Goal: Feedback & Contribution: Contribute content

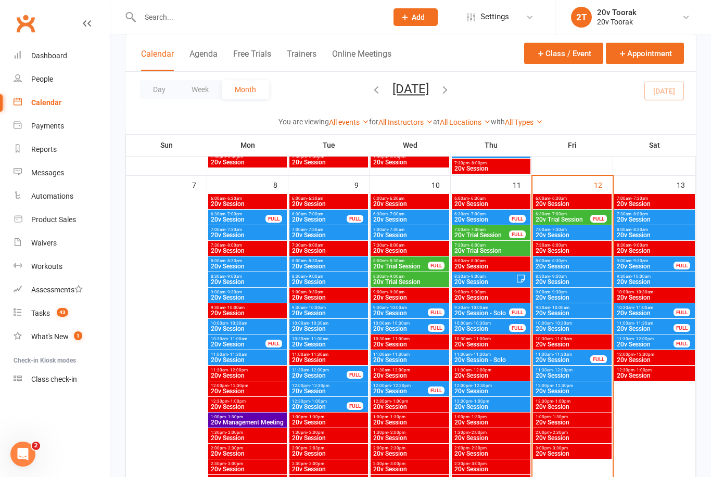
click at [575, 357] on span "20v Session" at bounding box center [563, 360] width 56 height 6
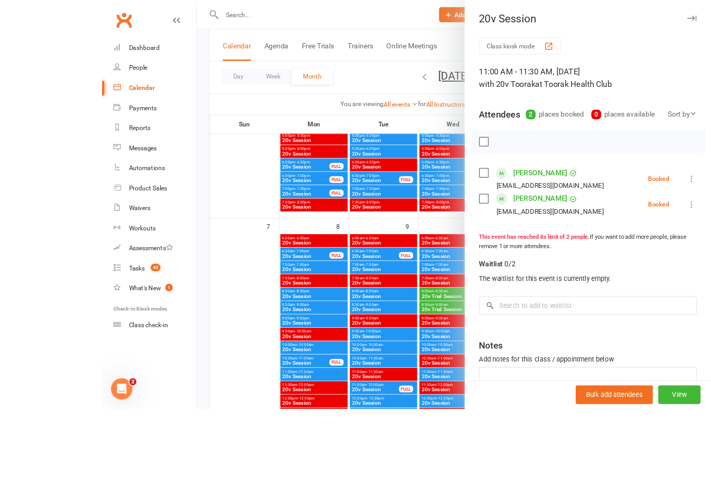
scroll to position [581, 0]
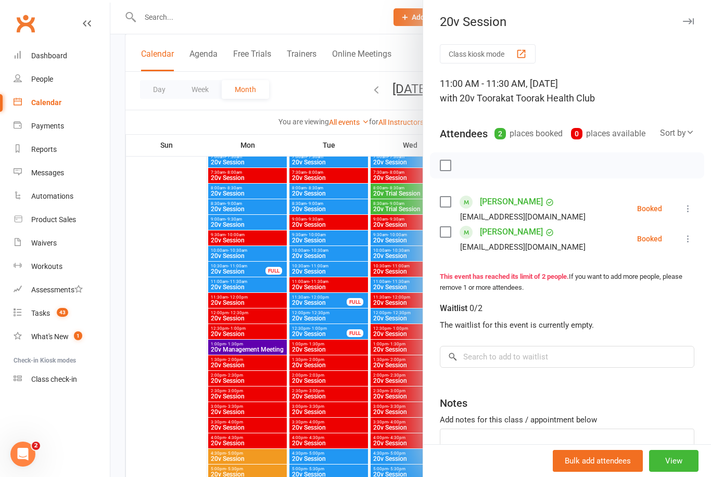
click at [150, 339] on div at bounding box center [410, 238] width 600 height 477
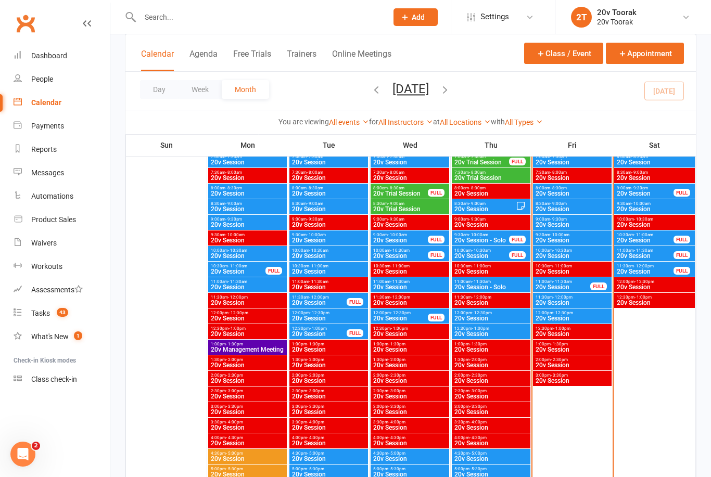
click at [568, 284] on span "20v Session" at bounding box center [563, 287] width 56 height 6
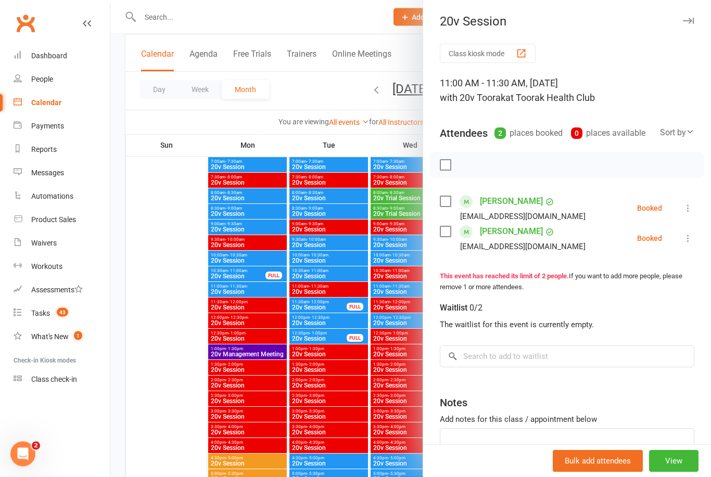
scroll to position [577, 0]
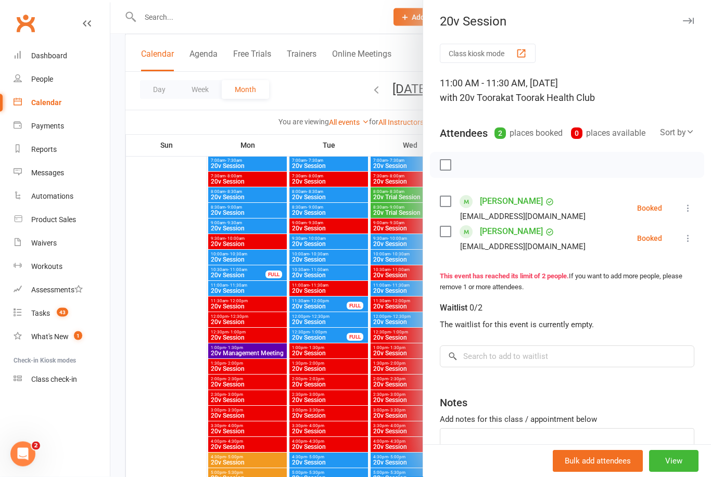
click at [46, 318] on link "Tasks 43" at bounding box center [62, 313] width 96 height 23
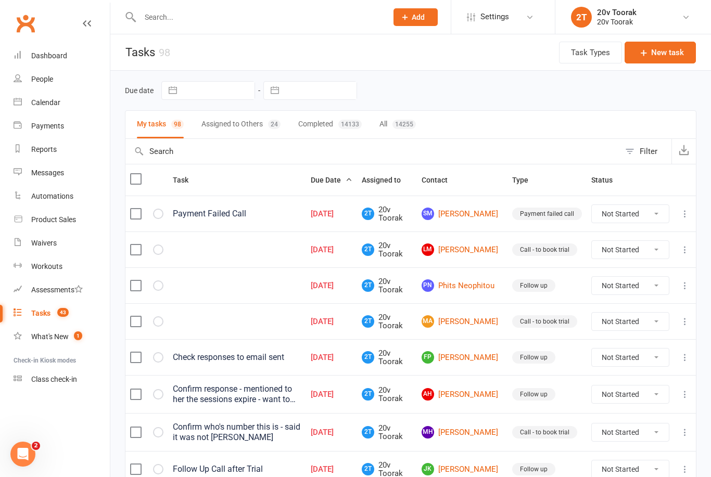
click at [286, 19] on input "text" at bounding box center [258, 17] width 243 height 15
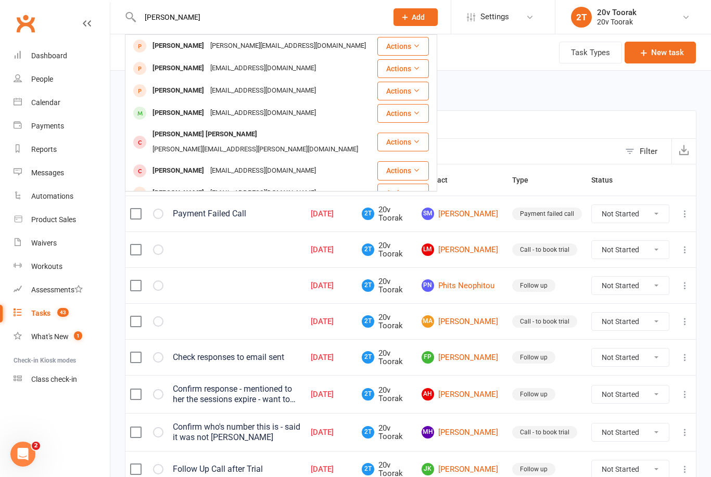
type input "Jason"
click at [187, 117] on div "Jason Knaap" at bounding box center [178, 113] width 58 height 15
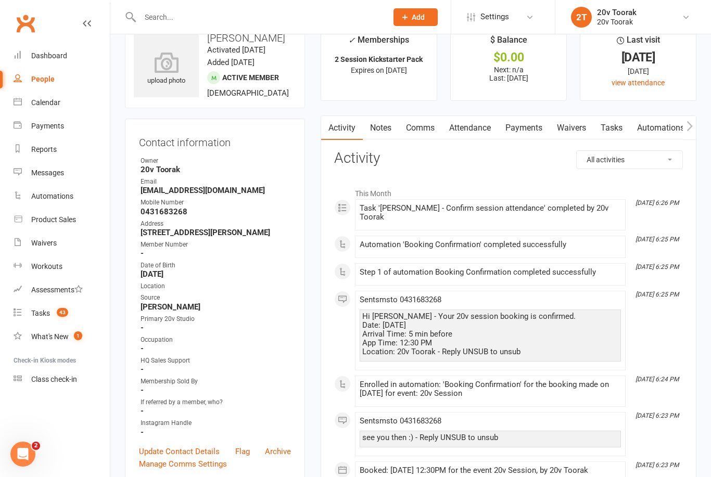
scroll to position [26, 0]
click at [48, 110] on link "Calendar" at bounding box center [62, 102] width 96 height 23
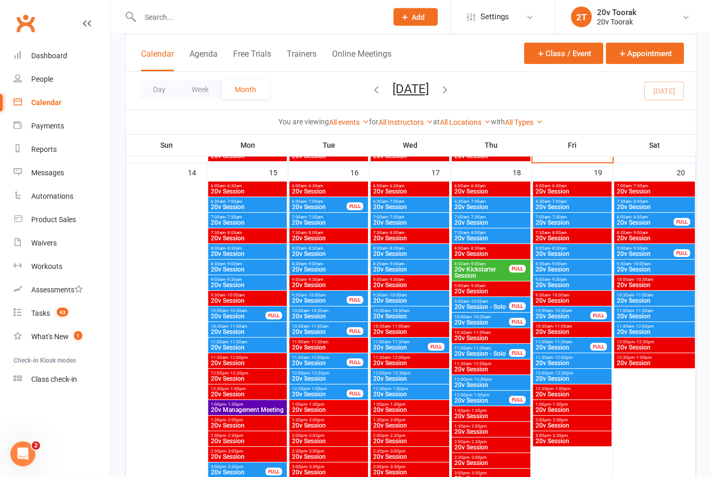
scroll to position [978, 0]
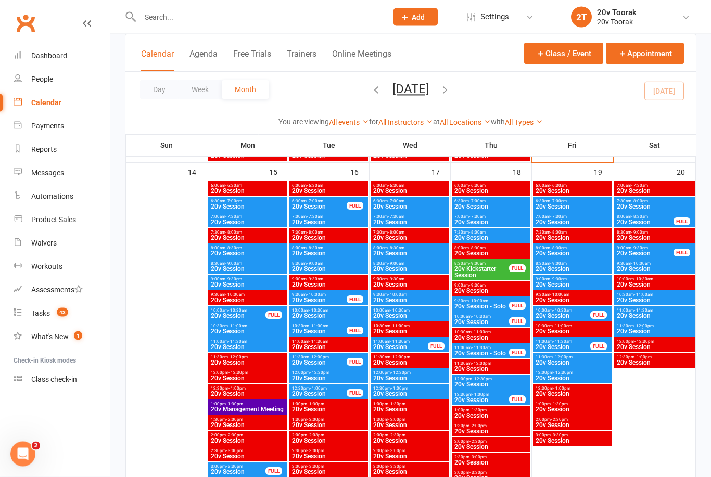
click at [420, 267] on span "20v Session" at bounding box center [410, 269] width 74 height 6
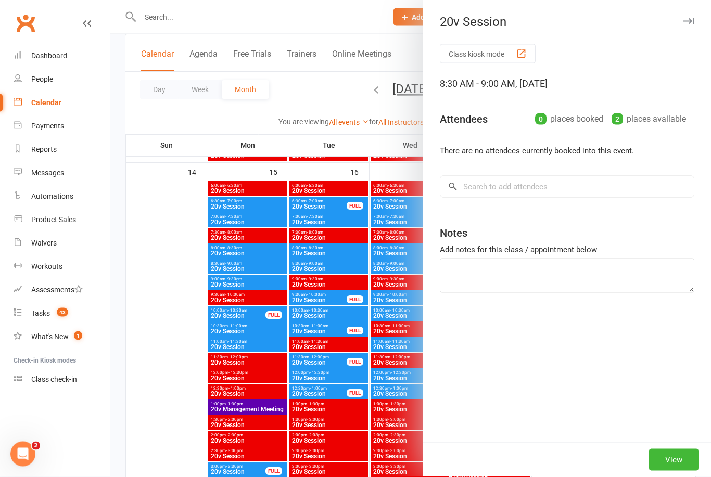
scroll to position [978, 0]
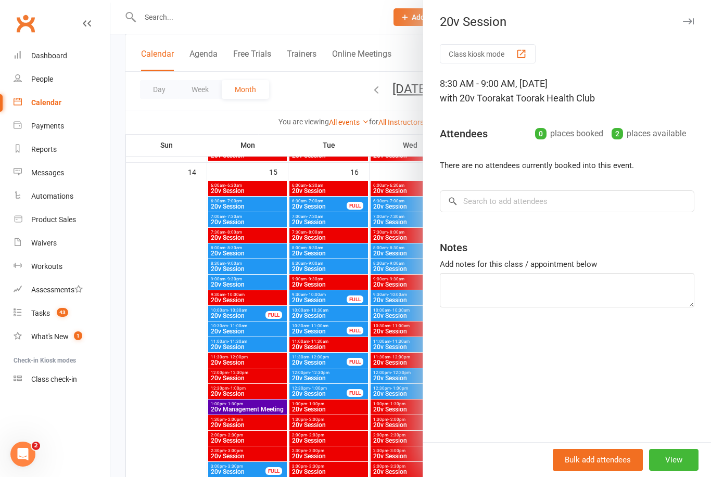
click at [167, 384] on div at bounding box center [410, 238] width 600 height 477
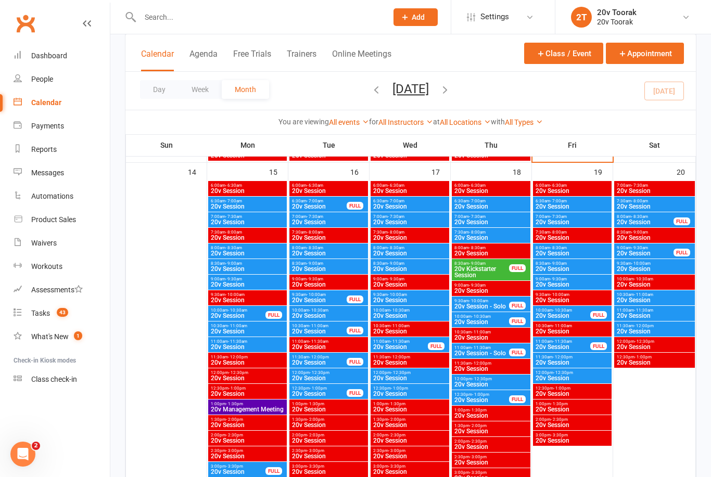
click at [409, 300] on span "20v Session" at bounding box center [410, 300] width 74 height 6
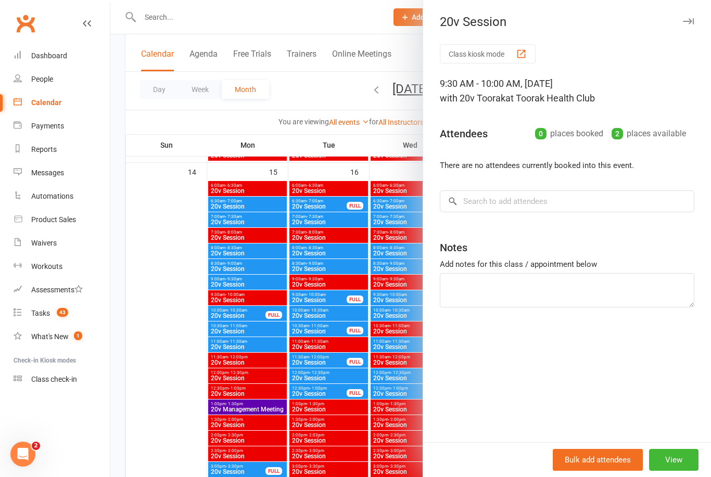
click at [168, 393] on div at bounding box center [410, 238] width 600 height 477
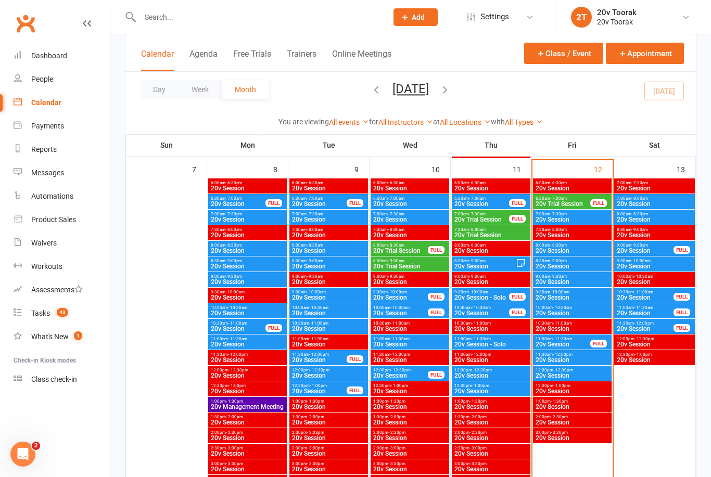
scroll to position [505, 0]
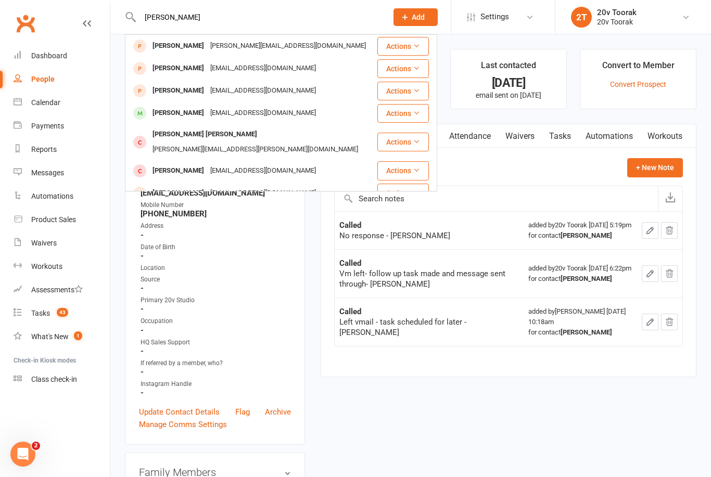
type input "Jason"
click at [193, 109] on div "[PERSON_NAME]" at bounding box center [178, 113] width 58 height 15
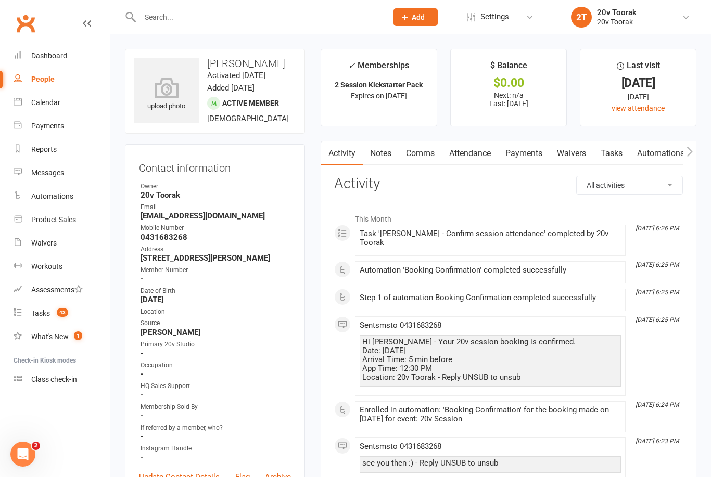
click at [387, 153] on link "Notes" at bounding box center [381, 154] width 36 height 24
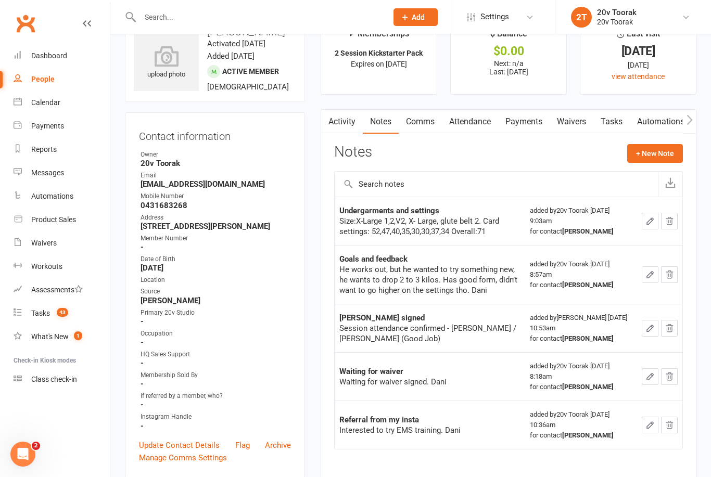
click at [347, 123] on link "Activity" at bounding box center [342, 122] width 42 height 24
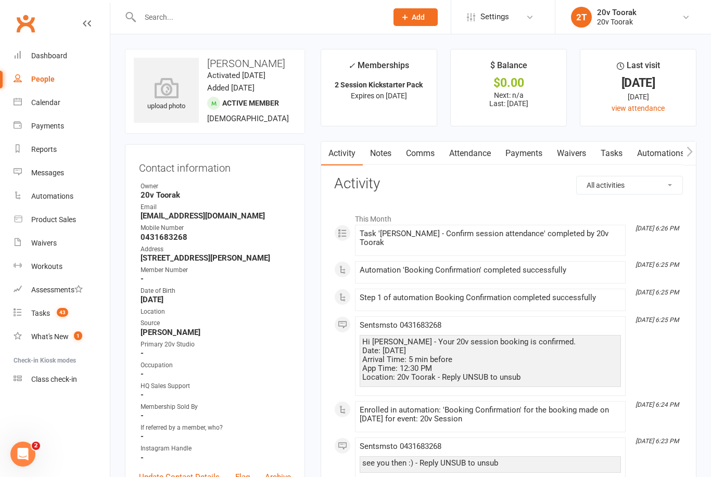
click at [482, 150] on link "Attendance" at bounding box center [470, 154] width 56 height 24
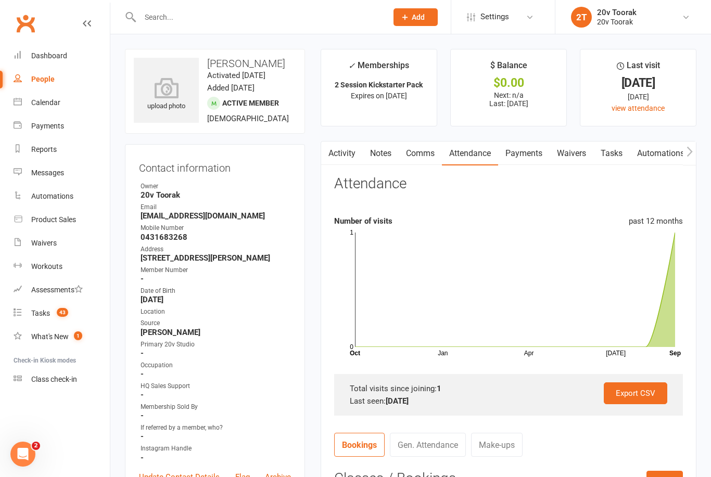
click at [381, 155] on link "Notes" at bounding box center [381, 154] width 36 height 24
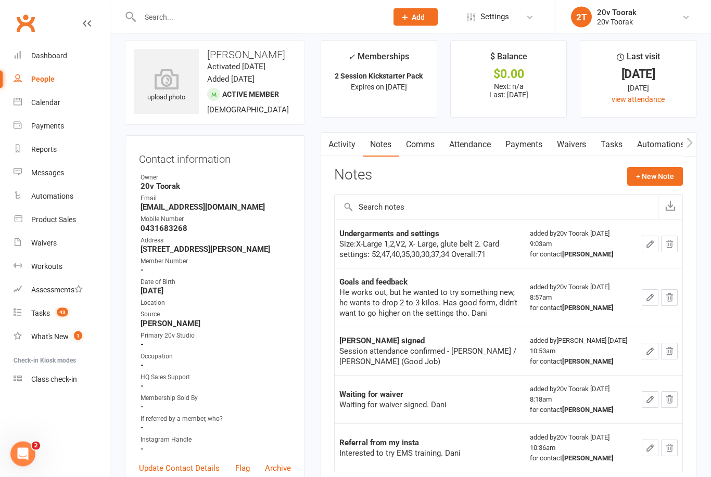
scroll to position [9, 0]
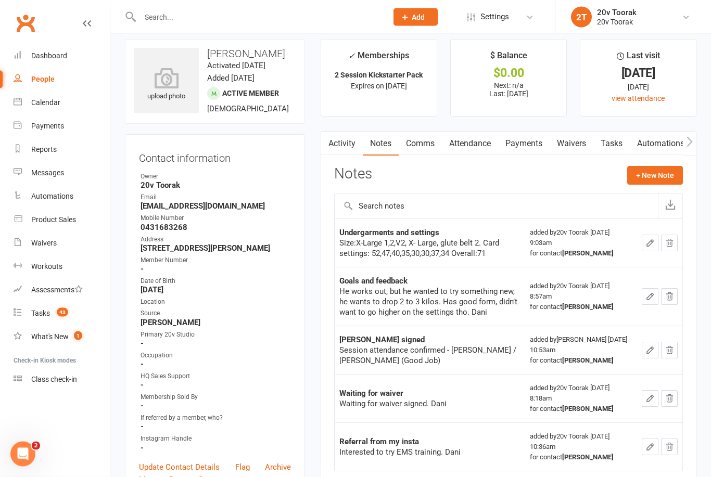
click at [252, 19] on input "text" at bounding box center [258, 17] width 243 height 15
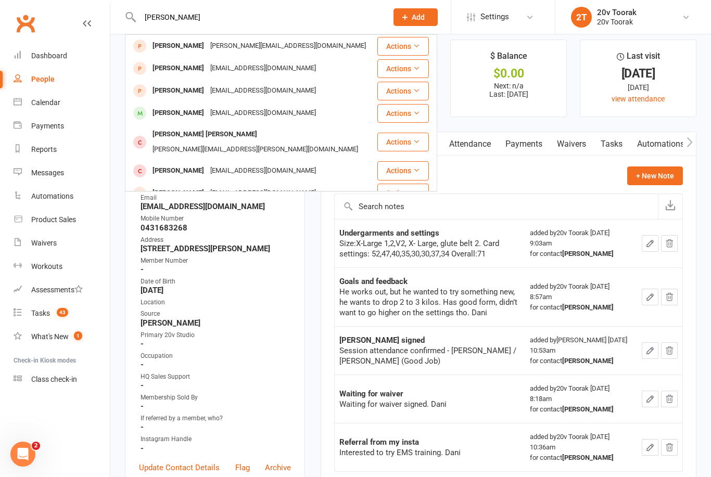
type input "Jason"
click at [183, 120] on div "Jason Knaap" at bounding box center [178, 113] width 58 height 15
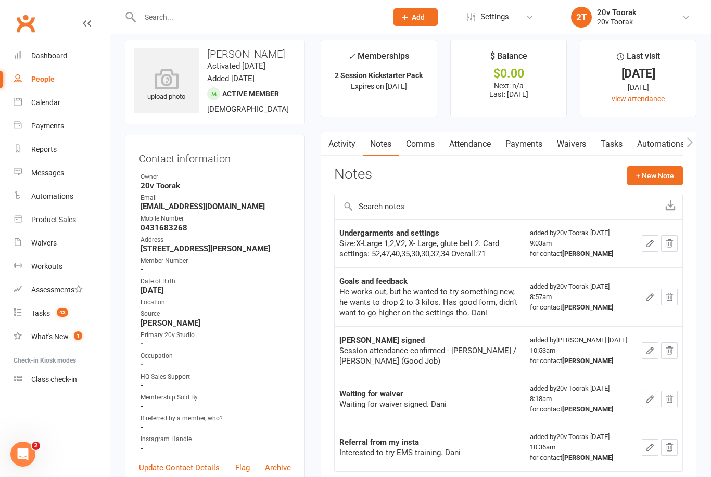
scroll to position [43, 0]
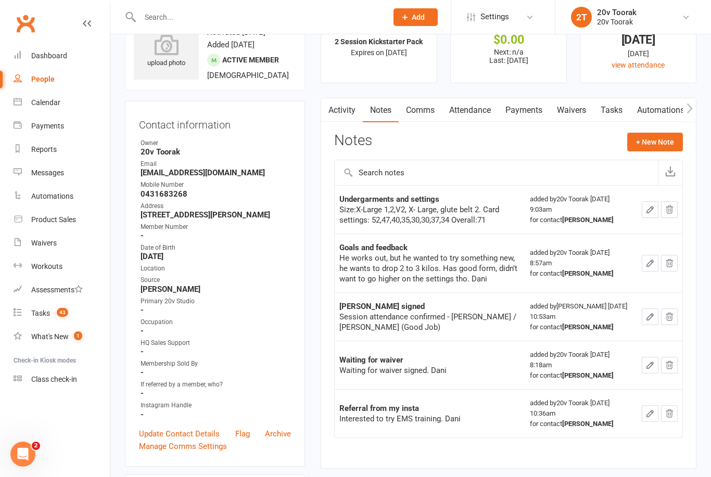
click at [343, 109] on link "Activity" at bounding box center [342, 110] width 42 height 24
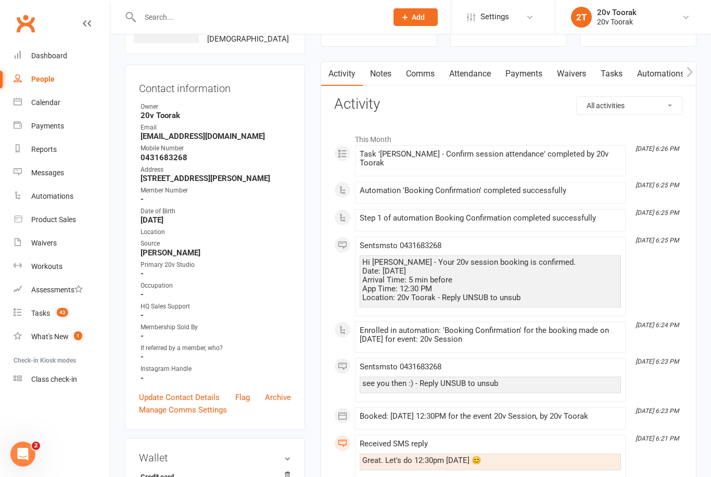
scroll to position [80, 0]
click at [617, 75] on link "Tasks" at bounding box center [611, 73] width 36 height 24
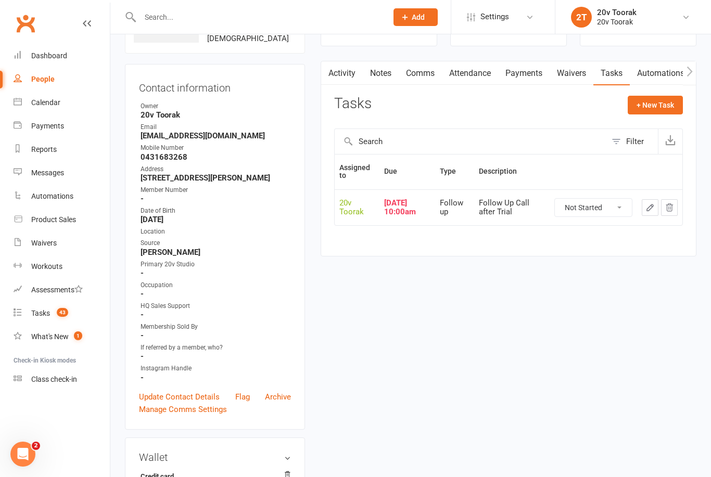
click at [386, 72] on link "Notes" at bounding box center [381, 73] width 36 height 24
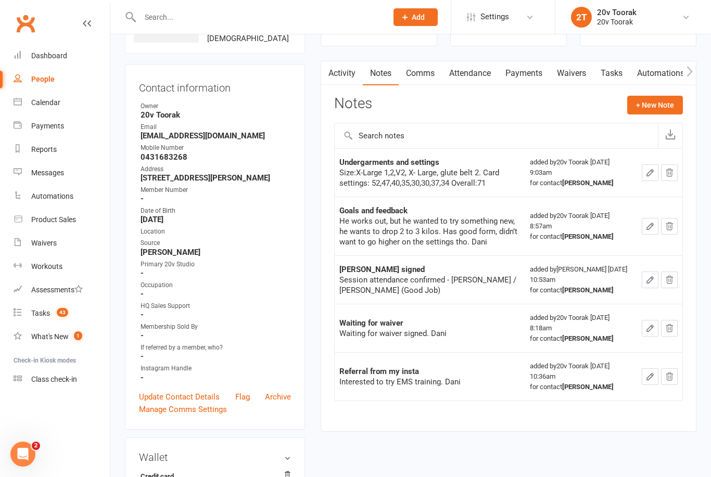
click at [662, 98] on button "+ New Note" at bounding box center [655, 105] width 56 height 19
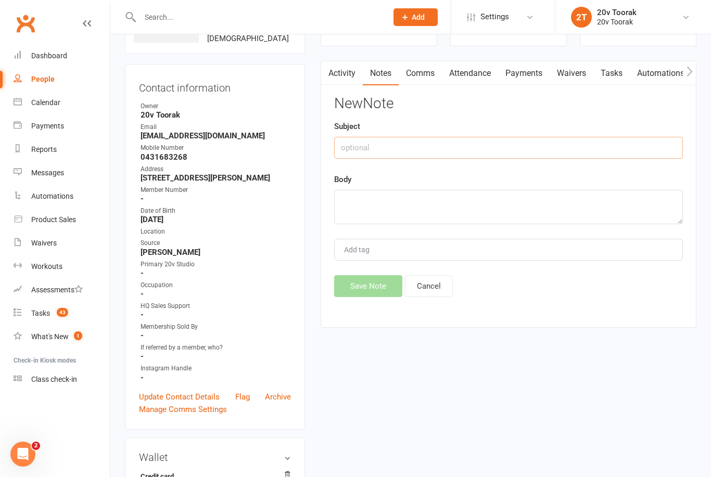
click at [490, 147] on input "text" at bounding box center [508, 148] width 349 height 22
type input "Follow up after first tial"
click at [487, 198] on textarea at bounding box center [508, 207] width 349 height 34
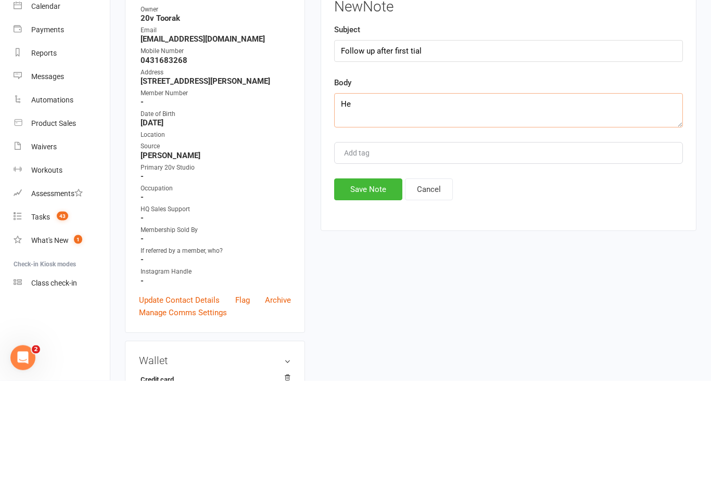
type textarea "H"
type textarea "S"
type textarea "H"
type textarea "He liked the workout, got sore son few parts of his body and booked for next We…"
click at [377, 275] on button "Save Note" at bounding box center [368, 286] width 68 height 22
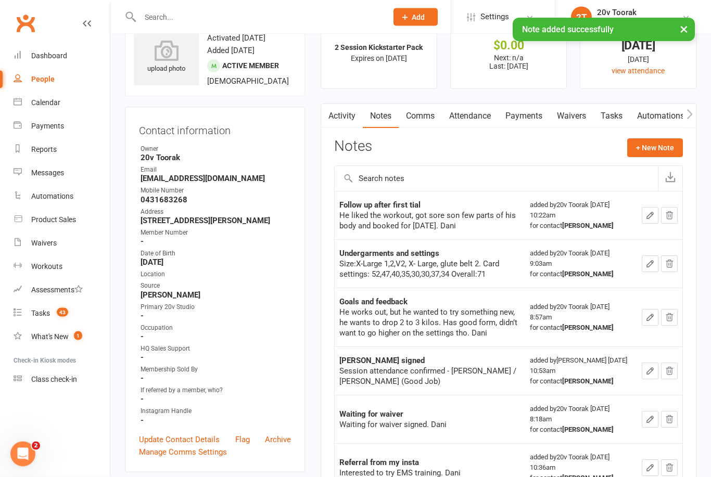
scroll to position [41, 0]
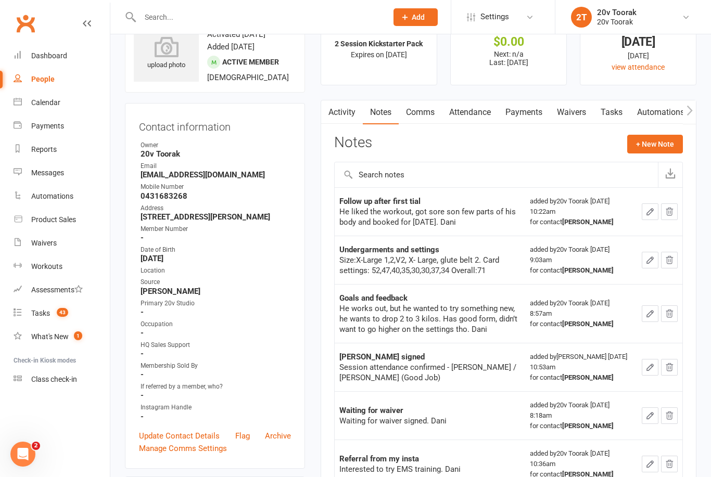
click at [620, 108] on link "Tasks" at bounding box center [611, 112] width 36 height 24
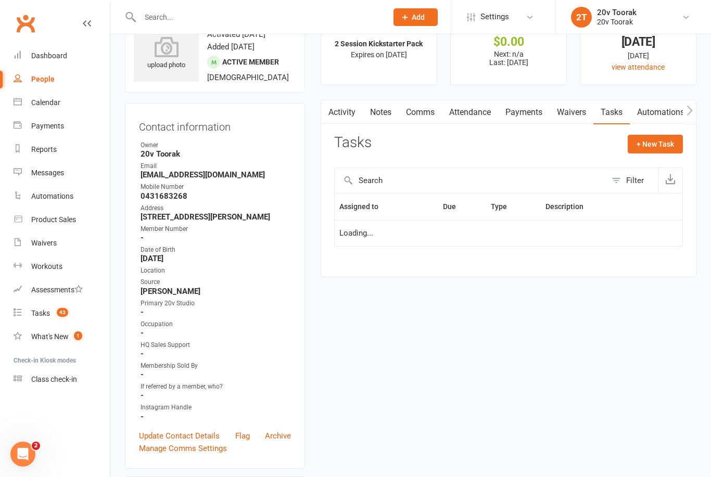
scroll to position [74, 0]
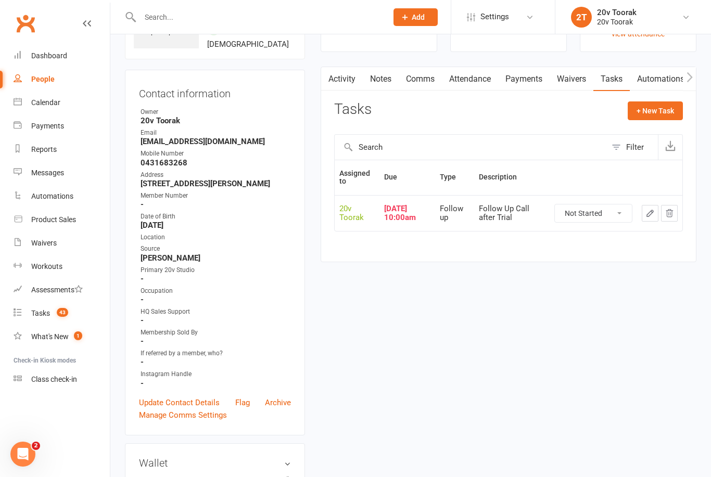
click at [618, 215] on select "Not Started In Progress Waiting Complete" at bounding box center [593, 213] width 77 height 18
select select "unstarted"
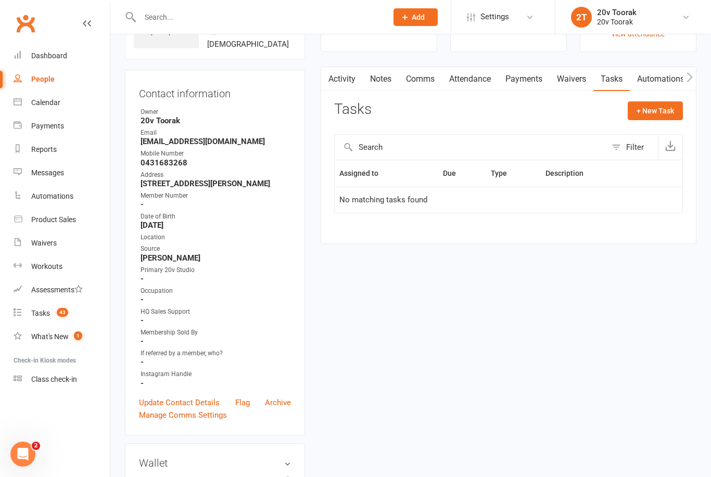
scroll to position [0, 0]
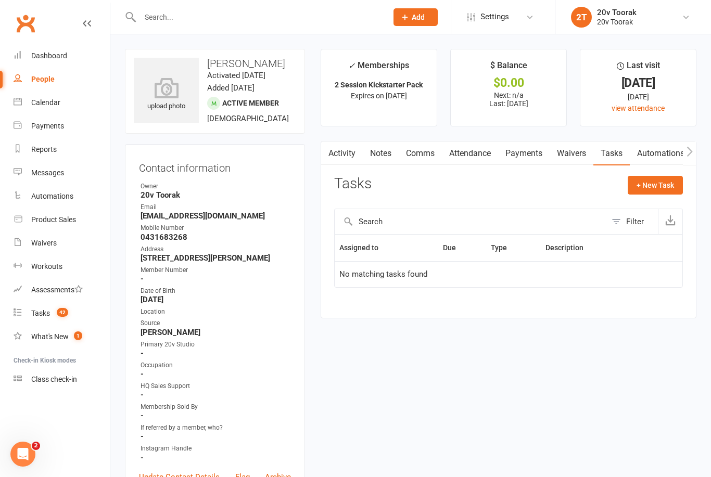
click at [672, 184] on button "+ New Task" at bounding box center [654, 185] width 55 height 19
select select "45736"
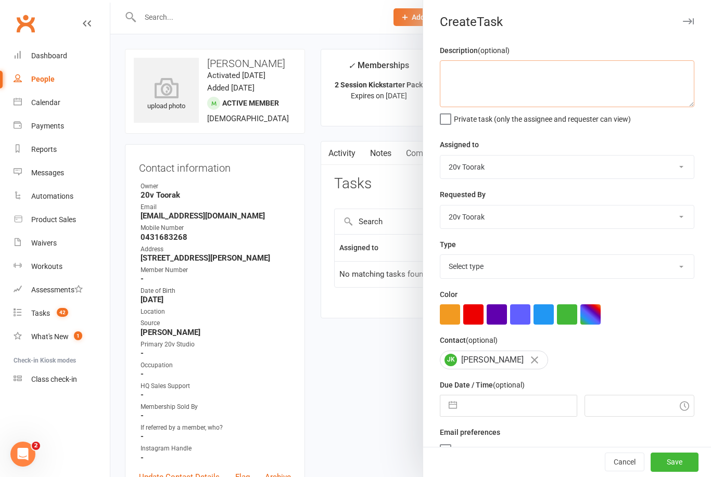
click at [610, 78] on textarea at bounding box center [567, 83] width 254 height 47
click at [648, 73] on textarea at bounding box center [567, 83] width 254 height 47
click at [660, 272] on select "Select type Call Call - to book trial Confirm session attendance Confirm trial …" at bounding box center [566, 266] width 253 height 23
select select "23277"
click at [585, 72] on textarea at bounding box center [567, 83] width 254 height 47
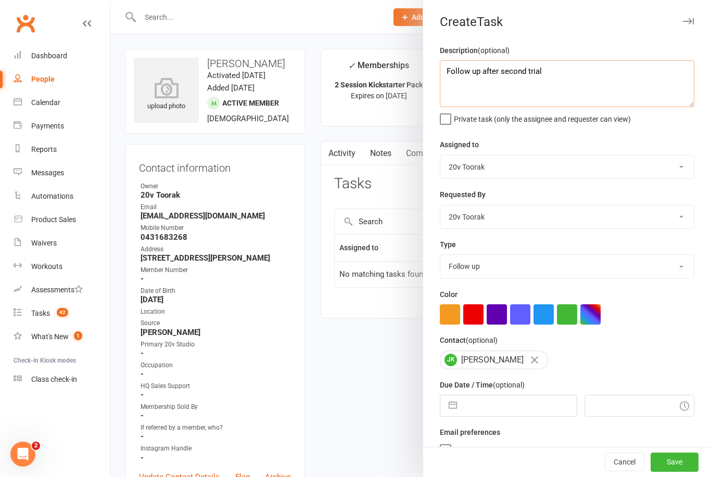
type textarea "Follow up after second trial"
click at [527, 400] on input "text" at bounding box center [519, 405] width 114 height 21
select select "7"
select select "2025"
select select "8"
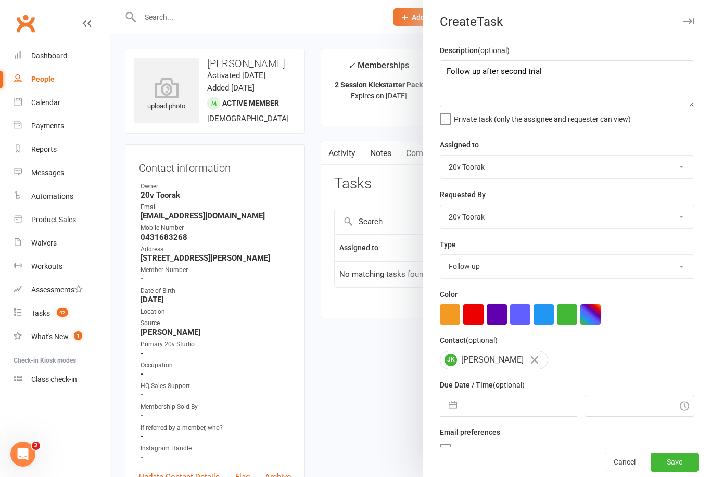
select select "2025"
select select "9"
select select "2025"
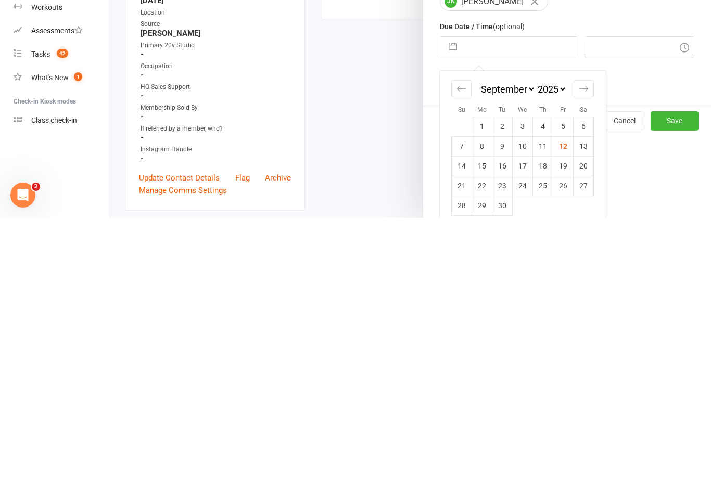
scroll to position [105, 0]
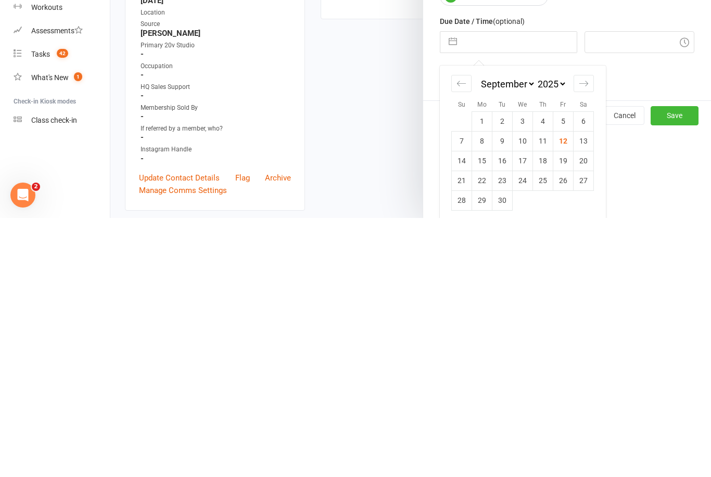
click at [566, 410] on td "19" at bounding box center [563, 420] width 20 height 20
type input "19 Sep 2025"
type input "10:30am"
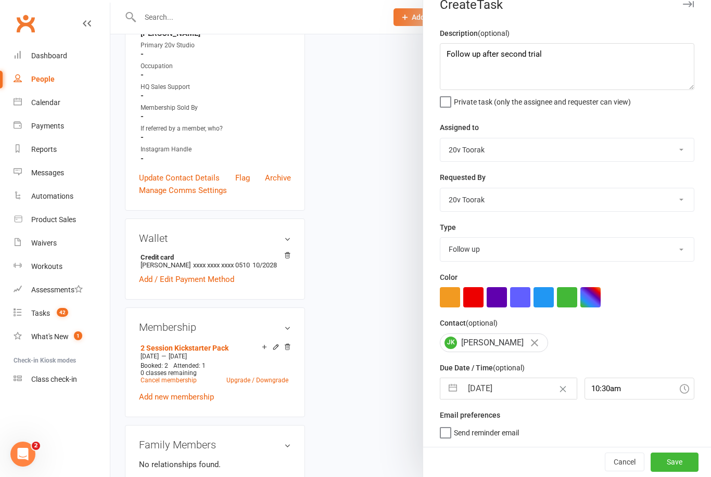
click at [680, 466] on button "Save" at bounding box center [674, 462] width 48 height 19
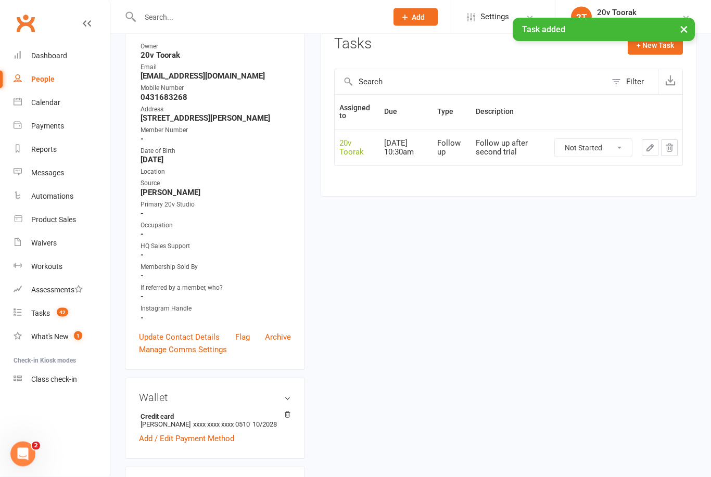
scroll to position [0, 0]
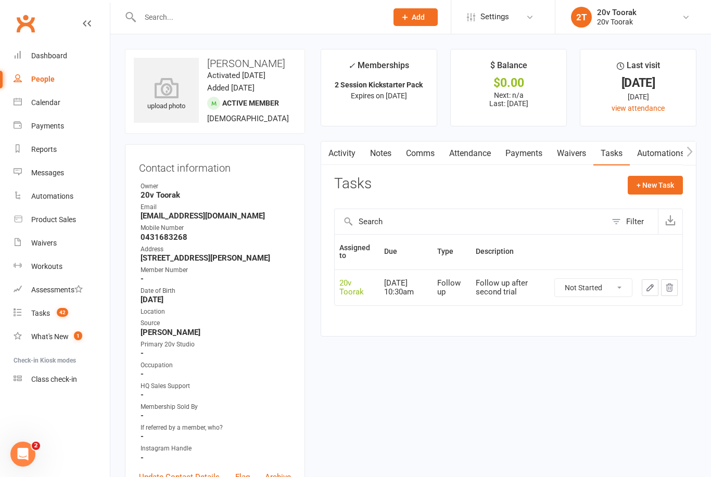
click at [55, 315] on count-badge "42" at bounding box center [60, 313] width 17 height 8
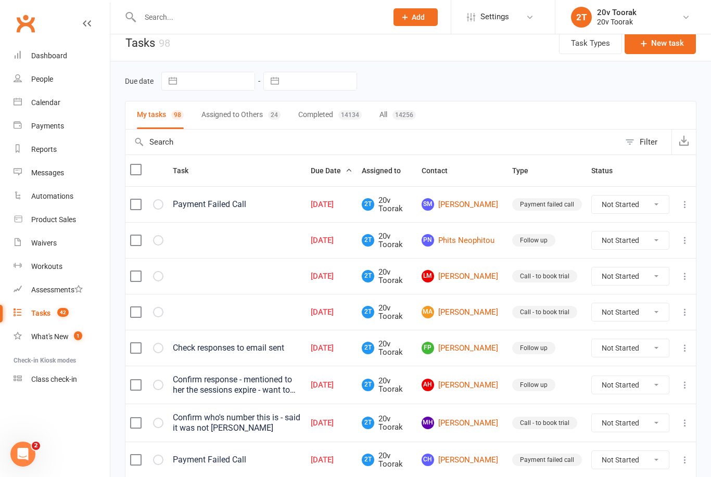
scroll to position [9, 0]
click at [470, 236] on link "PN Phits Neophitou" at bounding box center [461, 240] width 81 height 12
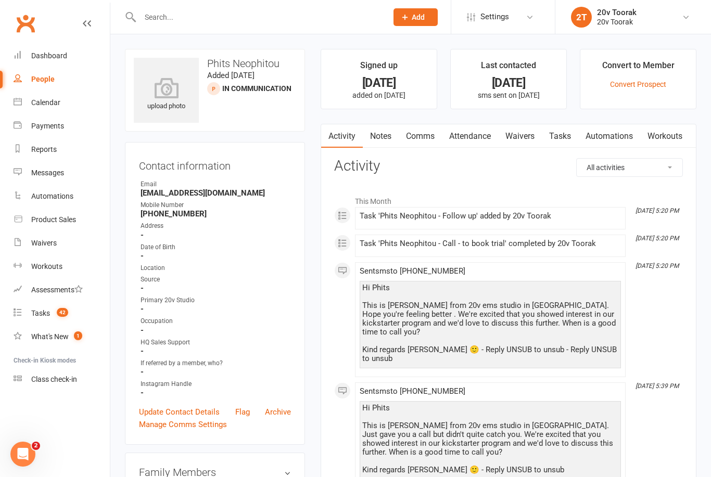
click at [386, 133] on link "Notes" at bounding box center [381, 136] width 36 height 24
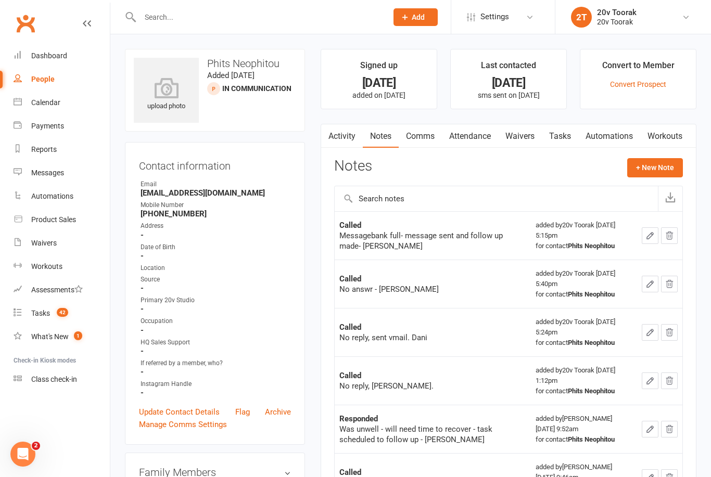
scroll to position [33, 0]
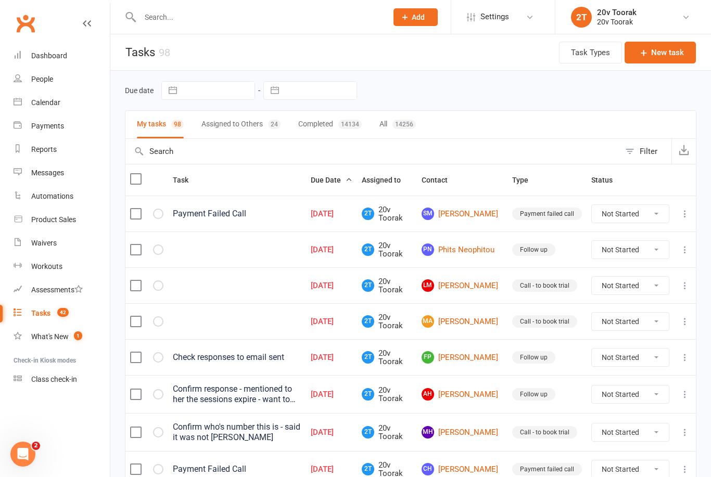
click at [476, 256] on link "PN Phits Neophitou" at bounding box center [461, 249] width 81 height 12
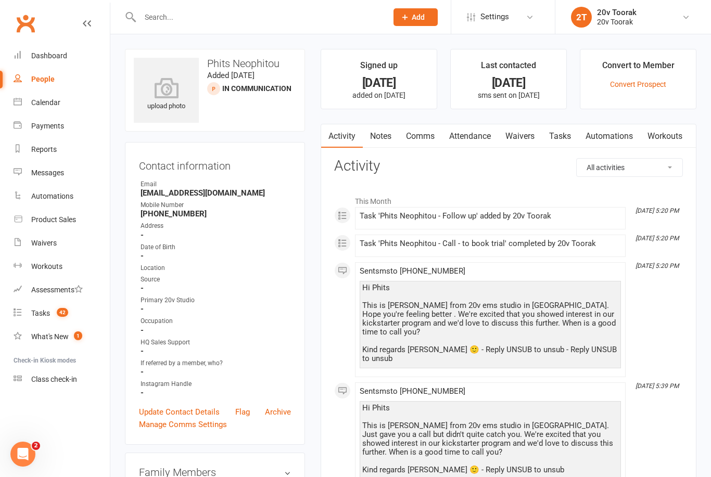
click at [561, 140] on link "Tasks" at bounding box center [560, 136] width 36 height 24
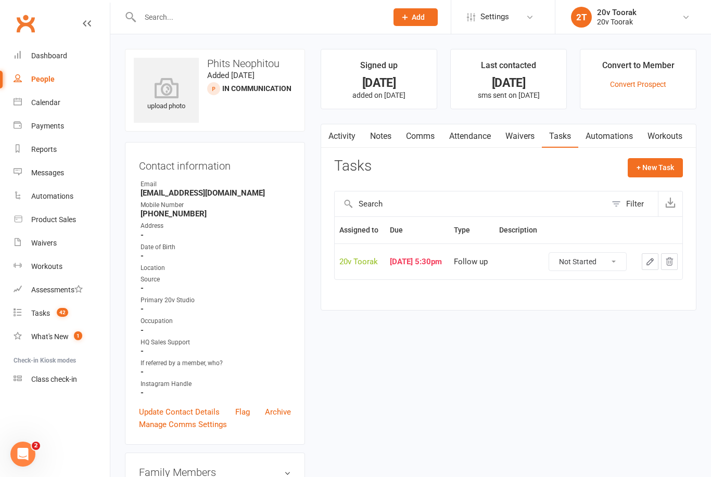
click at [383, 132] on link "Notes" at bounding box center [381, 136] width 36 height 24
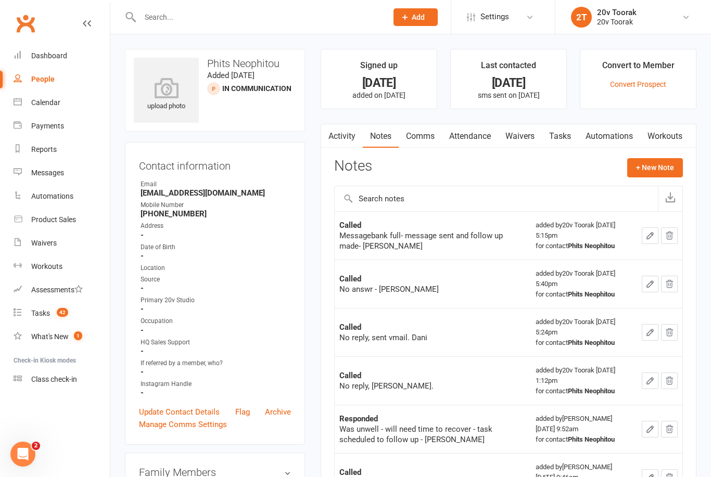
click at [658, 163] on button "+ New Note" at bounding box center [655, 167] width 56 height 19
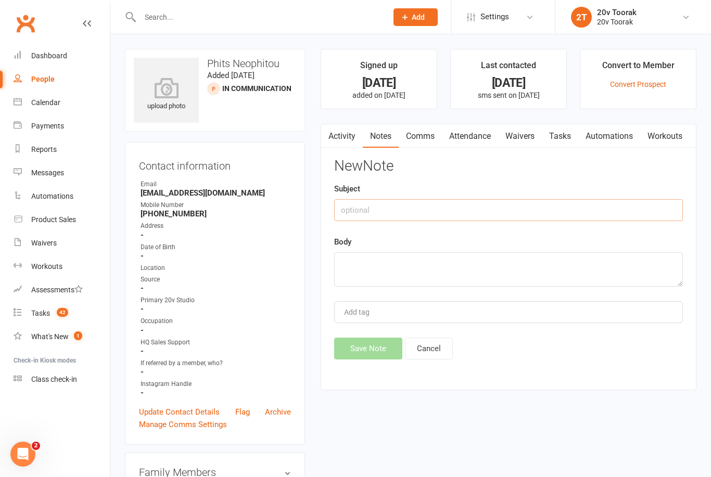
click at [510, 210] on input "text" at bounding box center [508, 210] width 349 height 22
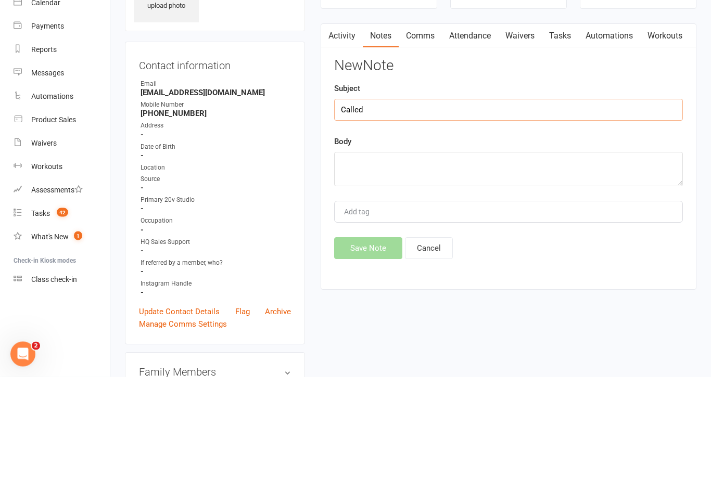
type input "Called"
click at [459, 252] on textarea at bounding box center [508, 269] width 349 height 34
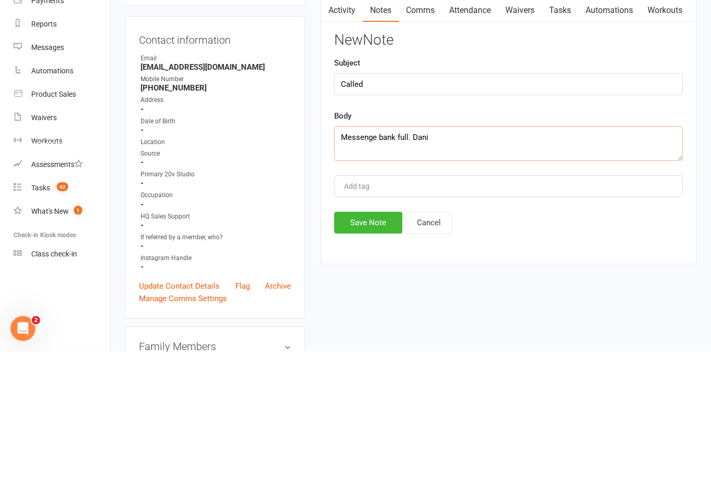
type textarea "Messenge bank full. Dani"
click at [367, 338] on button "Save Note" at bounding box center [368, 349] width 68 height 22
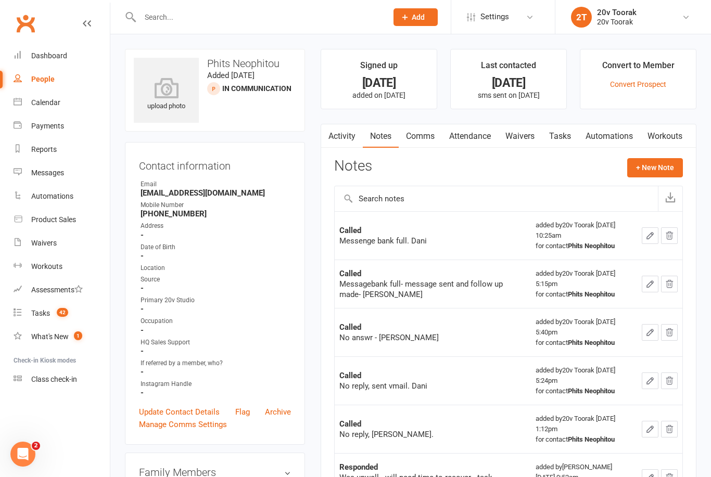
click at [569, 133] on link "Tasks" at bounding box center [560, 136] width 36 height 24
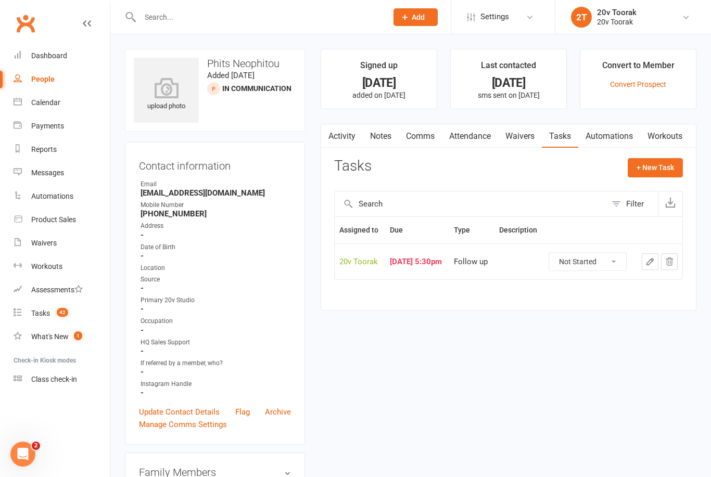
click at [606, 271] on select "Not Started In Progress Waiting Complete" at bounding box center [587, 262] width 77 height 18
select select "unstarted"
click at [660, 174] on button "+ New Task" at bounding box center [654, 167] width 55 height 19
select select "45736"
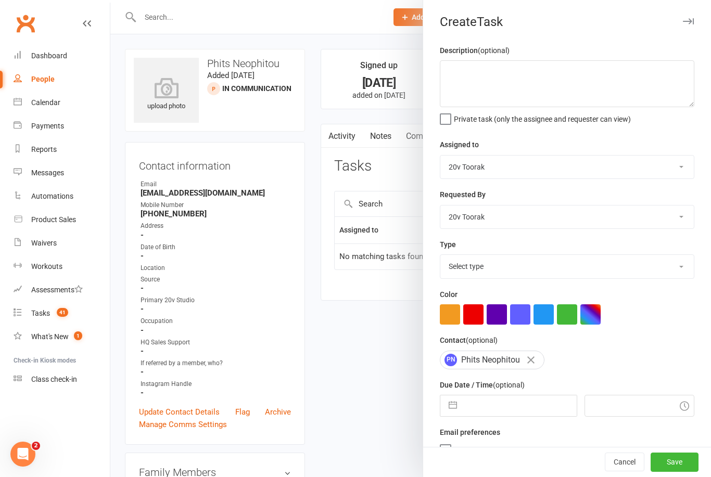
click at [490, 407] on input "text" at bounding box center [519, 405] width 114 height 21
select select "7"
select select "2025"
select select "8"
select select "2025"
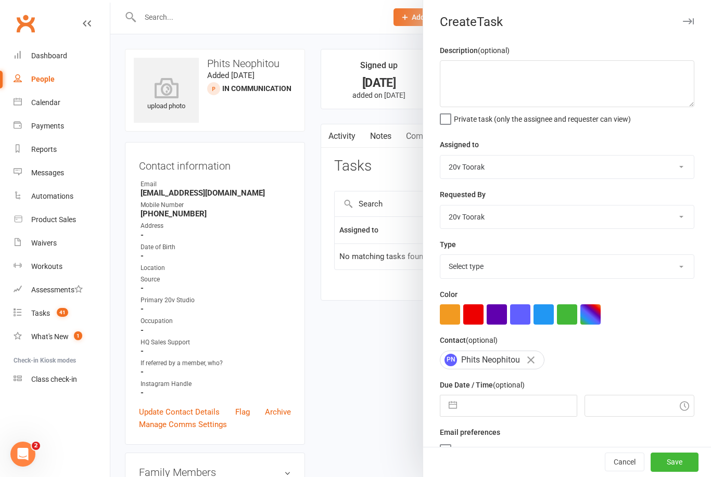
select select "9"
select select "2025"
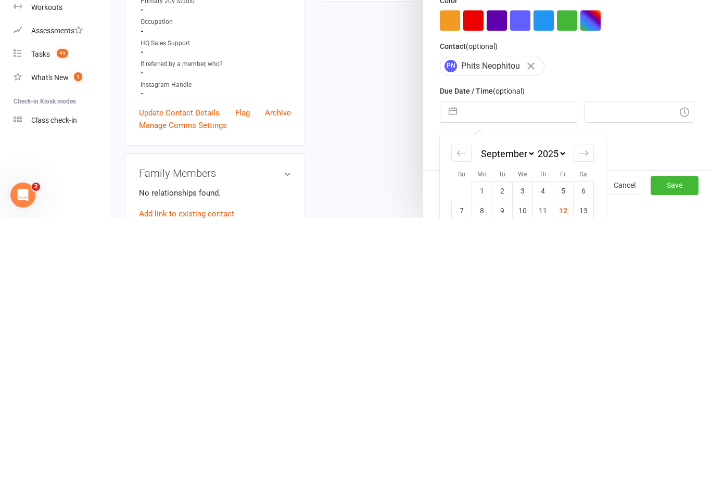
scroll to position [88, 0]
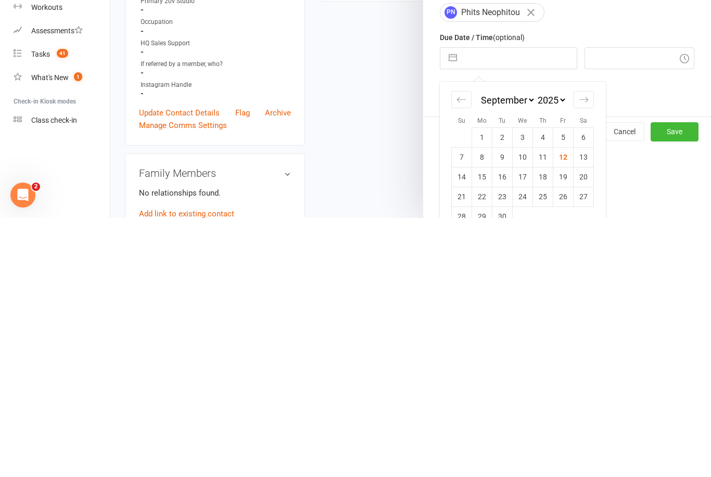
click at [486, 426] on td "15" at bounding box center [482, 436] width 20 height 20
type input "[DATE]"
type input "10:30am"
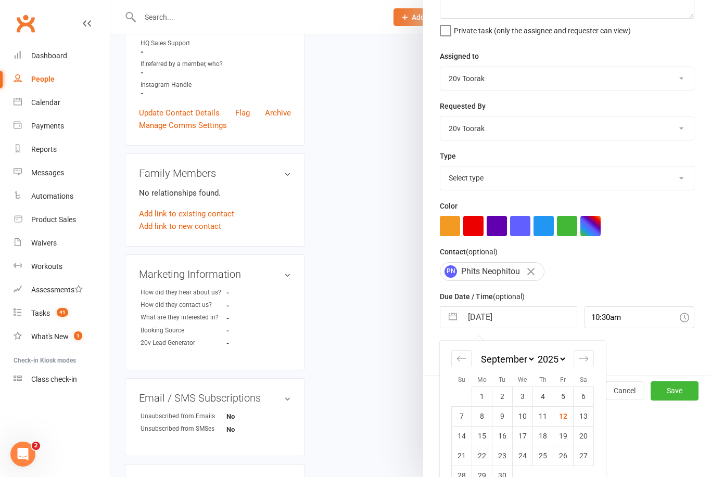
scroll to position [19, 0]
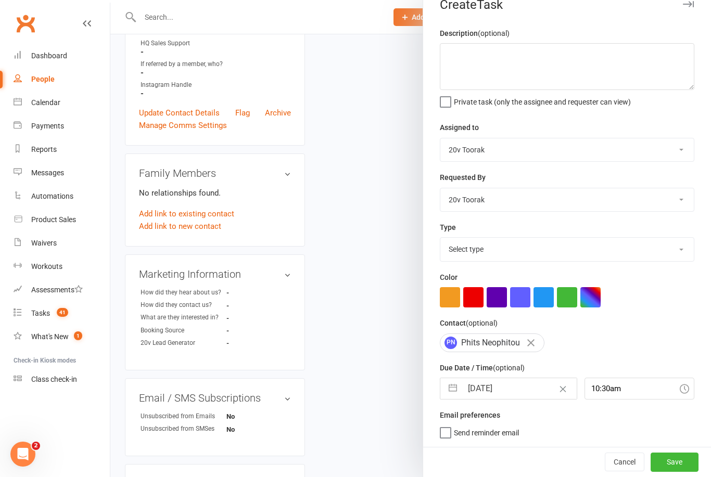
click at [685, 466] on button "Save" at bounding box center [674, 462] width 48 height 19
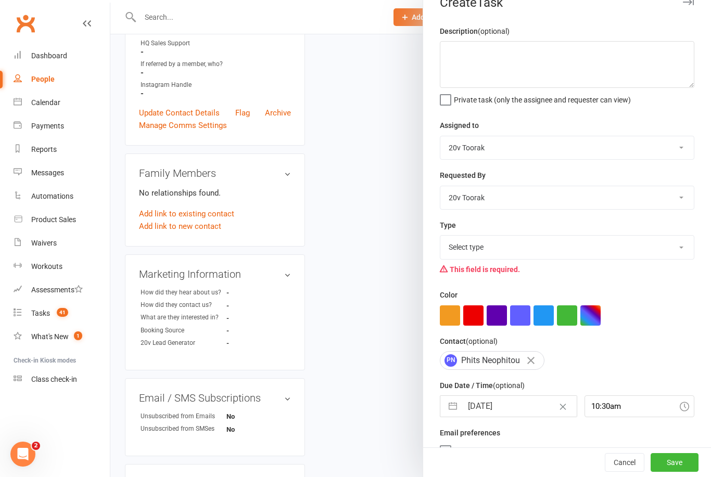
click at [672, 251] on select "Select type Call Call - to book trial Confirm session attendance Confirm trial …" at bounding box center [566, 247] width 253 height 23
select select "32301"
click at [671, 469] on button "Save" at bounding box center [674, 462] width 48 height 19
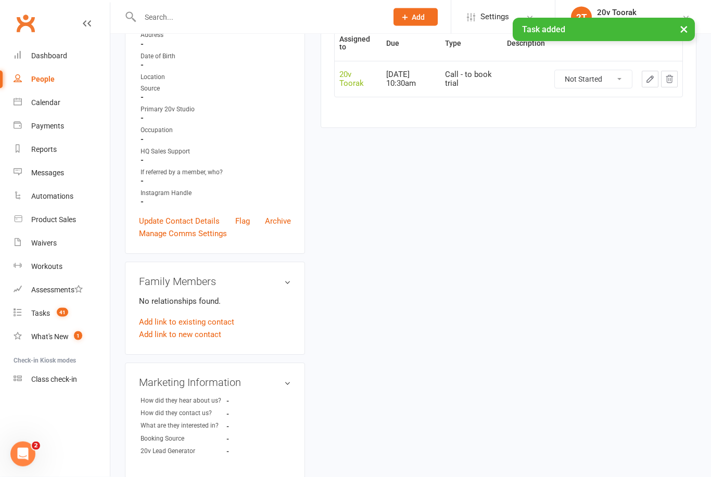
scroll to position [0, 0]
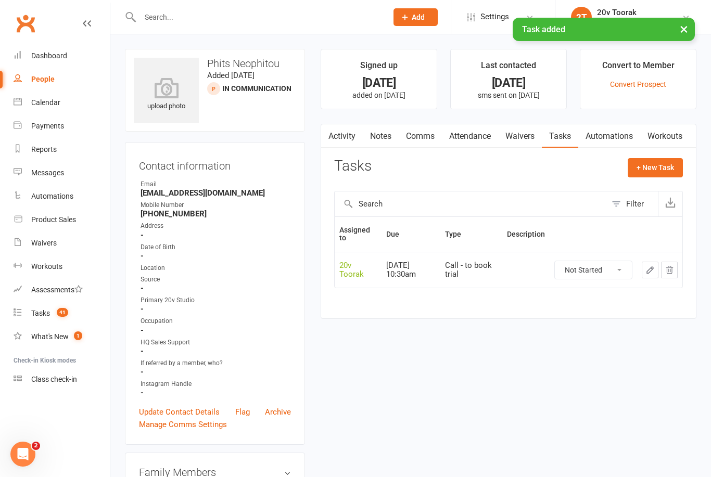
click at [54, 315] on count-badge "41" at bounding box center [60, 313] width 17 height 8
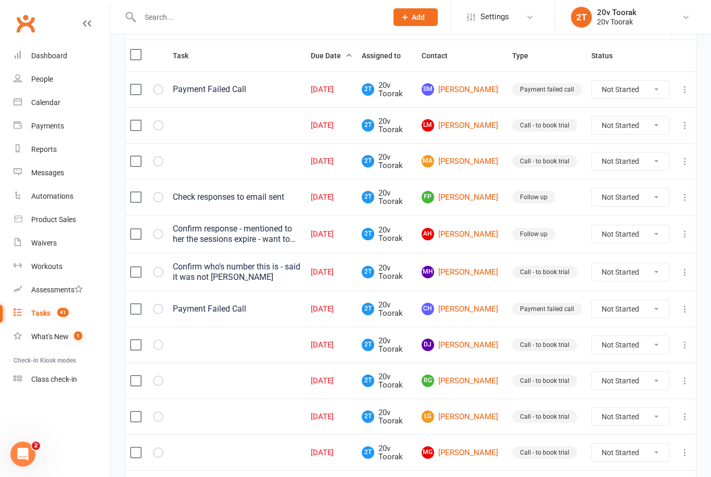
scroll to position [127, 0]
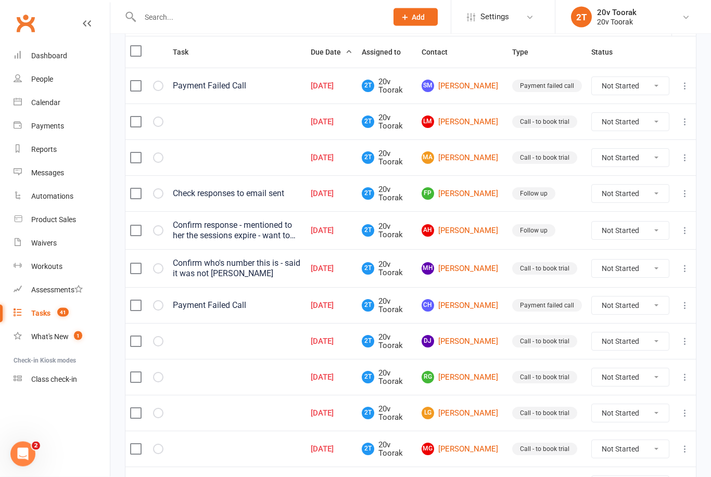
click at [468, 125] on link "LM Lia Mathieson" at bounding box center [461, 122] width 81 height 12
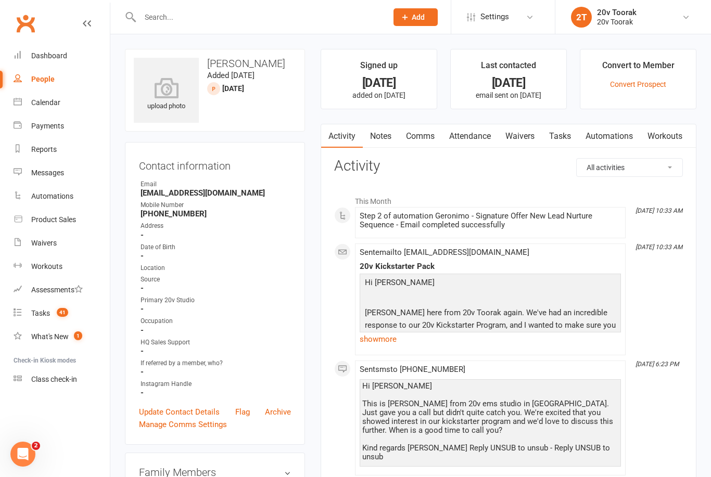
click at [390, 141] on link "Notes" at bounding box center [381, 136] width 36 height 24
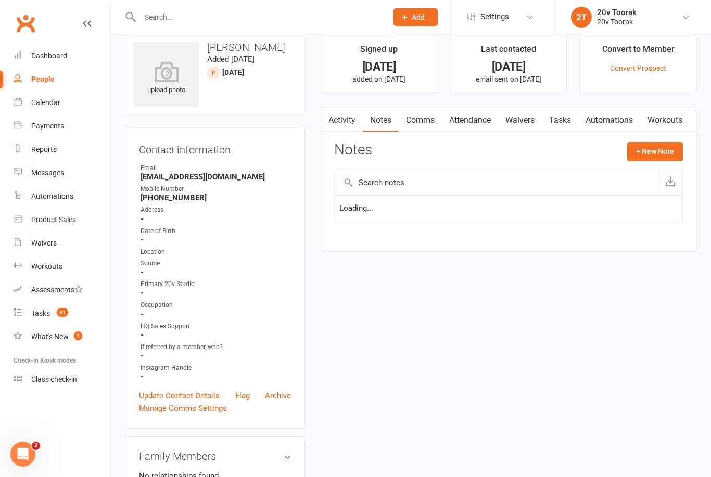
scroll to position [33, 0]
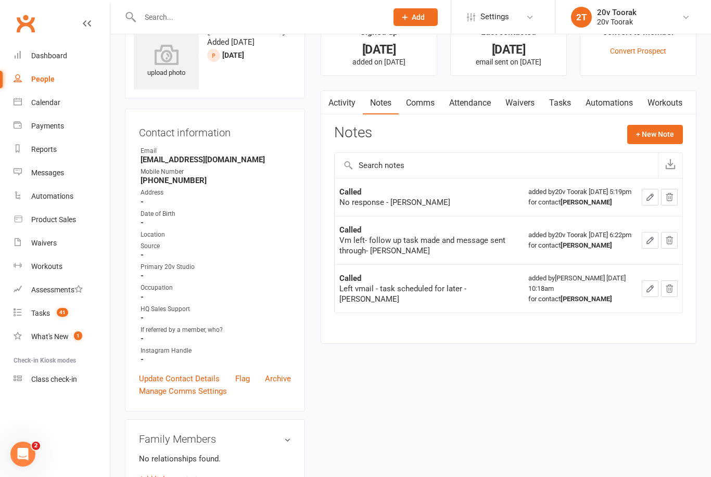
click at [555, 107] on link "Tasks" at bounding box center [560, 103] width 36 height 24
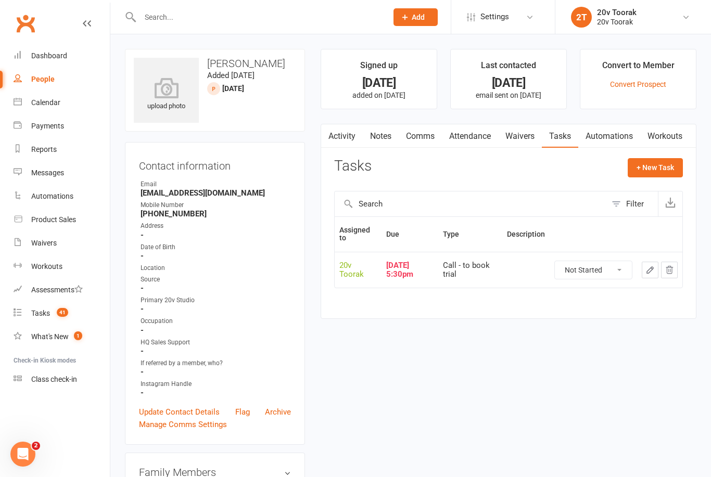
click at [376, 129] on link "Notes" at bounding box center [381, 136] width 36 height 24
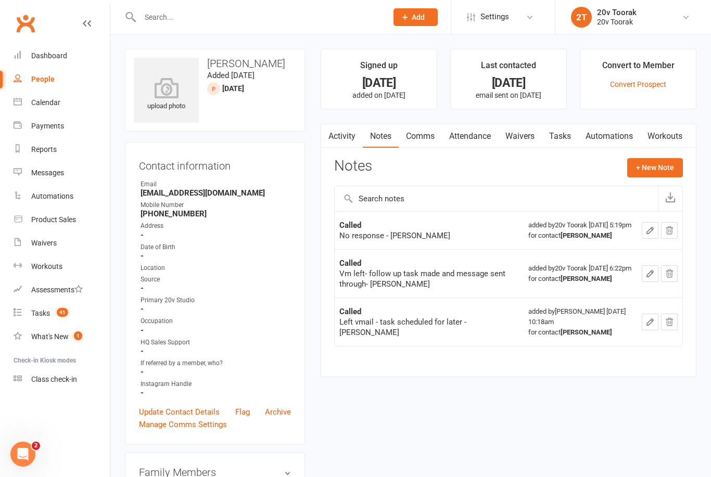
click at [656, 168] on button "+ New Note" at bounding box center [655, 167] width 56 height 19
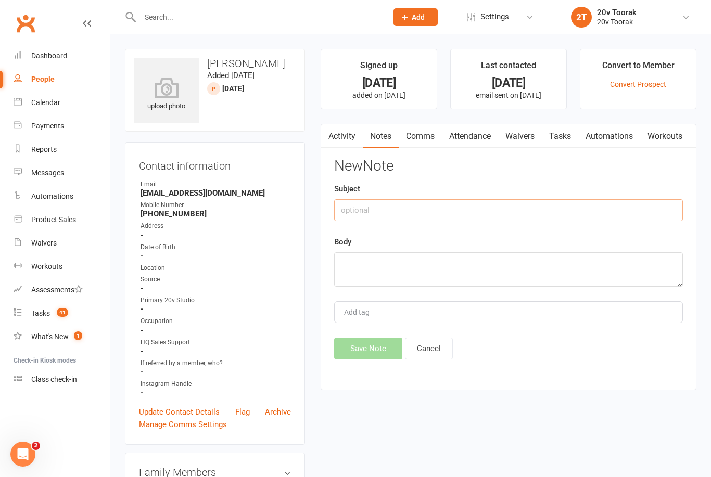
click at [452, 208] on input "text" at bounding box center [508, 210] width 349 height 22
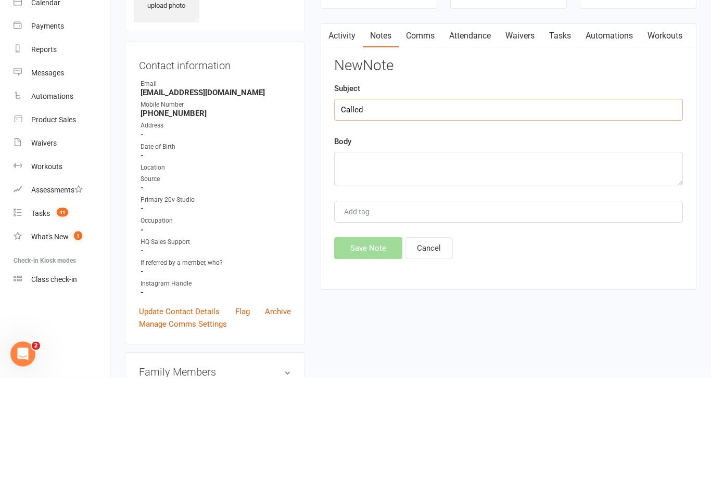
type input "Called"
click at [399, 252] on textarea at bounding box center [508, 269] width 349 height 34
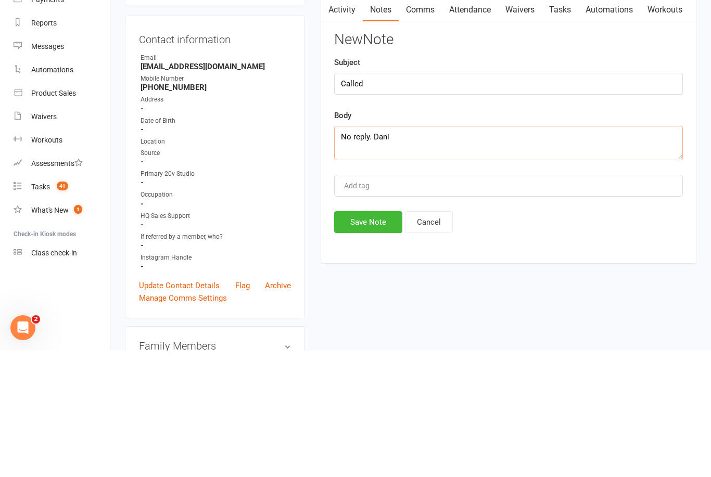
type textarea "No reply. Dani"
click at [365, 338] on button "Save Note" at bounding box center [368, 349] width 68 height 22
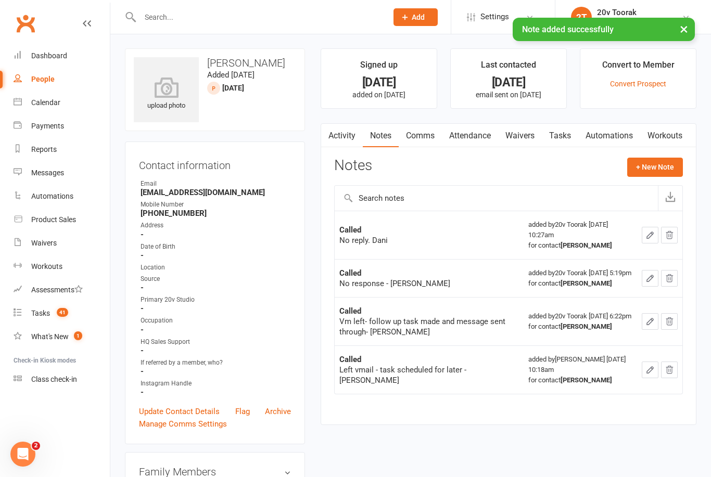
scroll to position [30, 0]
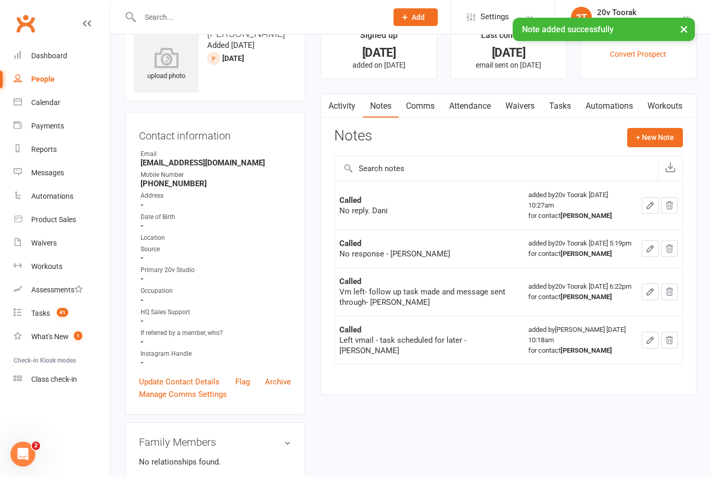
click at [558, 109] on link "Tasks" at bounding box center [560, 106] width 36 height 24
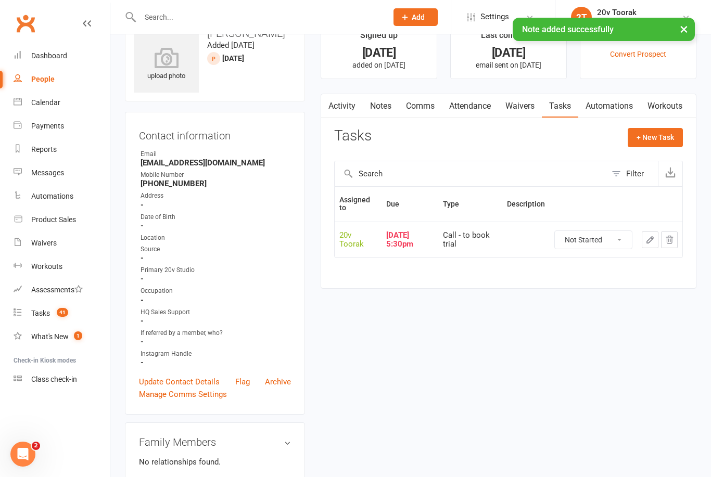
click at [381, 104] on link "Notes" at bounding box center [381, 106] width 36 height 24
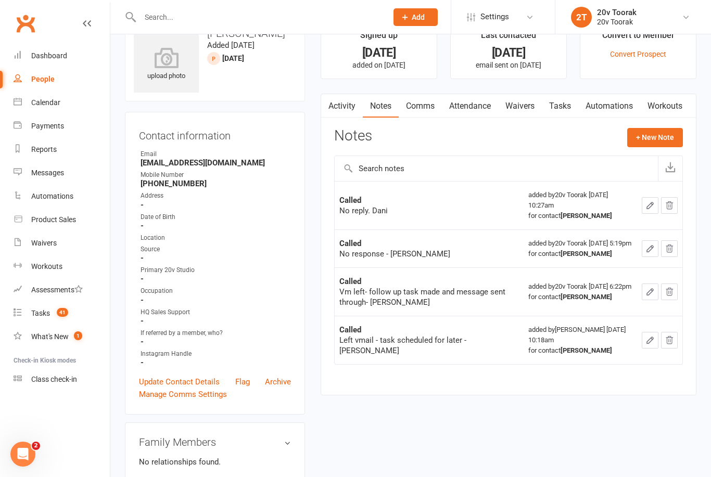
click at [558, 116] on link "Tasks" at bounding box center [560, 106] width 36 height 24
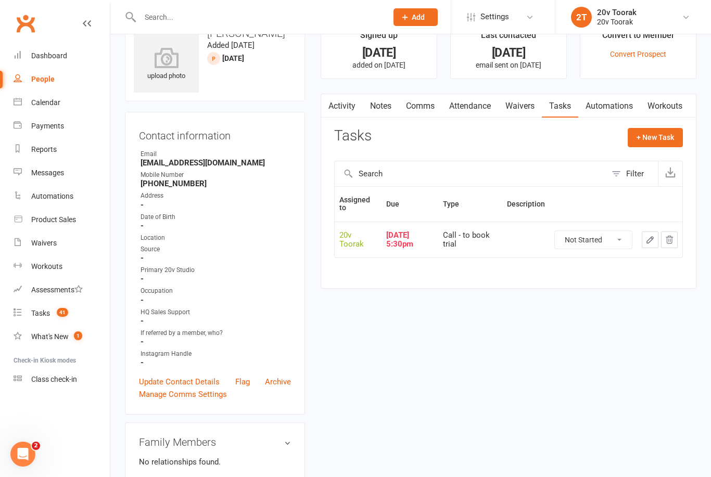
click at [588, 242] on select "Not Started In Progress Waiting Complete" at bounding box center [593, 240] width 77 height 18
select select "unstarted"
click at [663, 144] on button "+ New Task" at bounding box center [654, 137] width 55 height 19
select select "45736"
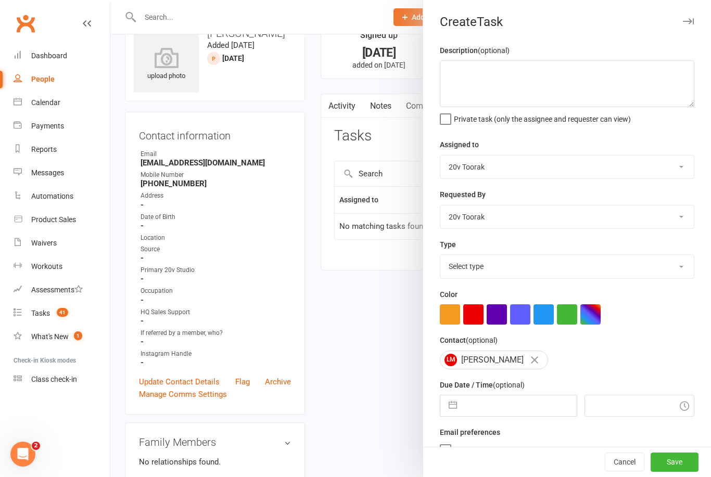
click at [672, 271] on select "Select type Call Call - to book trial Confirm session attendance Confirm trial …" at bounding box center [566, 266] width 253 height 23
select select "32301"
click at [501, 414] on input "text" at bounding box center [519, 405] width 114 height 21
select select "7"
select select "2025"
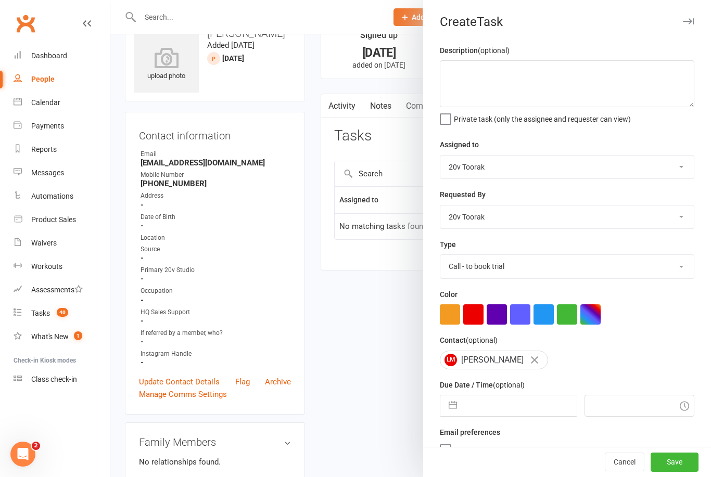
select select "8"
select select "2025"
select select "9"
select select "2025"
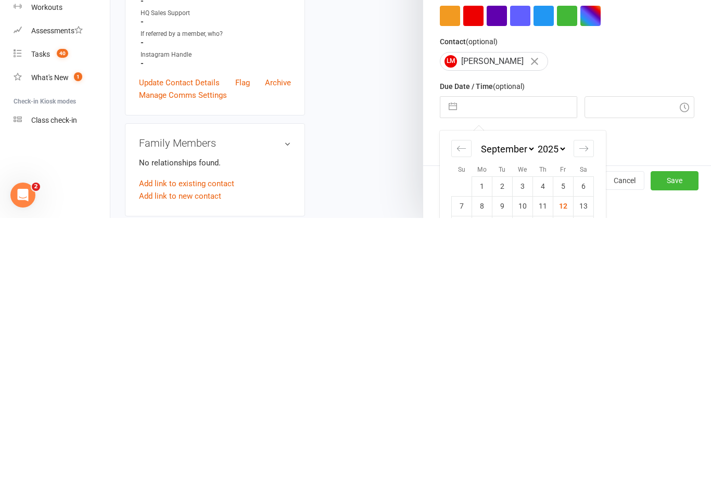
scroll to position [100, 0]
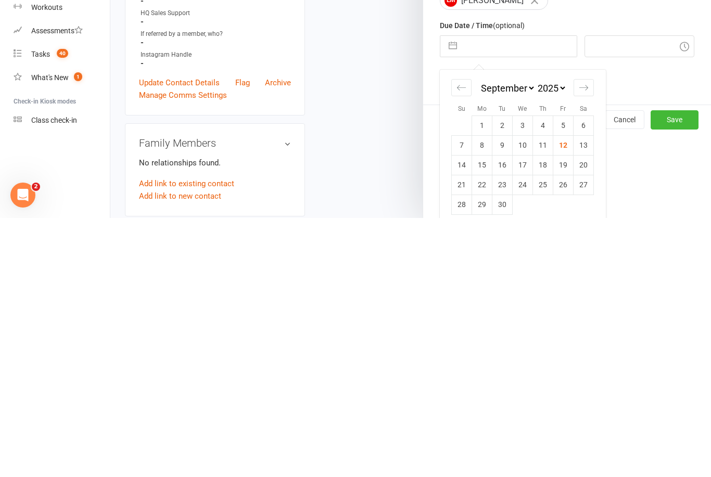
click at [584, 394] on td "13" at bounding box center [583, 404] width 20 height 20
type input "[DATE]"
type input "10:30am"
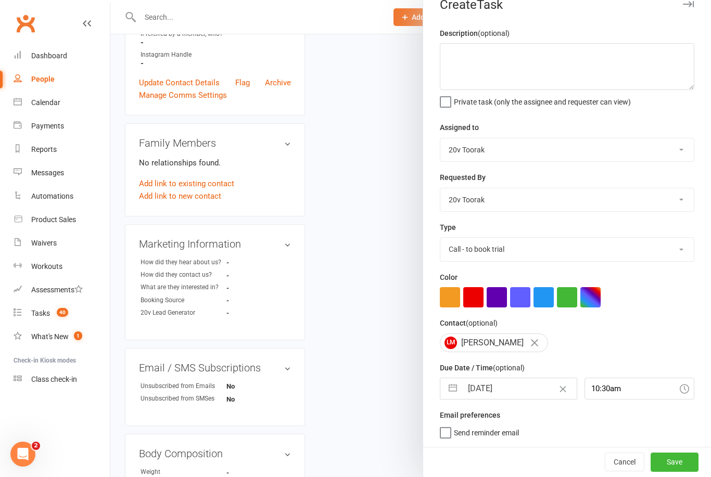
scroll to position [19, 0]
click at [668, 463] on button "Save" at bounding box center [674, 462] width 48 height 19
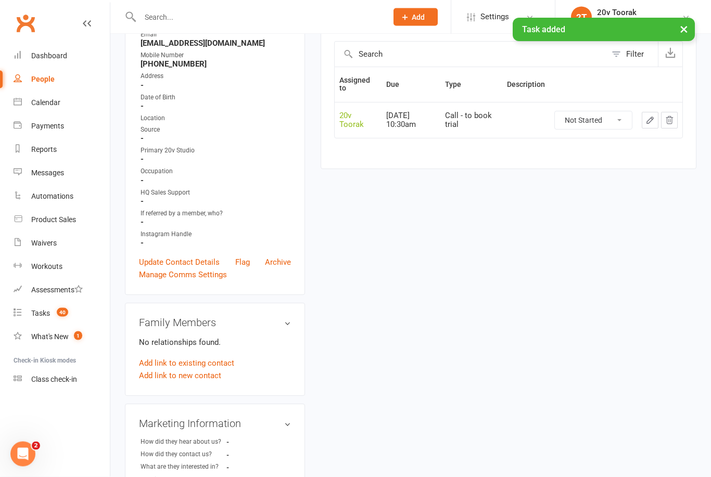
scroll to position [0, 0]
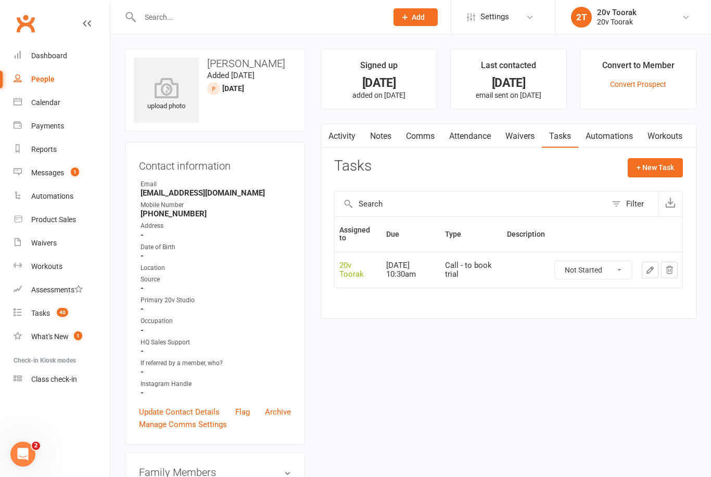
click at [53, 294] on link "Assessments" at bounding box center [62, 289] width 96 height 23
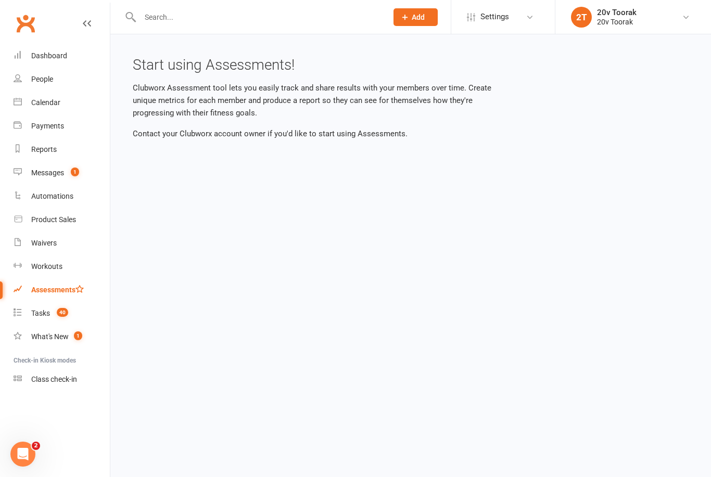
click at [58, 310] on span "40" at bounding box center [62, 312] width 11 height 9
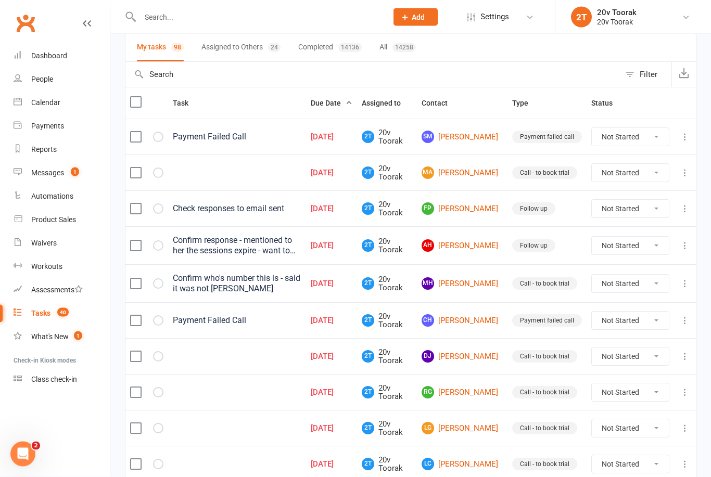
scroll to position [77, 0]
click at [481, 176] on link "MA Marty Accari" at bounding box center [461, 172] width 81 height 12
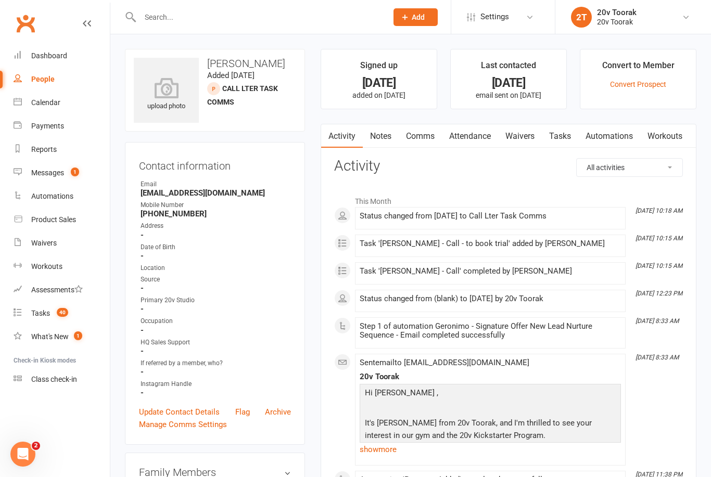
click at [388, 141] on link "Notes" at bounding box center [381, 136] width 36 height 24
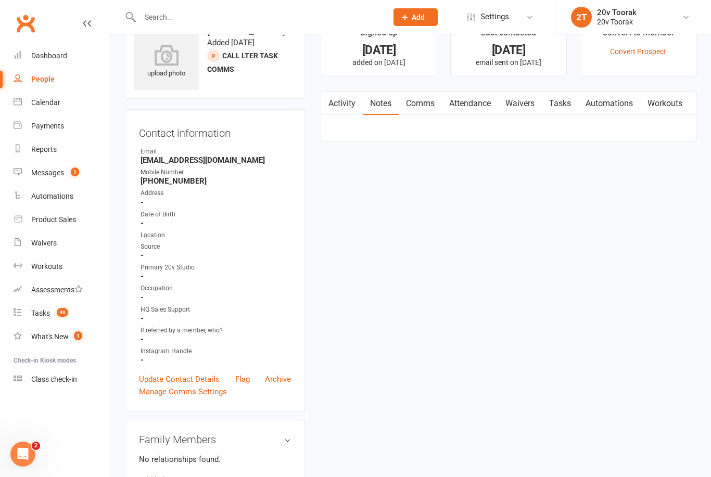
scroll to position [33, 0]
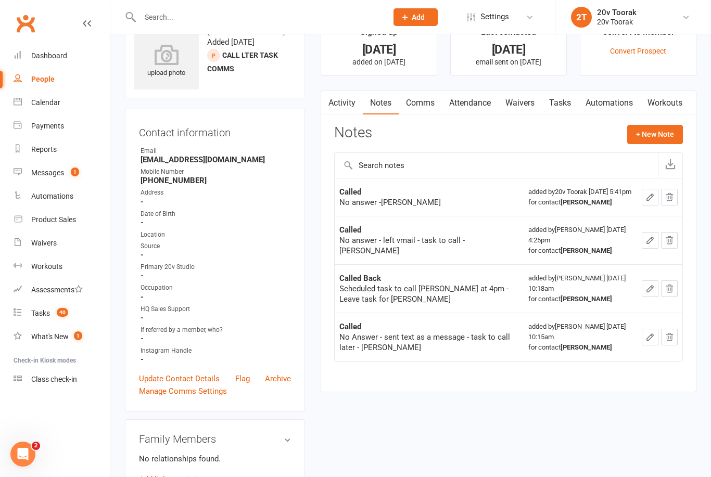
click at [342, 113] on link "Activity" at bounding box center [342, 103] width 42 height 24
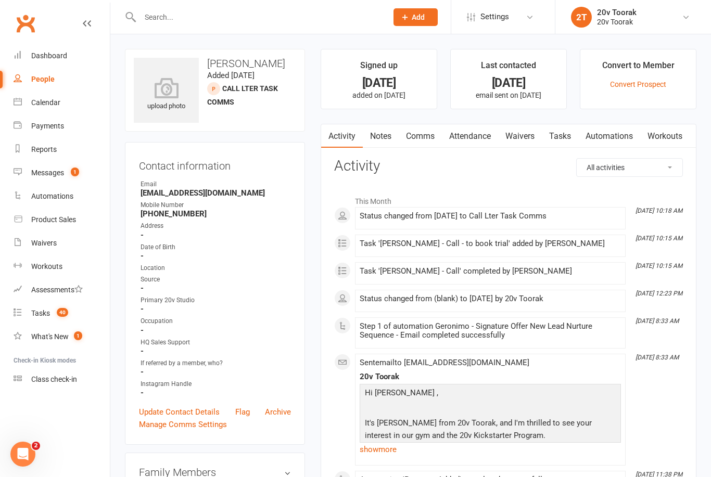
click at [390, 142] on link "Notes" at bounding box center [381, 136] width 36 height 24
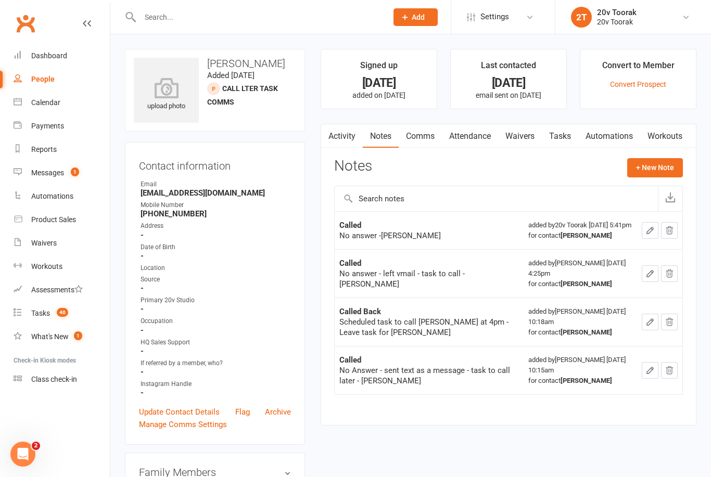
click at [346, 131] on link "Activity" at bounding box center [342, 136] width 42 height 24
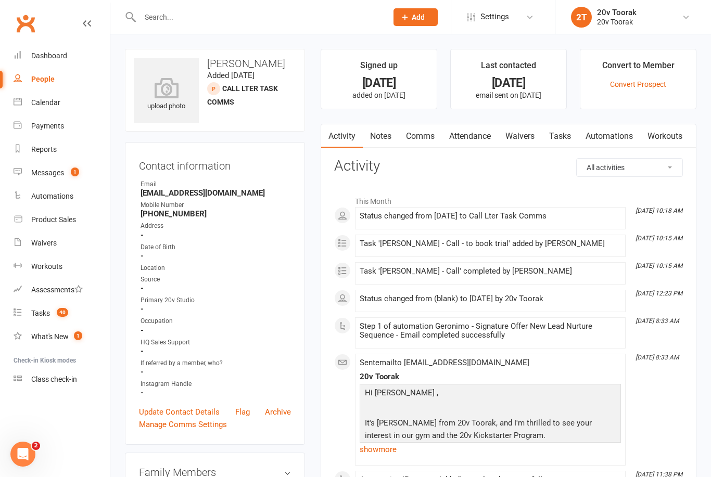
click at [384, 137] on link "Notes" at bounding box center [381, 136] width 36 height 24
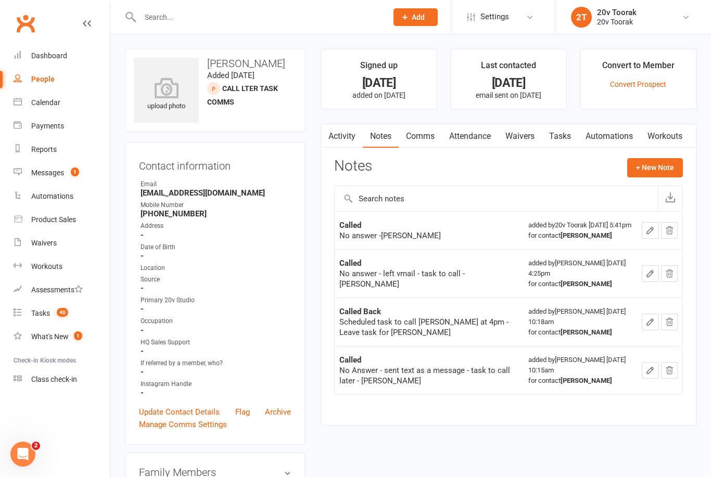
click at [664, 165] on button "+ New Note" at bounding box center [655, 167] width 56 height 19
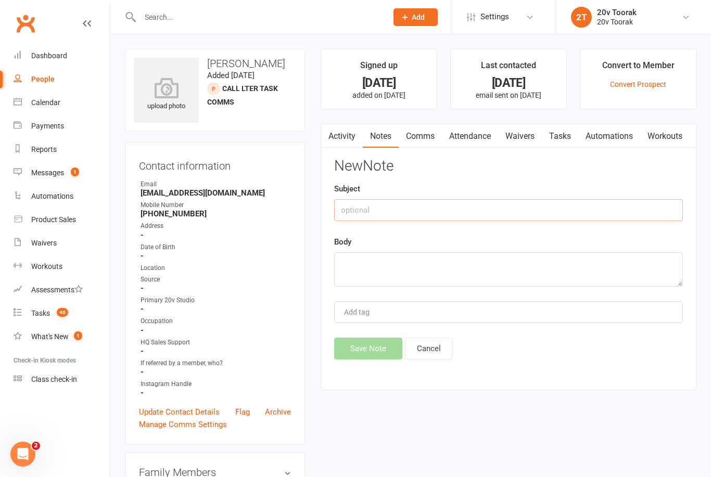
click at [463, 199] on input "text" at bounding box center [508, 210] width 349 height 22
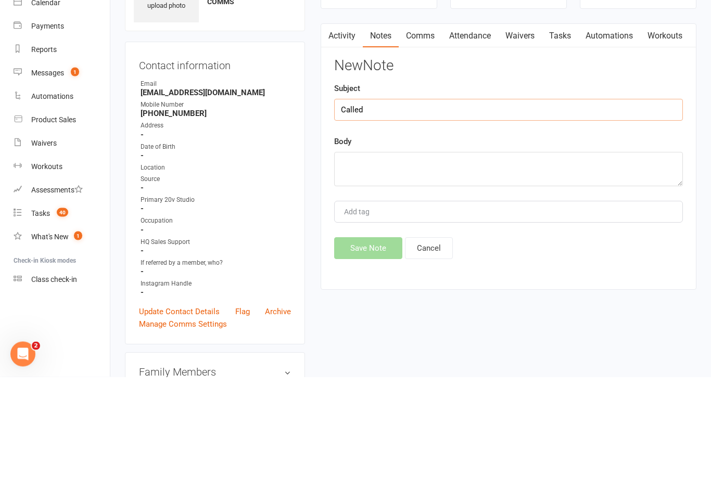
type input "Called"
click at [455, 252] on textarea at bounding box center [508, 269] width 349 height 34
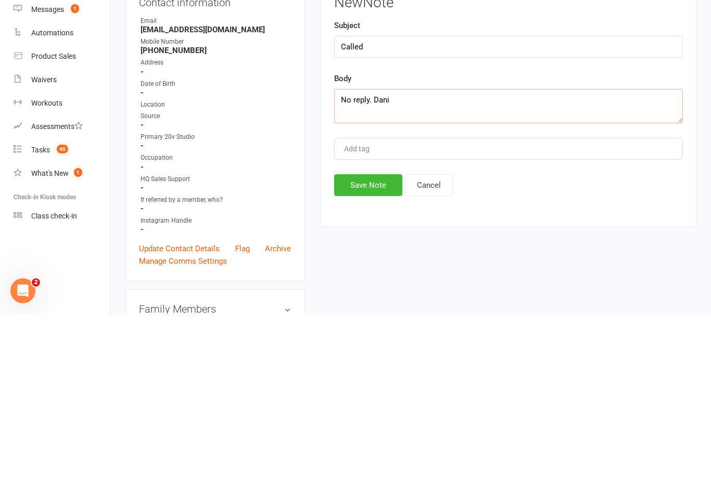
type textarea "No reply. Dani"
click at [365, 338] on button "Save Note" at bounding box center [368, 349] width 68 height 22
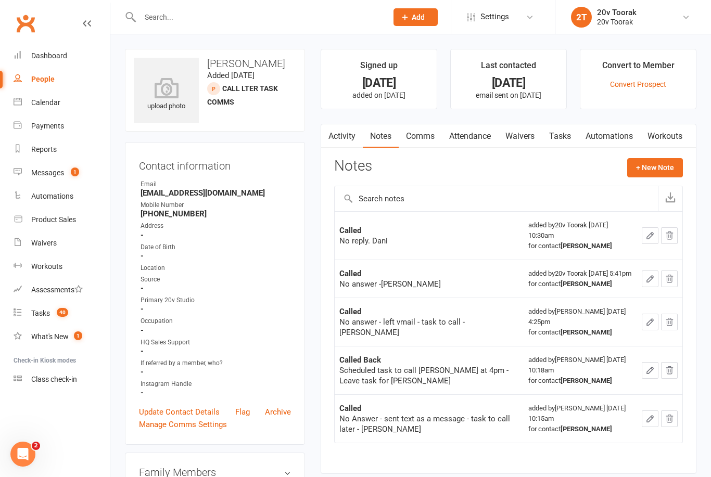
click at [565, 136] on link "Tasks" at bounding box center [560, 136] width 36 height 24
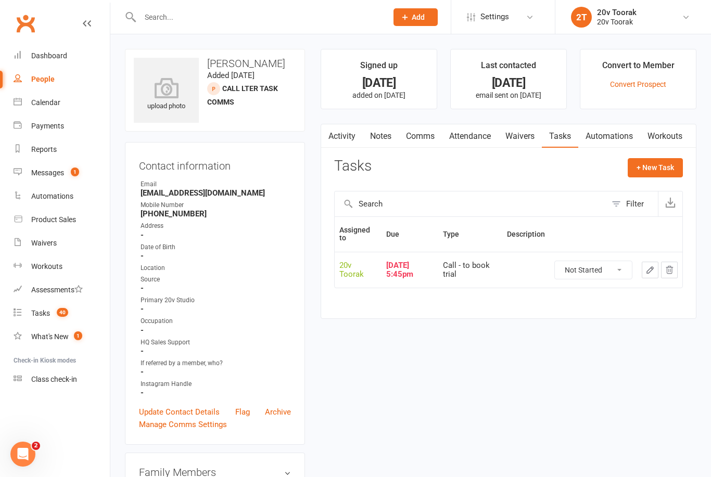
click at [601, 273] on select "Not Started In Progress Waiting Complete" at bounding box center [593, 270] width 77 height 18
select select "unstarted"
click at [658, 163] on button "+ New Task" at bounding box center [654, 167] width 55 height 19
select select "45736"
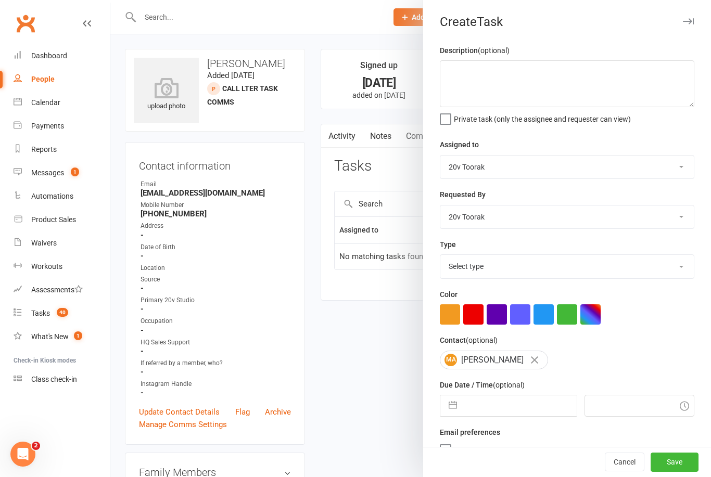
click at [666, 263] on select "Select type Call Call - to book trial Confirm session attendance Confirm trial …" at bounding box center [566, 266] width 253 height 23
select select "32301"
click at [525, 399] on input "text" at bounding box center [519, 405] width 114 height 21
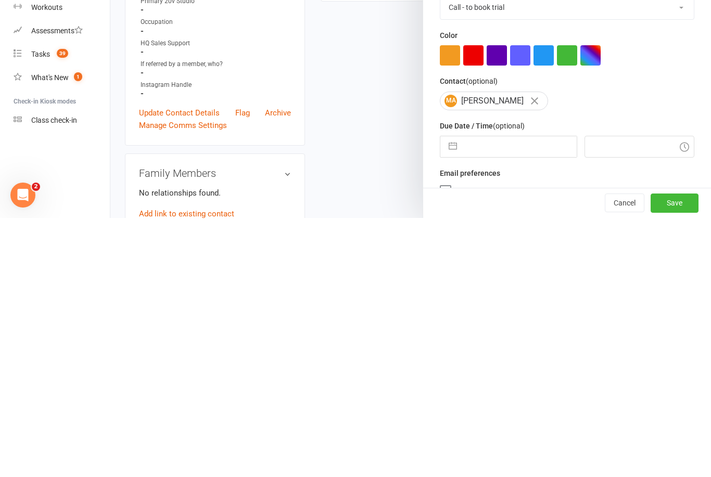
select select "7"
select select "2025"
select select "8"
select select "2025"
select select "9"
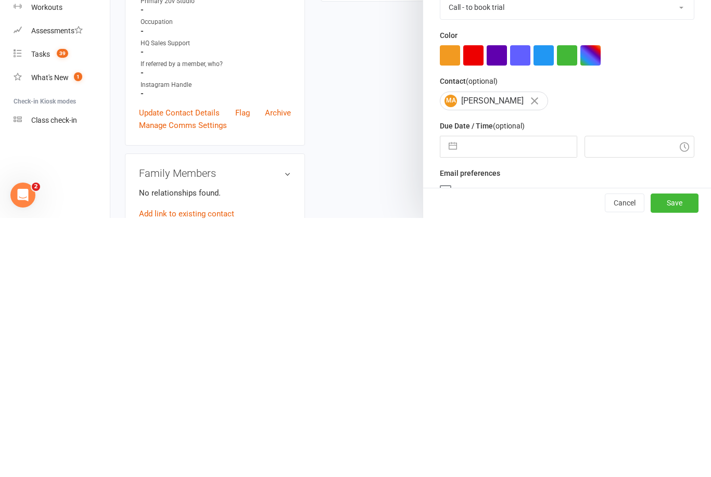
select select "2025"
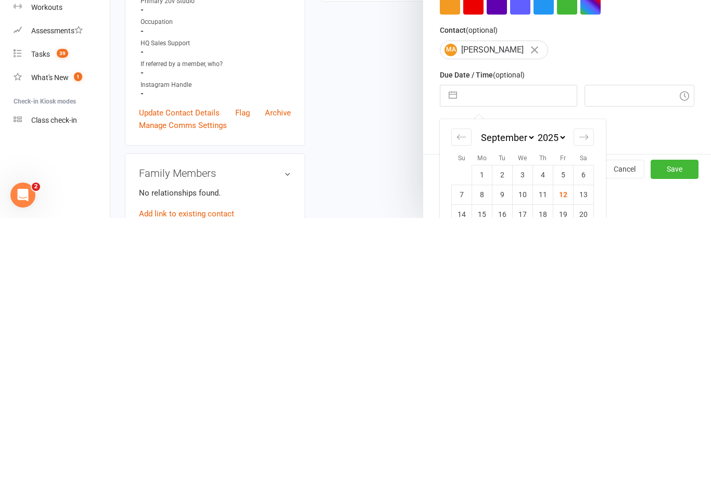
scroll to position [79, 0]
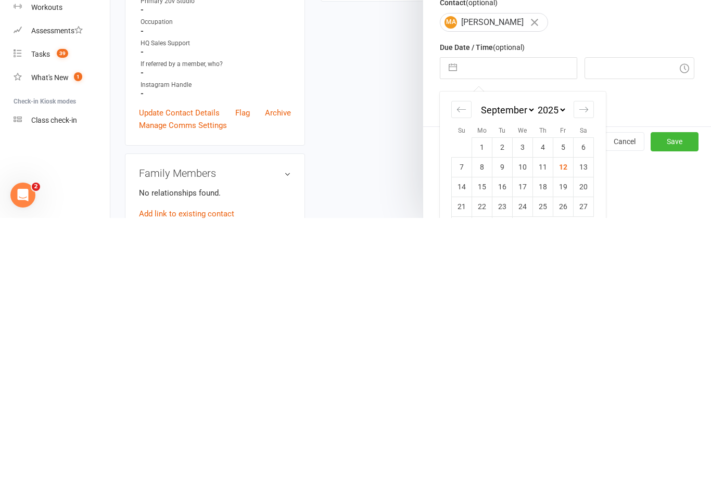
click at [578, 416] on td "13" at bounding box center [583, 426] width 20 height 20
type input "[DATE]"
type input "10:30am"
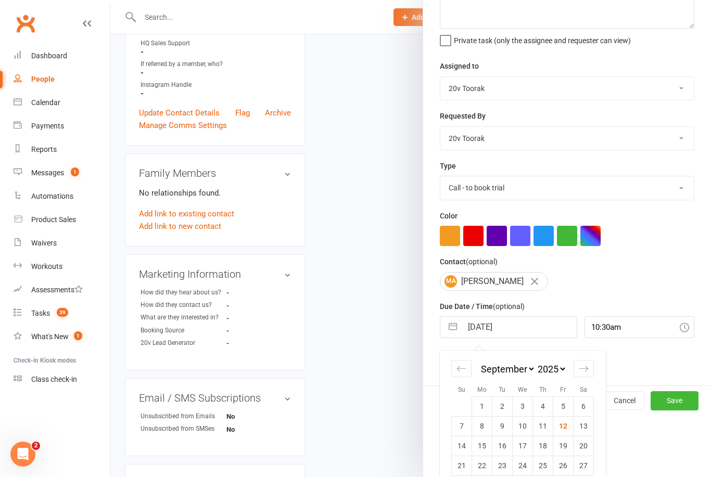
scroll to position [19, 0]
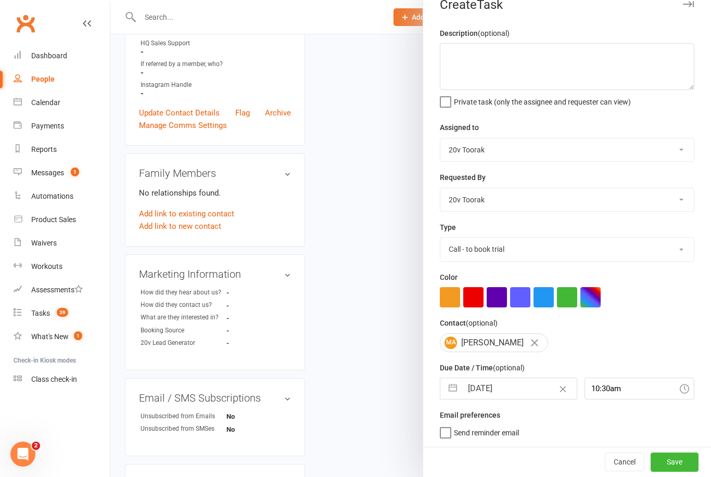
click at [672, 464] on button "Save" at bounding box center [674, 462] width 48 height 19
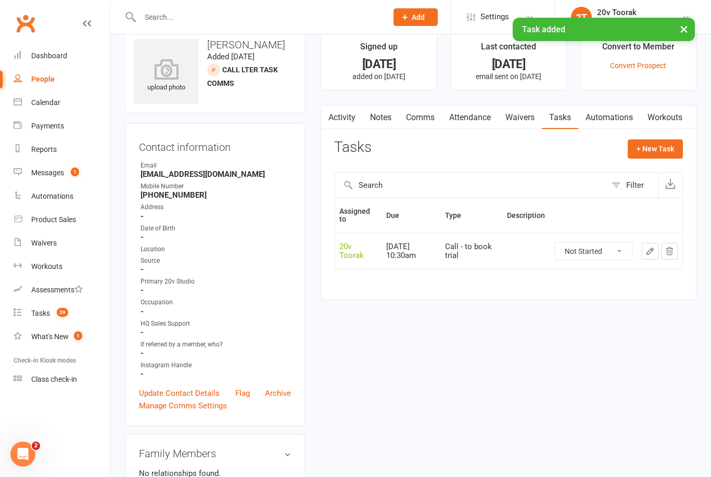
scroll to position [0, 0]
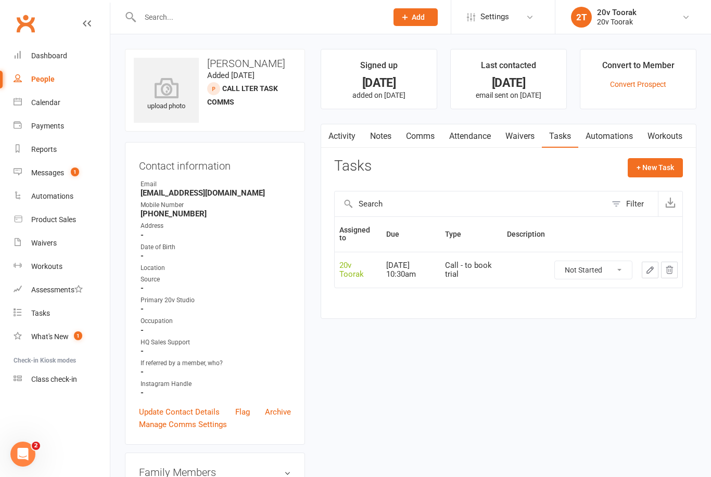
click at [57, 173] on div "Messages" at bounding box center [47, 173] width 33 height 8
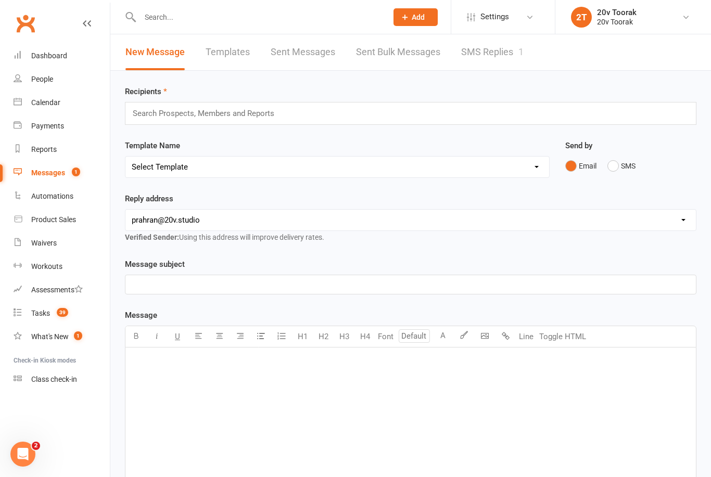
click at [517, 44] on link "SMS Replies 1" at bounding box center [492, 52] width 62 height 36
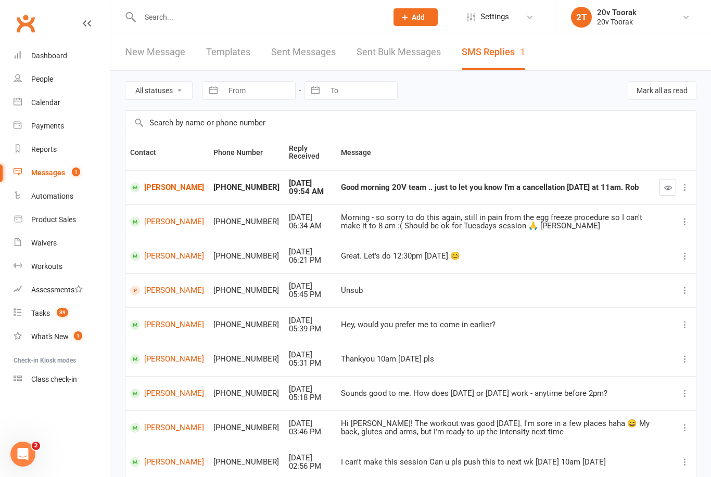
click at [175, 188] on link "Robert Kirby" at bounding box center [167, 188] width 74 height 10
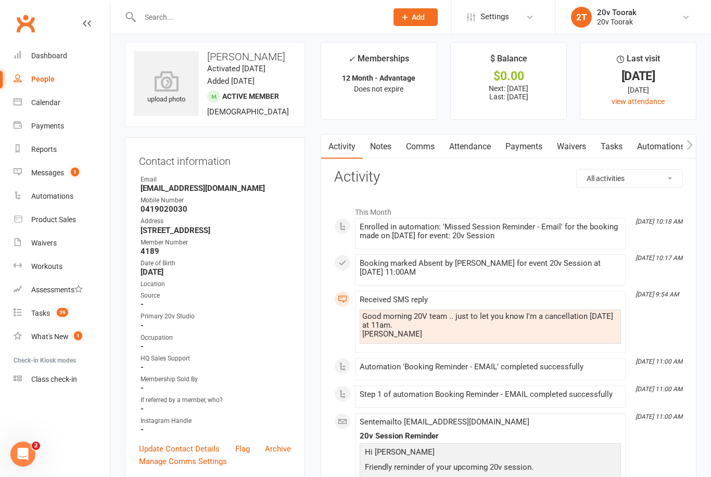
scroll to position [7, 0]
click at [426, 146] on link "Comms" at bounding box center [420, 146] width 43 height 24
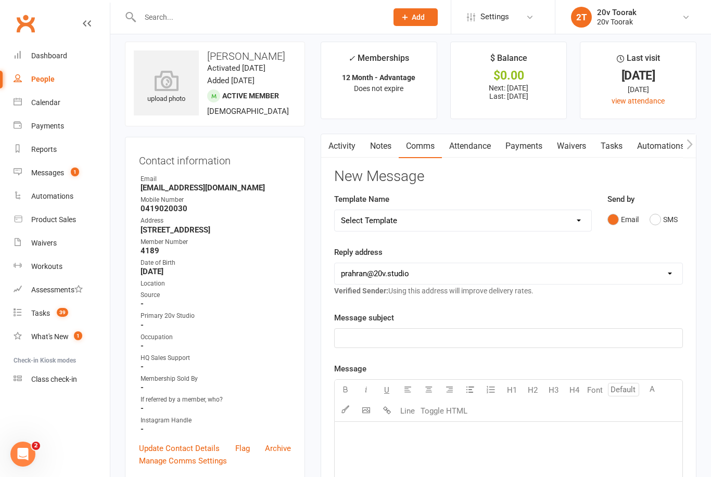
click at [661, 222] on button "SMS" at bounding box center [663, 220] width 28 height 20
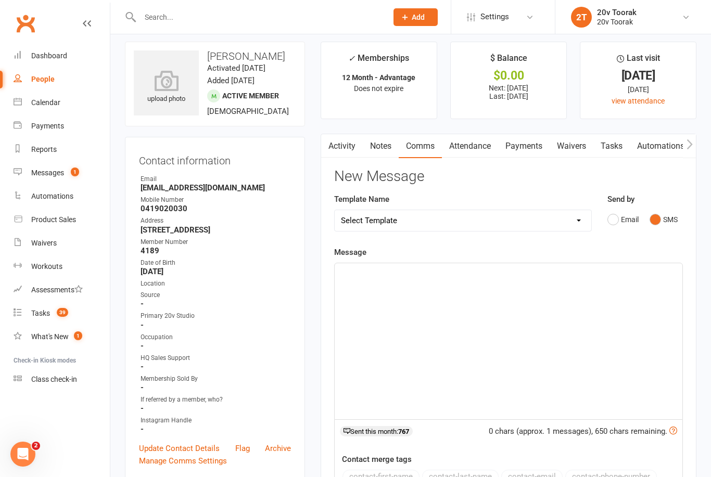
click at [485, 285] on div "﻿" at bounding box center [509, 341] width 348 height 156
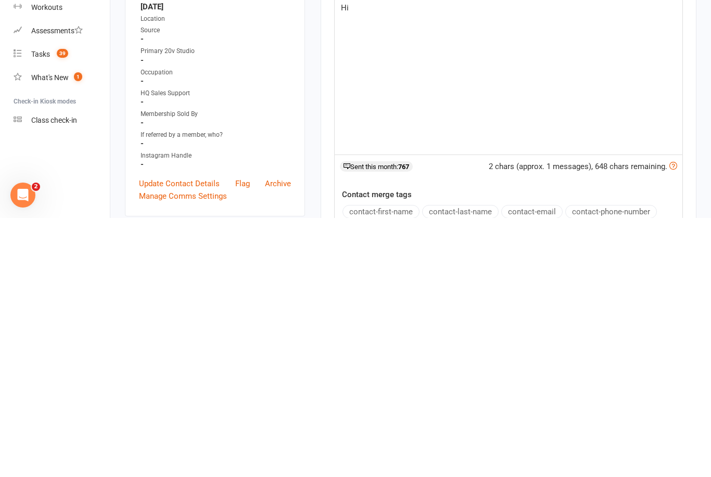
scroll to position [14, 0]
click at [406, 463] on button "contact-first-name" at bounding box center [380, 470] width 77 height 14
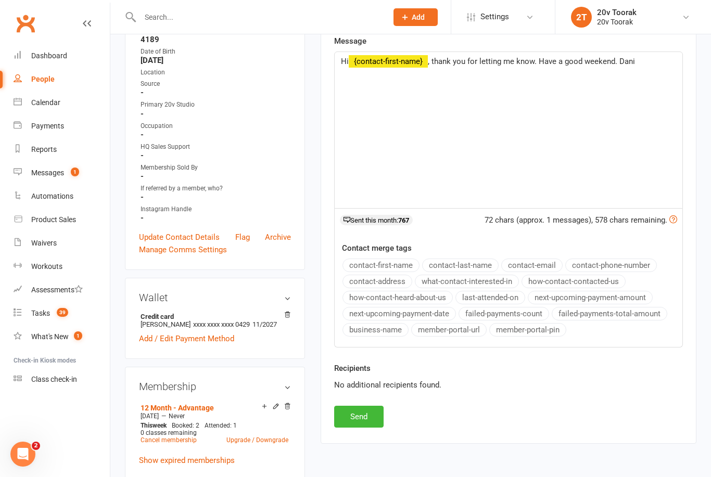
scroll to position [219, 0]
click at [369, 411] on button "Send" at bounding box center [358, 416] width 49 height 22
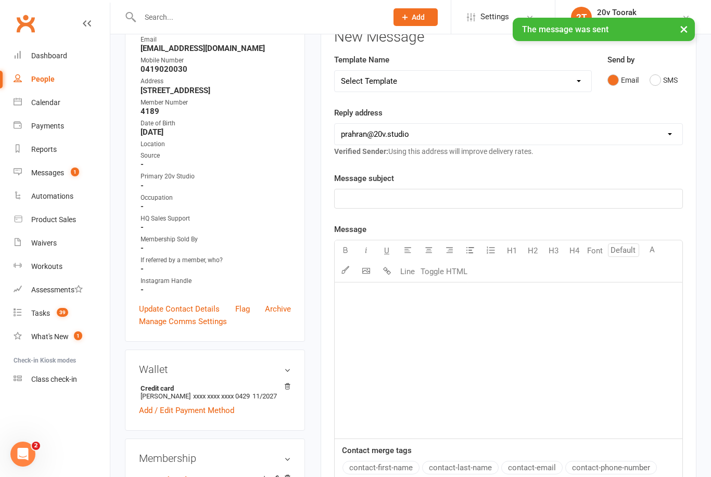
scroll to position [0, 0]
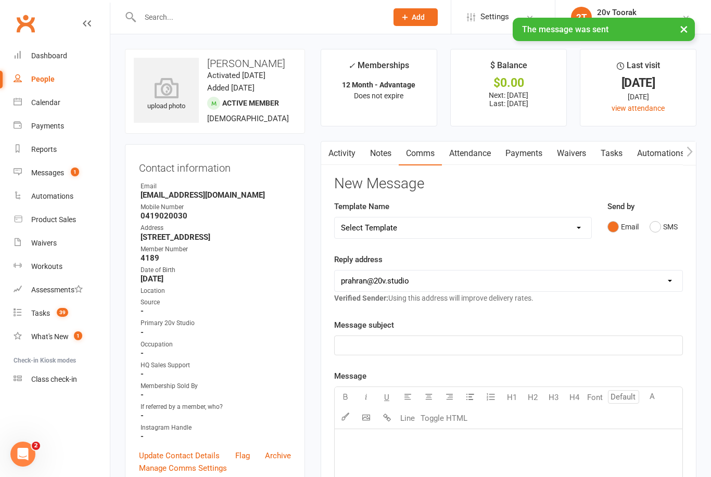
click at [384, 152] on link "Notes" at bounding box center [381, 154] width 36 height 24
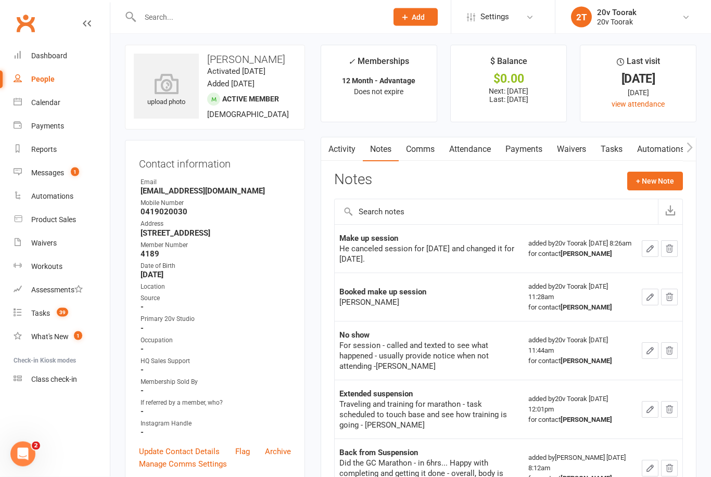
scroll to position [4, 0]
click at [660, 185] on button "+ New Note" at bounding box center [655, 181] width 56 height 19
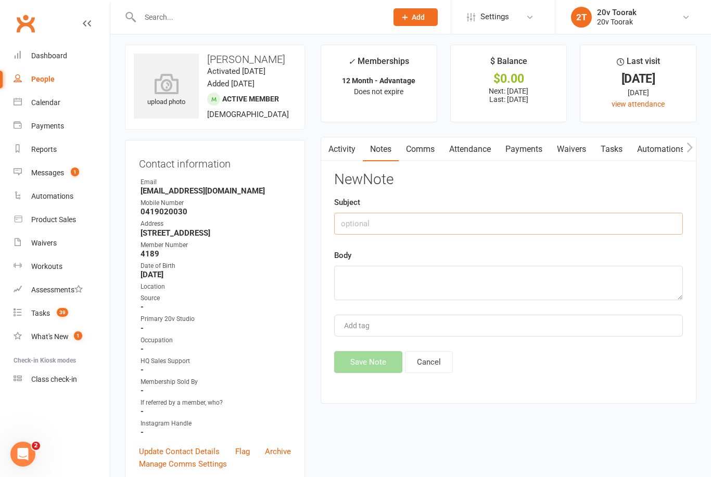
click at [449, 217] on input "text" at bounding box center [508, 224] width 349 height 22
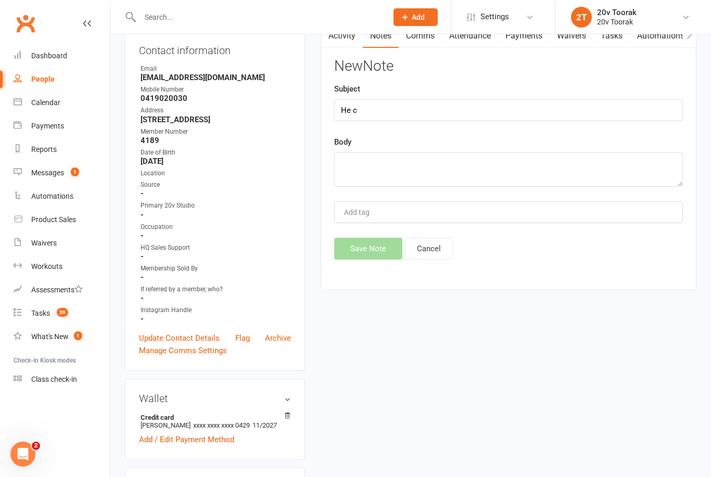
scroll to position [0, 0]
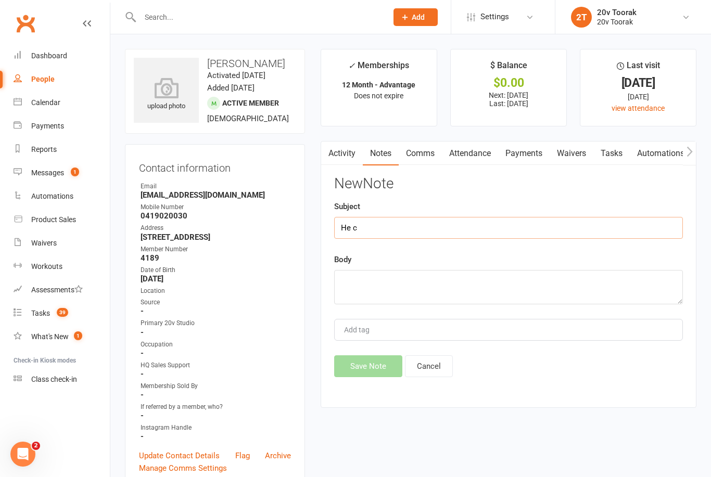
click at [408, 217] on input "He c" at bounding box center [508, 228] width 349 height 22
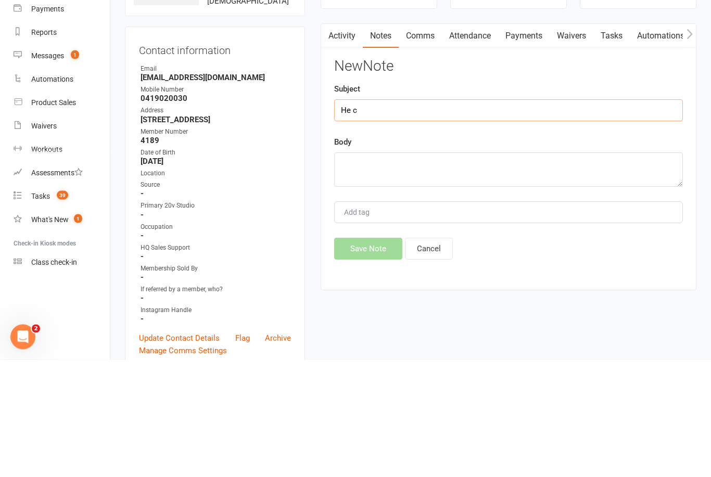
click at [393, 217] on input "He c" at bounding box center [508, 228] width 349 height 22
click at [438, 270] on textarea at bounding box center [508, 287] width 349 height 34
click at [425, 217] on input "He cancelled" at bounding box center [508, 228] width 349 height 22
type input "H"
type input "Session cancelled"
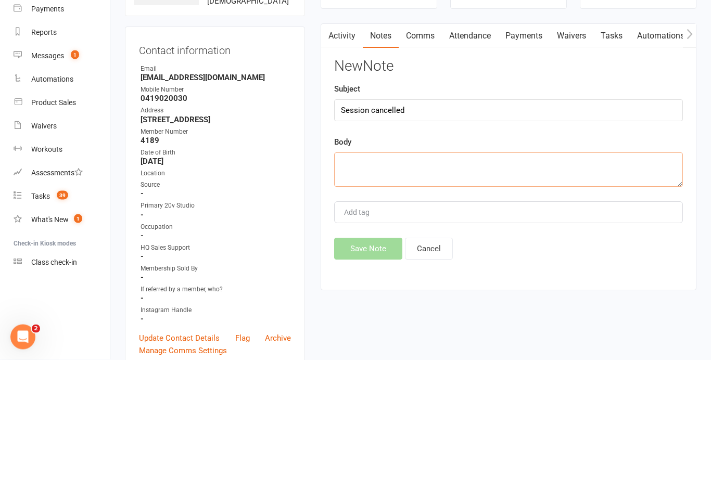
click at [446, 270] on textarea at bounding box center [508, 287] width 349 height 34
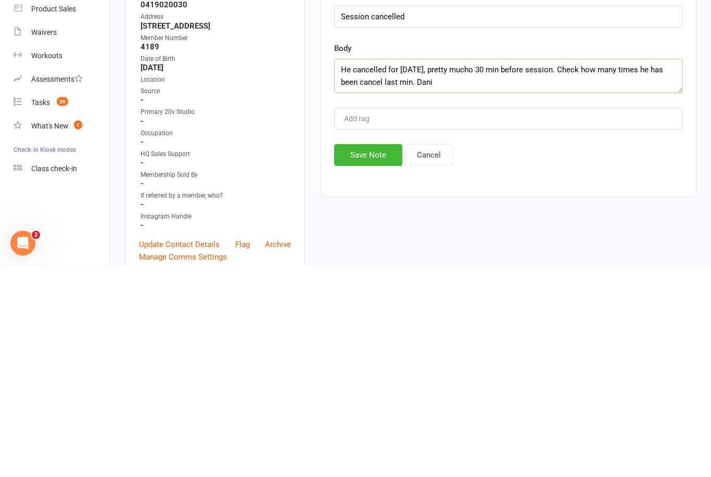
type textarea "He cancelled for today, pretty mucho 30 min before session. Check how many time…"
click at [364, 355] on button "Save Note" at bounding box center [368, 366] width 68 height 22
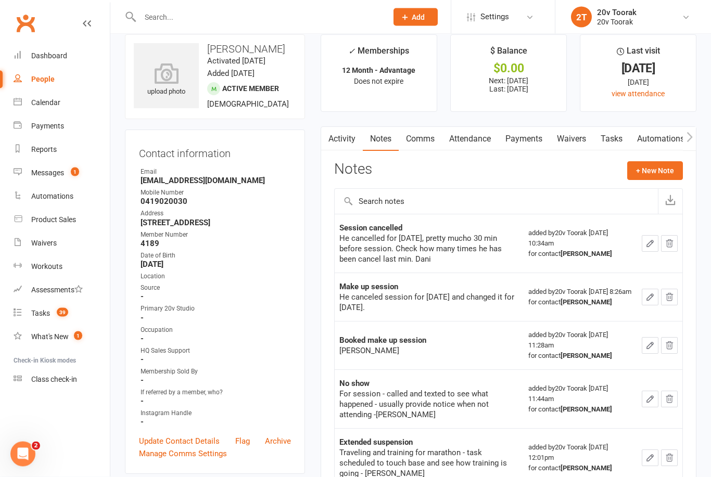
scroll to position [15, 0]
click at [58, 179] on link "Messages 1" at bounding box center [62, 172] width 96 height 23
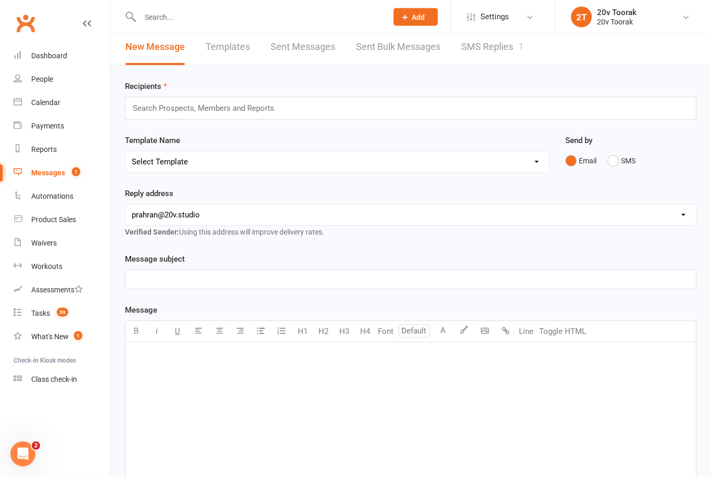
scroll to position [5, 0]
click at [504, 49] on link "SMS Replies 1" at bounding box center [492, 48] width 62 height 36
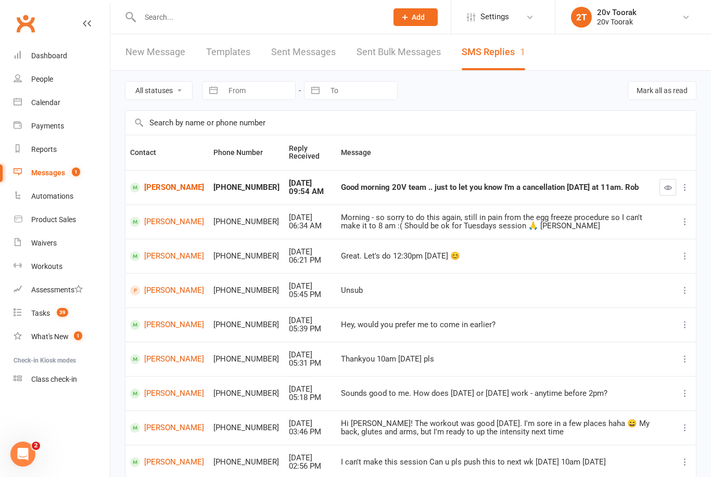
click at [657, 192] on td at bounding box center [675, 187] width 41 height 34
click at [674, 187] on button "button" at bounding box center [667, 187] width 17 height 17
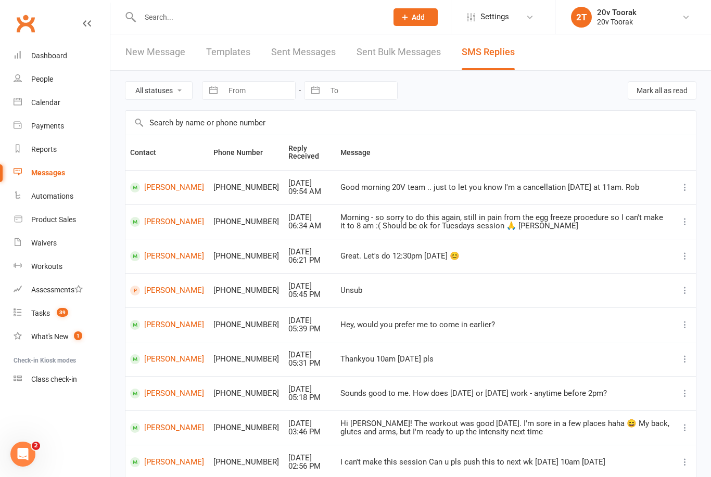
click at [170, 188] on link "Robert Kirby" at bounding box center [167, 188] width 74 height 10
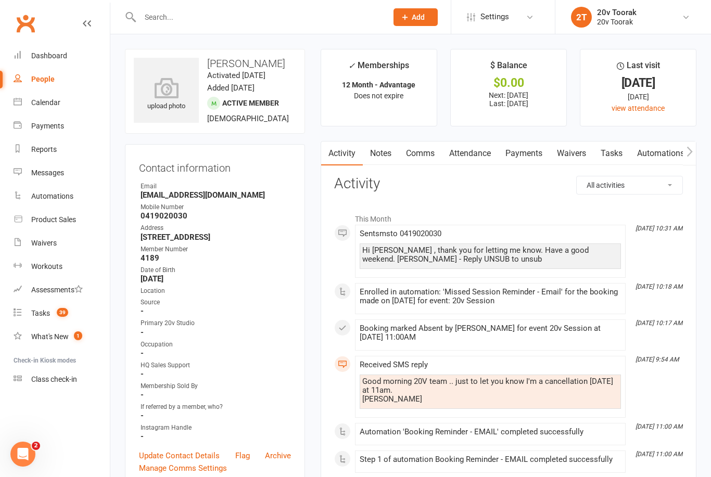
click at [385, 162] on link "Notes" at bounding box center [381, 154] width 36 height 24
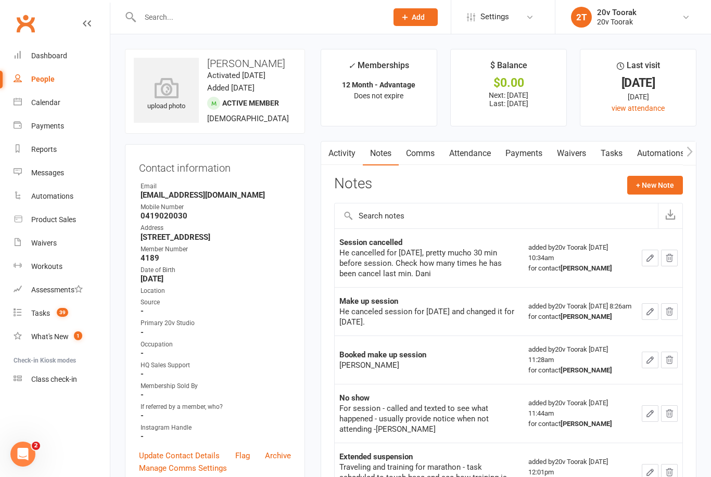
click at [645, 262] on button "button" at bounding box center [650, 258] width 17 height 17
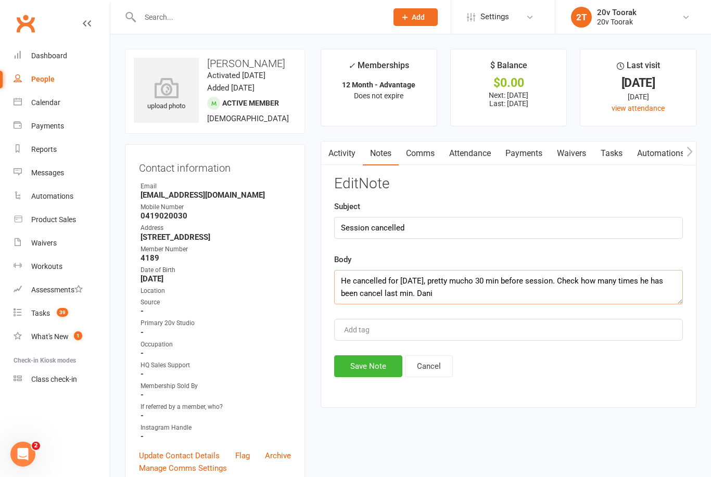
click at [373, 282] on textarea "He cancelled for today, pretty mucho 30 min before session. Check how many time…" at bounding box center [508, 287] width 349 height 34
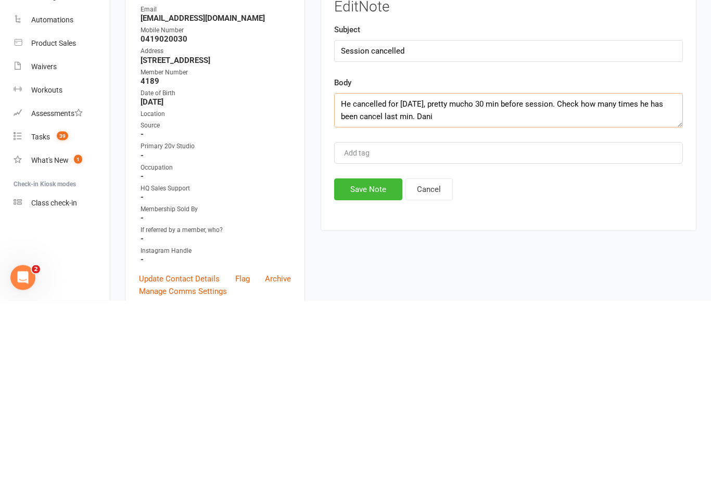
click at [468, 270] on textarea "He cancelled for today, pretty mucho 30 min before session. Check how many time…" at bounding box center [508, 287] width 349 height 34
click at [482, 270] on textarea "He cancelled for today, pretty much 30 min before session. Check how many times…" at bounding box center [508, 287] width 349 height 34
click at [487, 270] on textarea "He cancelled for today, pretty much 30 min before session. Check how many times…" at bounding box center [508, 287] width 349 height 34
click at [493, 270] on textarea "He cancelled for today, pretty much 30 min before session. Check how many times…" at bounding box center [508, 287] width 349 height 34
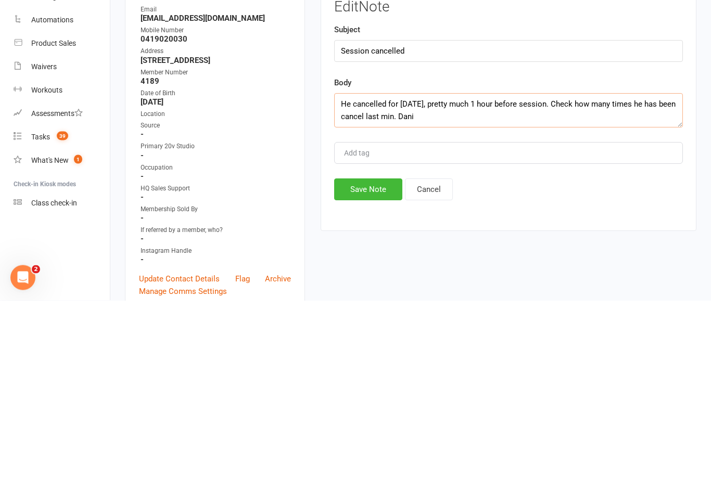
type textarea "He cancelled for today, pretty much 1 hour before session. Check how many times…"
click at [377, 355] on button "Save Note" at bounding box center [368, 366] width 68 height 22
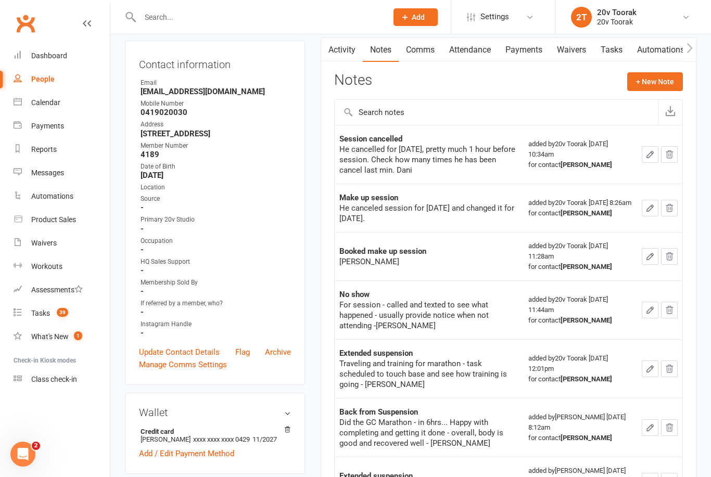
scroll to position [102, 0]
click at [41, 312] on div "Tasks" at bounding box center [40, 313] width 19 height 8
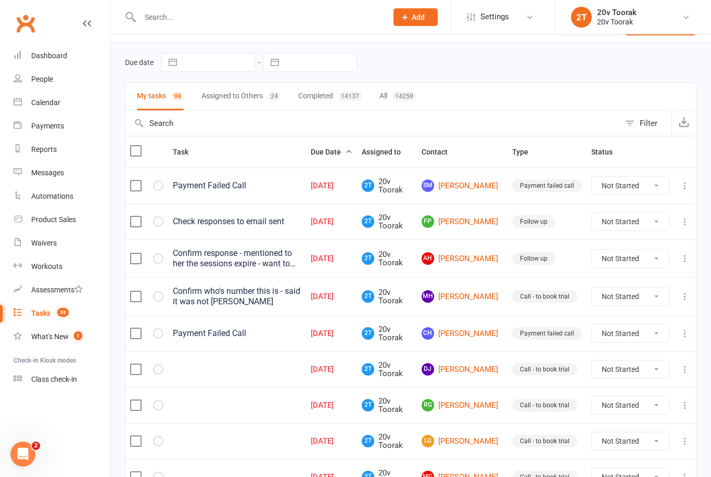
scroll to position [43, 0]
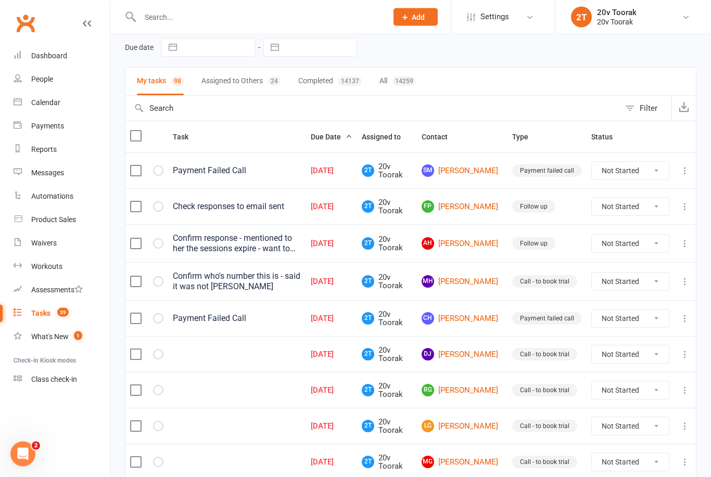
click at [483, 201] on link "FP Frank Patti" at bounding box center [461, 207] width 81 height 12
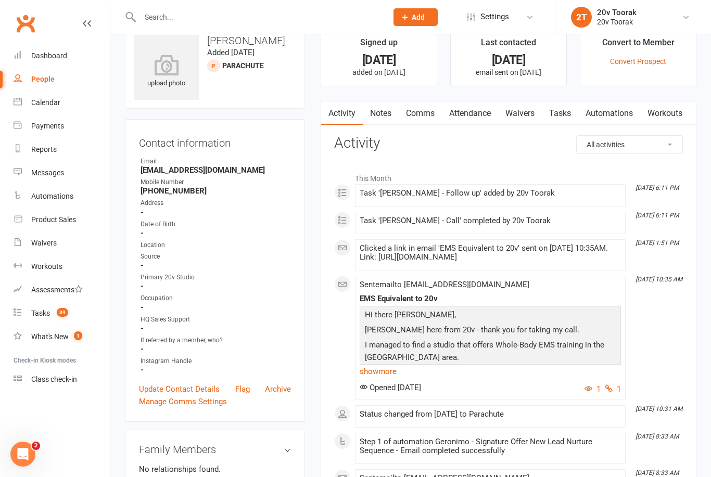
scroll to position [24, 0]
click at [569, 112] on link "Tasks" at bounding box center [560, 112] width 36 height 24
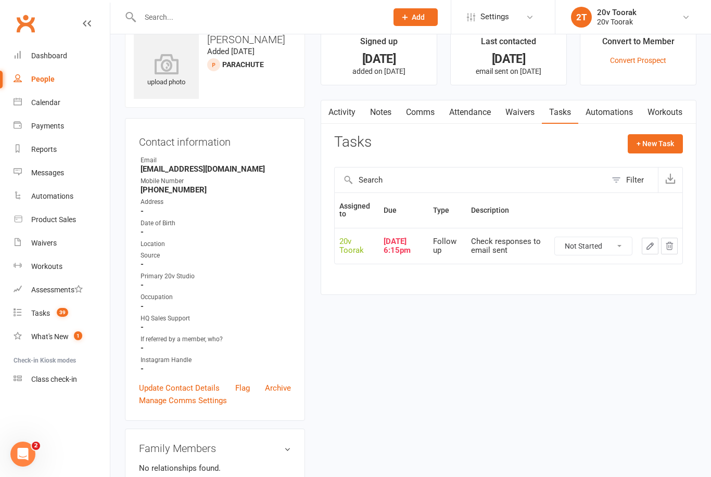
click at [393, 109] on link "Notes" at bounding box center [381, 112] width 36 height 24
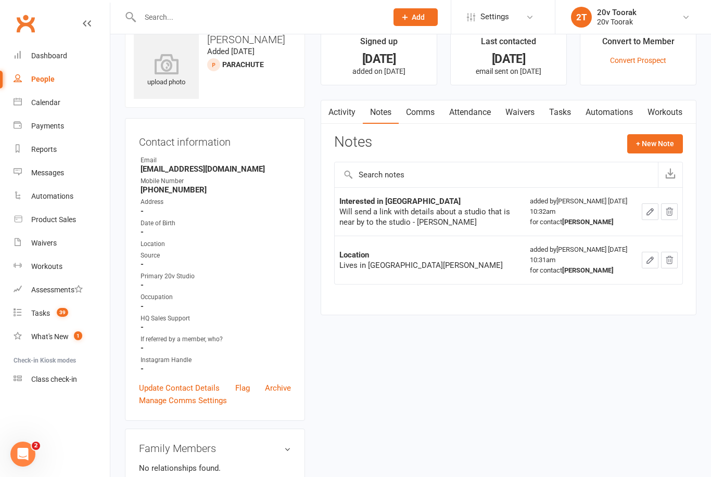
click at [341, 111] on link "Activity" at bounding box center [342, 112] width 42 height 24
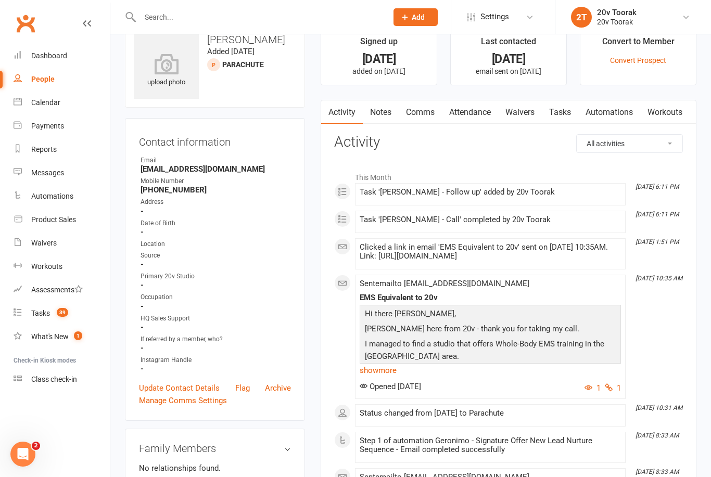
click at [388, 117] on link "Notes" at bounding box center [381, 112] width 36 height 24
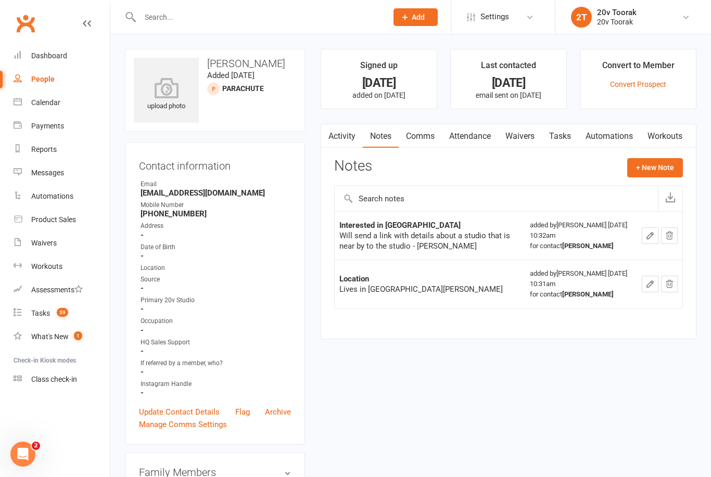
click at [338, 134] on link "Activity" at bounding box center [342, 136] width 42 height 24
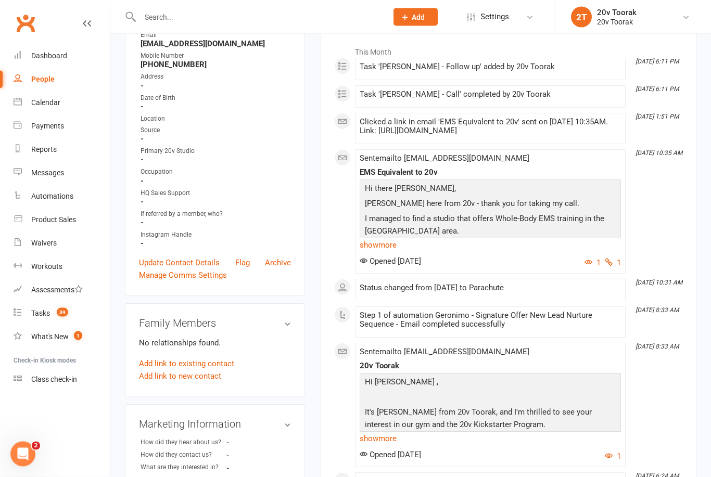
scroll to position [144, 0]
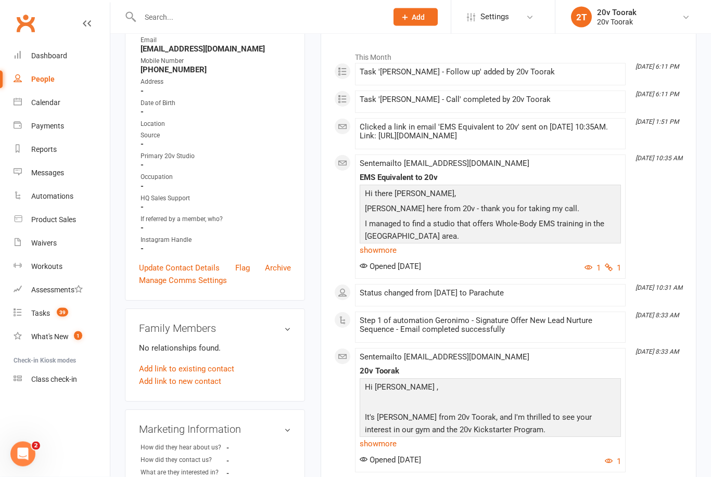
click at [388, 248] on link "show more" at bounding box center [490, 250] width 261 height 15
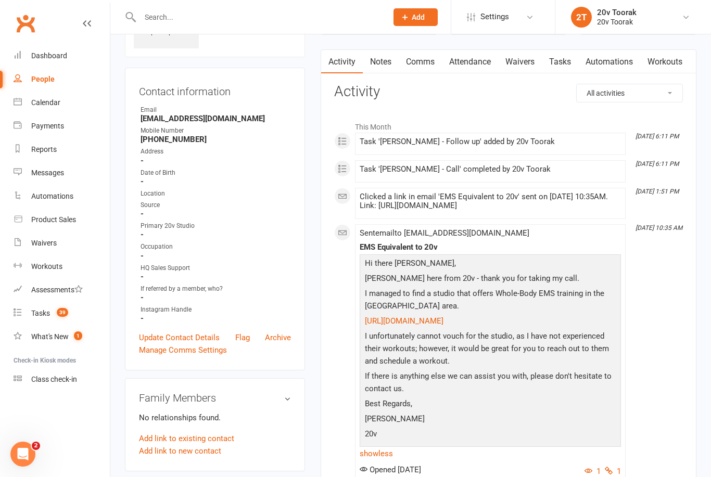
scroll to position [0, 0]
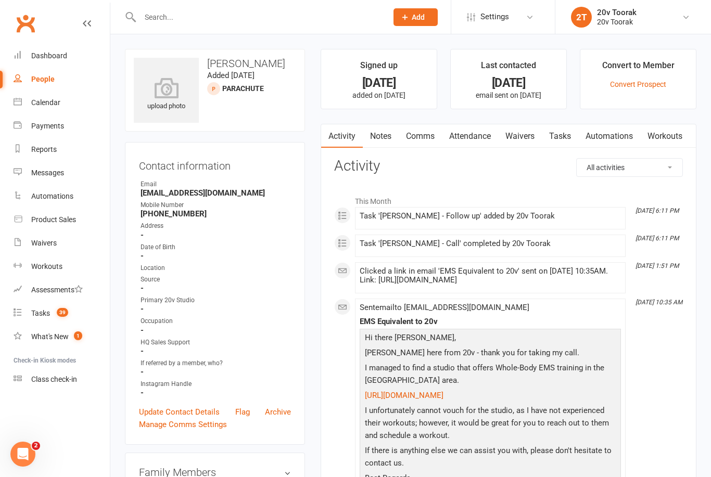
click at [557, 132] on link "Tasks" at bounding box center [560, 136] width 36 height 24
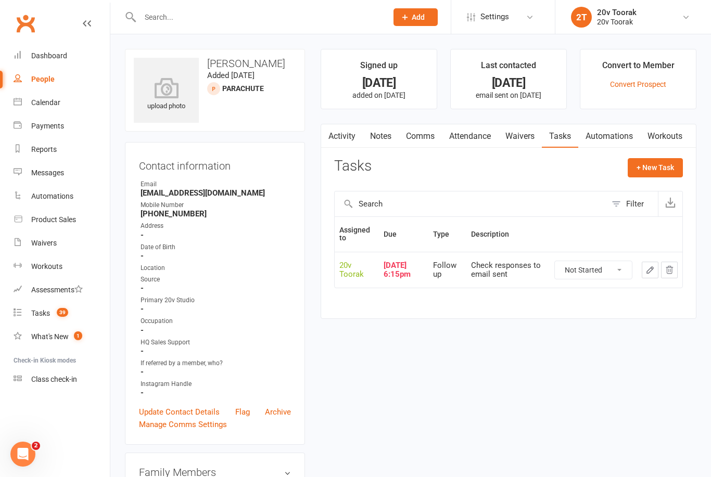
click at [381, 141] on link "Notes" at bounding box center [381, 136] width 36 height 24
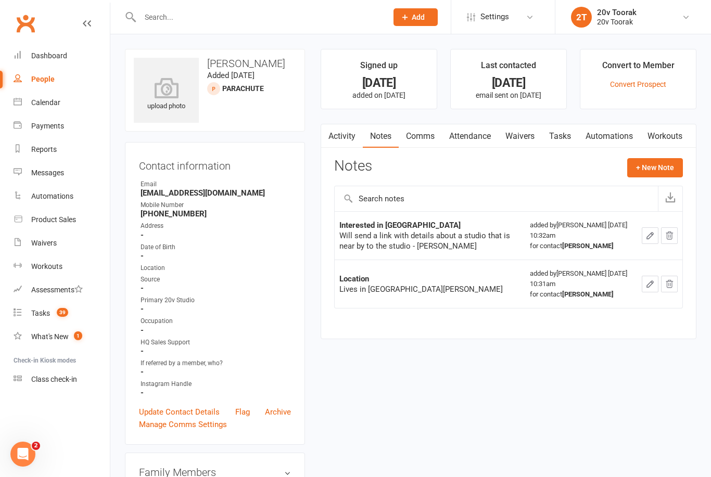
click at [344, 135] on link "Activity" at bounding box center [342, 136] width 42 height 24
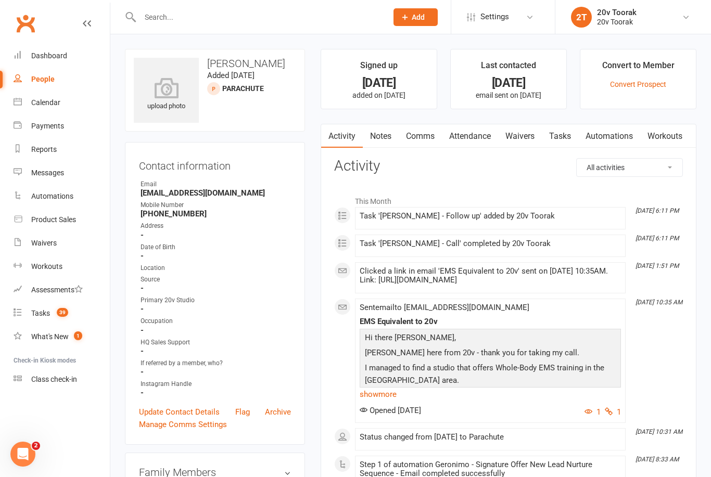
click at [563, 134] on link "Tasks" at bounding box center [560, 136] width 36 height 24
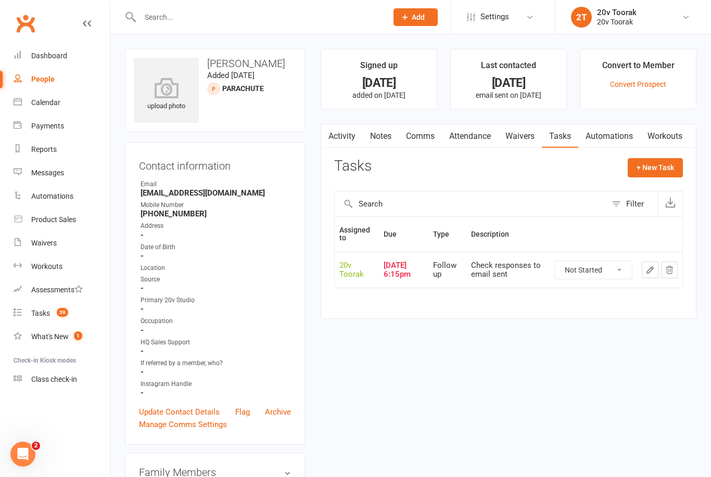
click at [608, 274] on select "Not Started In Progress Waiting Complete" at bounding box center [593, 270] width 77 height 18
select select "unstarted"
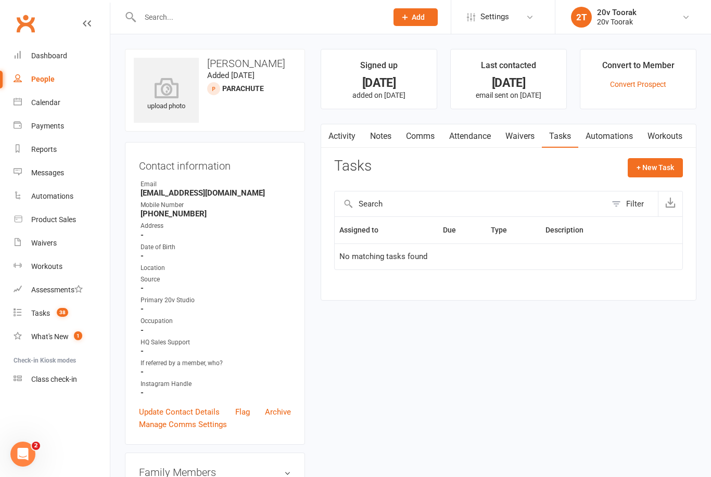
click at [59, 310] on span "38" at bounding box center [62, 312] width 11 height 9
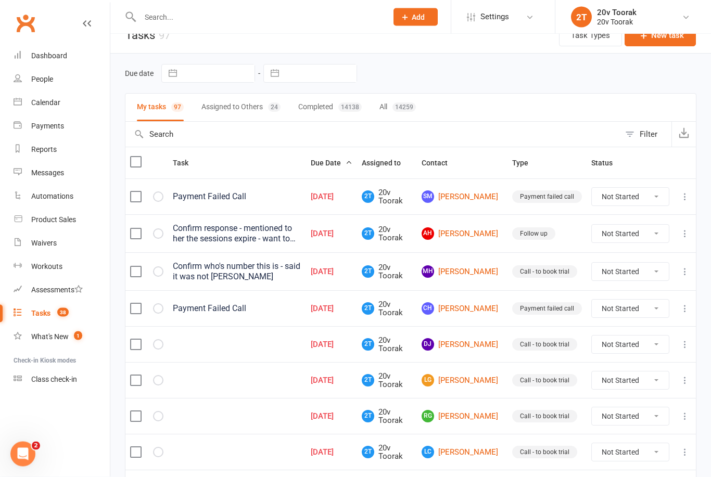
scroll to position [39, 0]
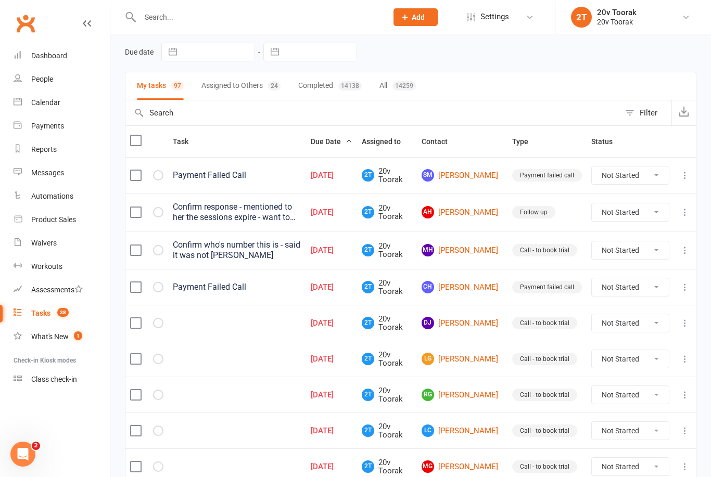
click at [473, 219] on link "AH Alessandra Hoirisch" at bounding box center [461, 212] width 81 height 12
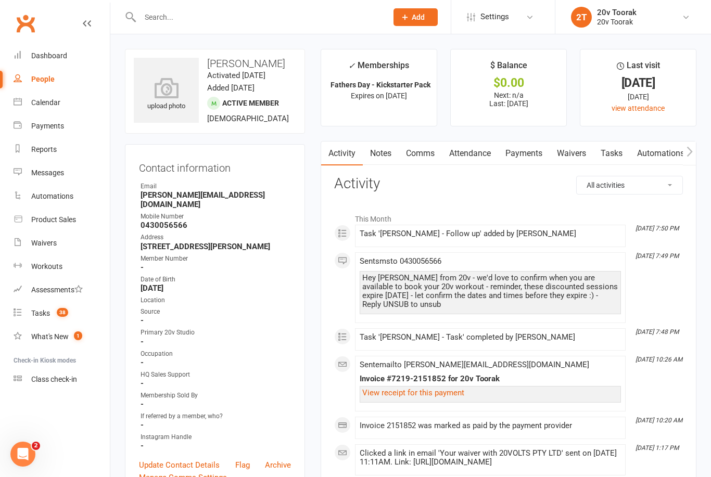
click at [618, 156] on link "Tasks" at bounding box center [611, 154] width 36 height 24
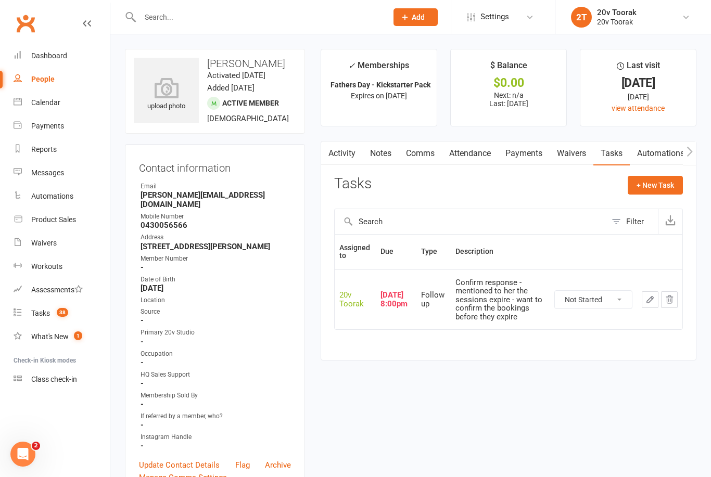
click at [485, 156] on link "Attendance" at bounding box center [470, 154] width 56 height 24
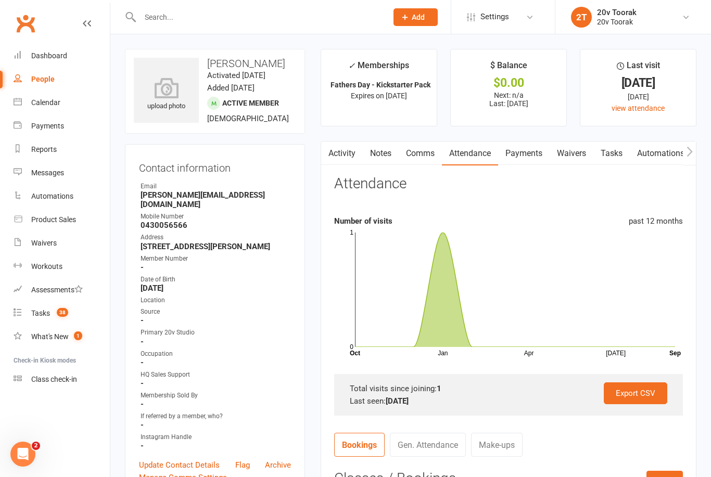
click at [427, 157] on link "Comms" at bounding box center [420, 154] width 43 height 24
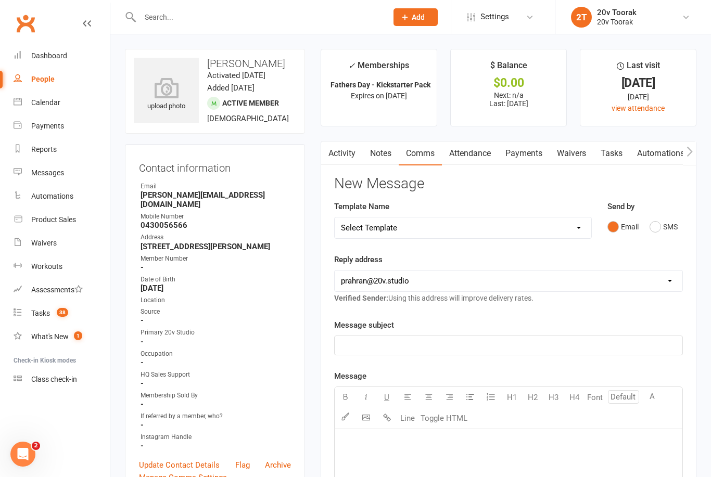
click at [344, 159] on link "Activity" at bounding box center [342, 154] width 42 height 24
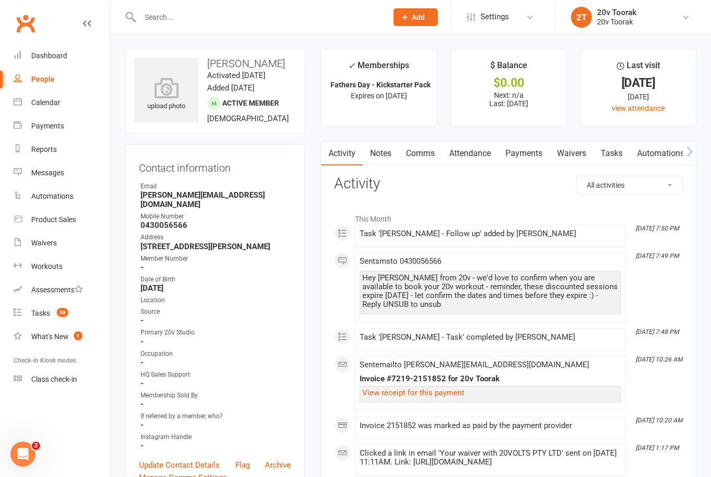
click at [379, 146] on link "Notes" at bounding box center [381, 154] width 36 height 24
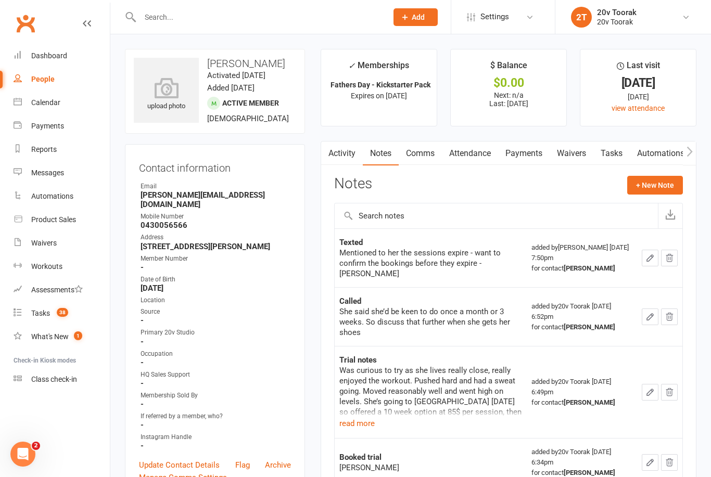
click at [649, 188] on button "+ New Note" at bounding box center [655, 185] width 56 height 19
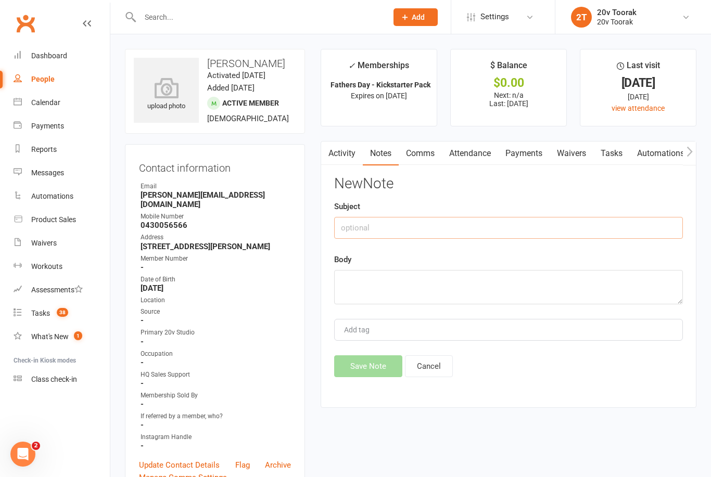
click at [452, 224] on input "text" at bounding box center [508, 228] width 349 height 22
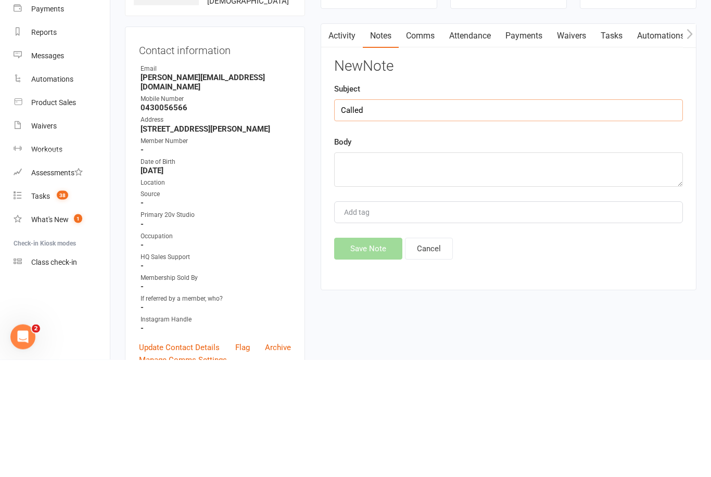
type input "Called"
click at [410, 270] on textarea at bounding box center [508, 287] width 349 height 34
type textarea "R"
click at [380, 270] on textarea "She replied she didn’t see her sms" at bounding box center [508, 287] width 349 height 34
click at [484, 270] on textarea "She replied, she didn’t see her sms" at bounding box center [508, 287] width 349 height 34
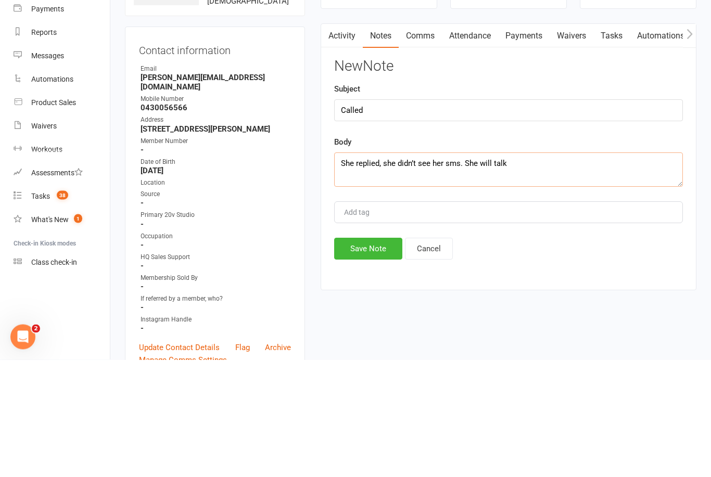
click at [354, 270] on textarea "She replied, she didn’t see her sms. She will talk" at bounding box center [508, 287] width 349 height 34
click at [518, 270] on textarea "replied, she didn’t see her sms. She will talk" at bounding box center [508, 287] width 349 height 34
click at [369, 270] on textarea "replied, she didn’t see her sms. She will talk" at bounding box center [508, 287] width 349 height 34
click at [473, 270] on textarea "Answered call, she didn’t see her sms. She will talk" at bounding box center [508, 287] width 349 height 34
click at [543, 270] on textarea "Answered call, she didn’t see her sms. She will talk" at bounding box center [508, 287] width 349 height 34
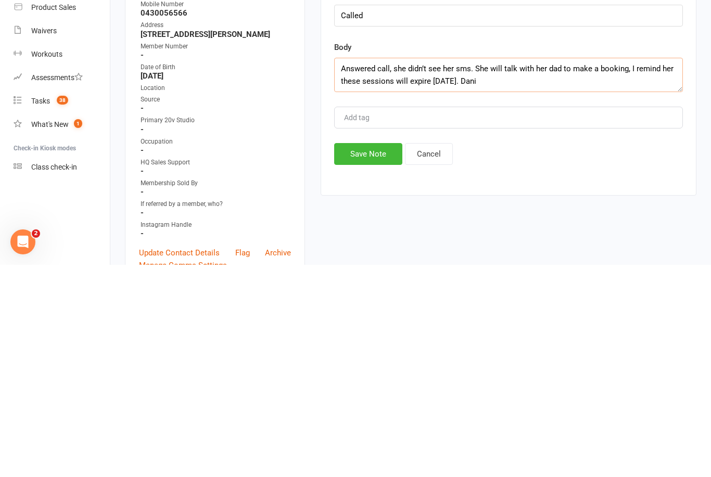
click at [676, 270] on textarea "Answered call, she didn’t see her sms. She will talk with her dad to make a boo…" at bounding box center [508, 287] width 349 height 34
type textarea "Answered call, she didn’t see her sms. She will talk with her dad to make a boo…"
click at [388, 355] on button "Save Note" at bounding box center [368, 366] width 68 height 22
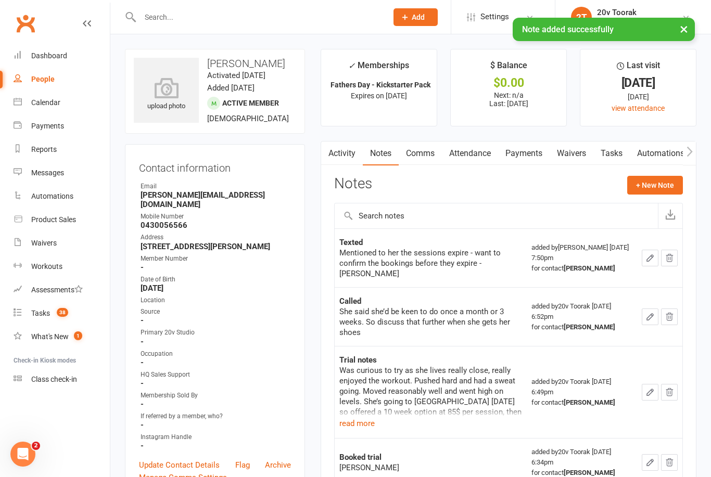
click at [610, 149] on link "Tasks" at bounding box center [611, 154] width 36 height 24
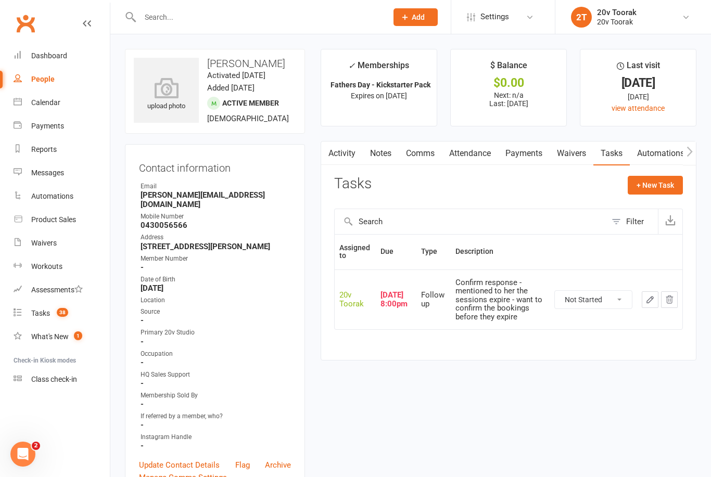
click at [496, 319] on td "Confirm response - mentioned to her the sessions expire - want to confirm the b…" at bounding box center [500, 300] width 99 height 60
click at [494, 313] on div "Confirm response - mentioned to her the sessions expire - want to confirm the b…" at bounding box center [499, 299] width 89 height 43
click at [650, 297] on icon "button" at bounding box center [650, 300] width 6 height 6
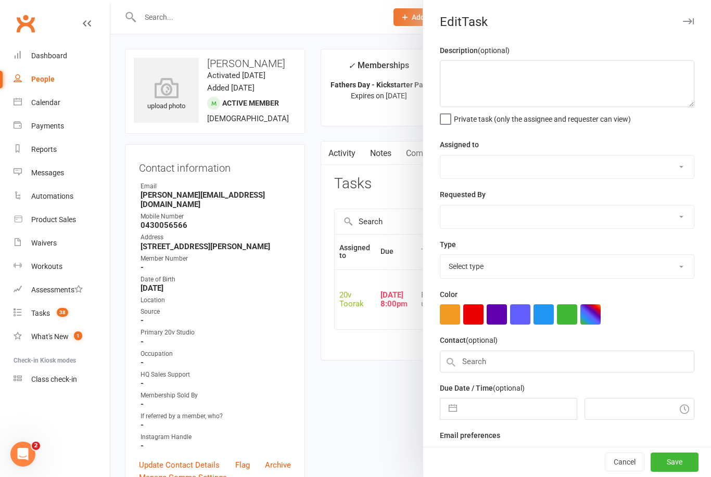
type textarea "Confirm response - mentioned to her the sessions expire - want to confirm the b…"
select select "45736"
select select "46005"
type input "11 Sep 2025"
type input "8:00pm"
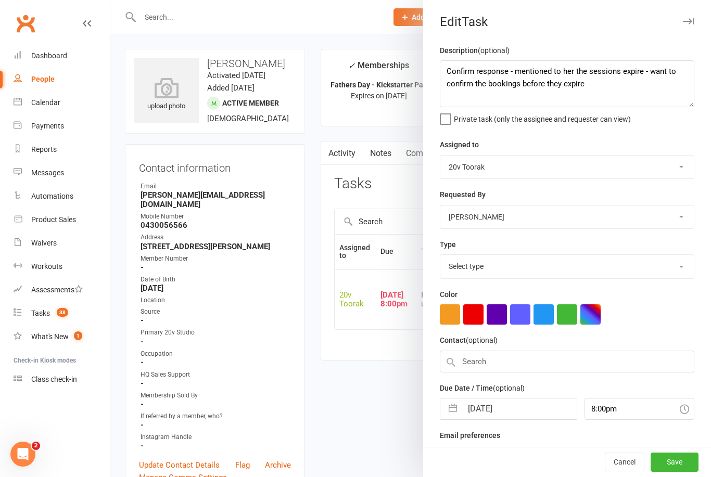
select select "23277"
click at [522, 69] on textarea "Confirm response - mentioned to her the sessions expire - want to confirm the b…" at bounding box center [567, 83] width 254 height 47
click at [514, 71] on textarea "Confirm response - mentioned to her the sessions expire - want to confirm the b…" at bounding box center [567, 83] width 254 height 47
click at [484, 75] on textarea "Confirm response - mentioned to her the sessions expire - want to confirm the b…" at bounding box center [567, 83] width 254 height 47
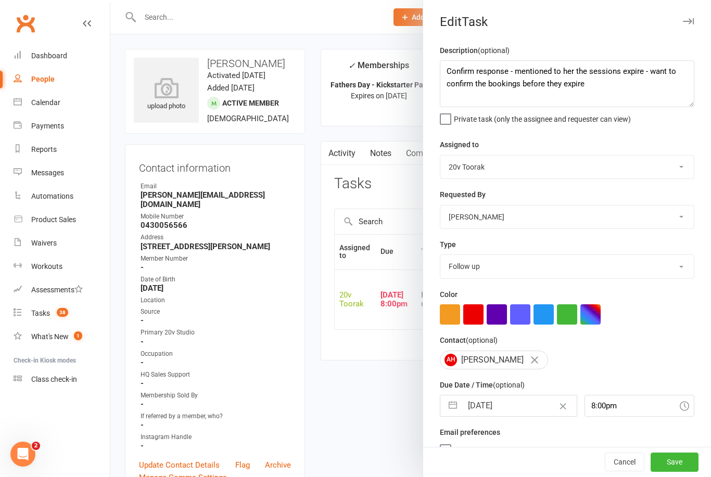
click at [685, 468] on button "Save" at bounding box center [674, 462] width 48 height 19
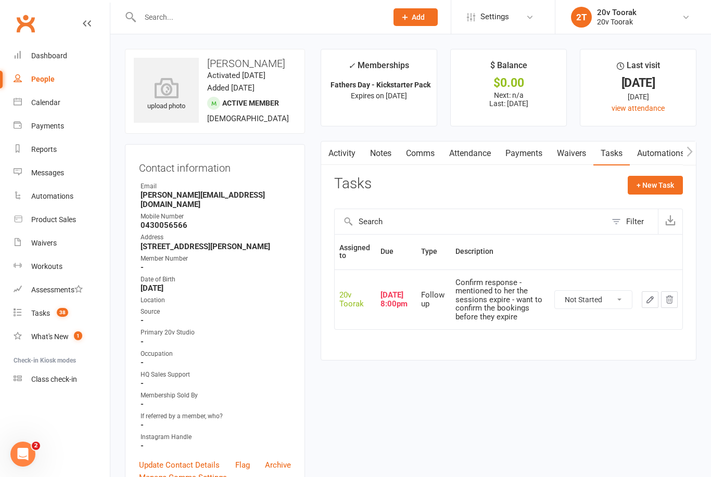
click at [607, 301] on select "Not Started In Progress Waiting Complete" at bounding box center [593, 300] width 77 height 18
select select "unstarted"
click at [648, 184] on button "+ New Task" at bounding box center [654, 185] width 55 height 19
select select "45736"
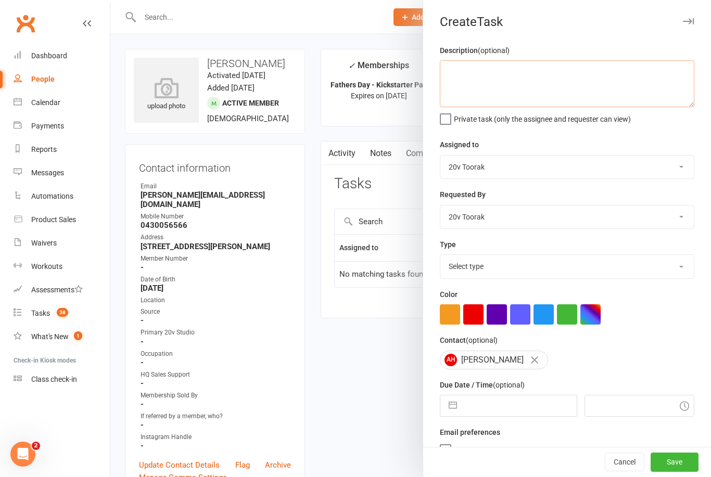
click at [528, 70] on textarea at bounding box center [567, 83] width 254 height 47
click at [502, 77] on textarea at bounding box center [567, 83] width 254 height 47
paste textarea "Confirm response - mentioned to her the sessions expire - want to confirm the b…"
click at [680, 72] on textarea "Confirm response - mentioned to her the sessions expire - want to confirm the b…" at bounding box center [567, 83] width 254 height 47
click at [621, 76] on textarea "confirm the bookings before they expire" at bounding box center [567, 83] width 254 height 47
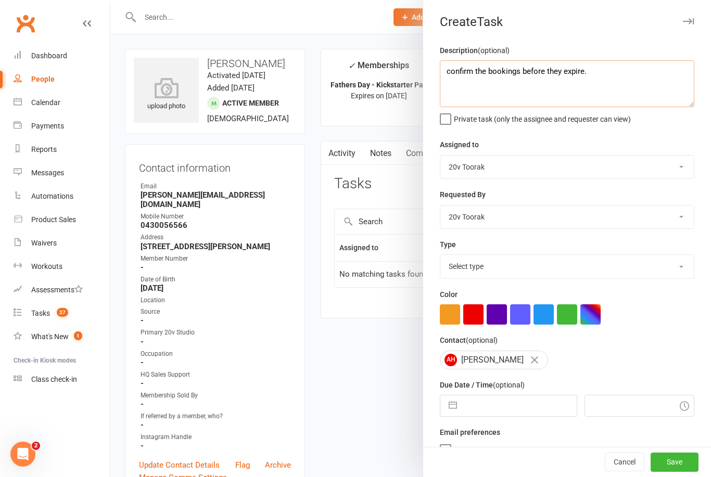
type textarea "confirm the bookings before they expire."
click at [682, 266] on select "Select type Call Call - to book trial Confirm session attendance Confirm trial …" at bounding box center [566, 266] width 253 height 23
select select "23277"
click at [528, 408] on input "text" at bounding box center [519, 405] width 114 height 21
select select "7"
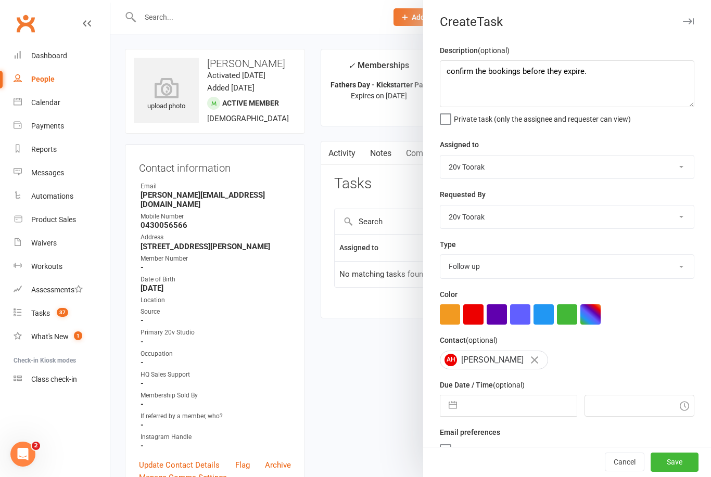
select select "2025"
select select "8"
select select "2025"
select select "9"
select select "2025"
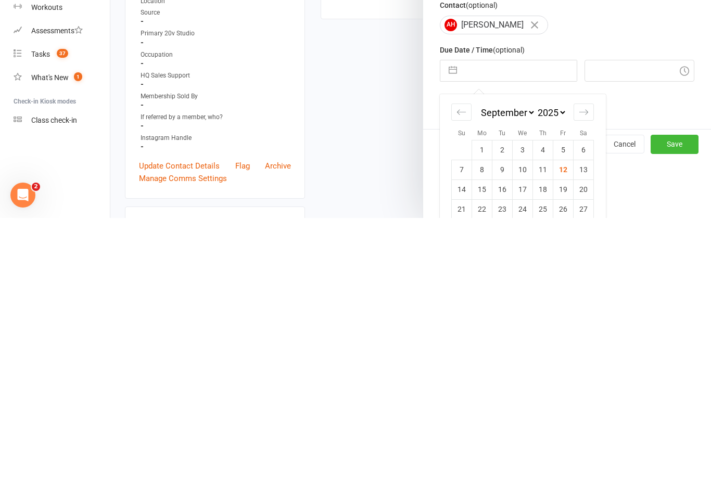
scroll to position [81, 0]
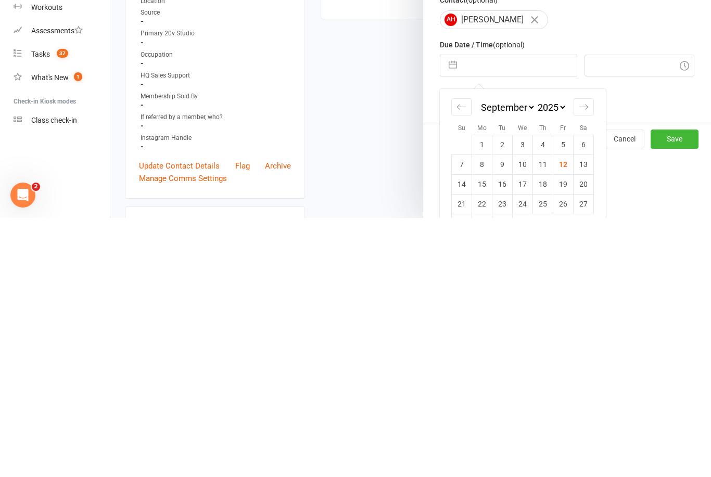
click at [583, 414] on td "13" at bounding box center [583, 424] width 20 height 20
type input "[DATE]"
type input "10:45am"
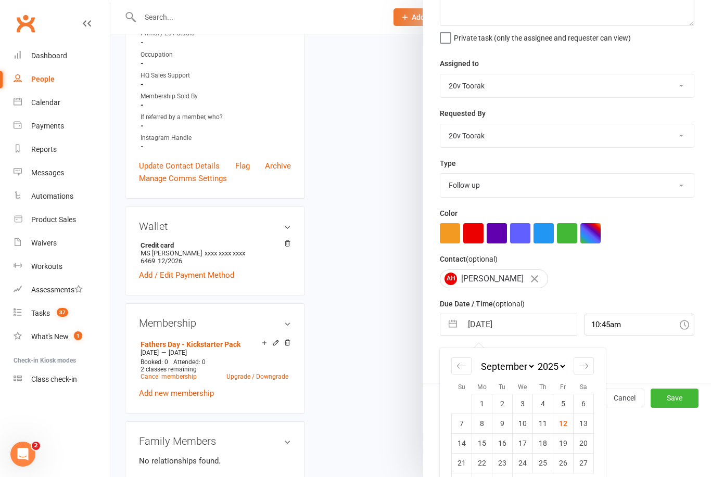
scroll to position [19, 0]
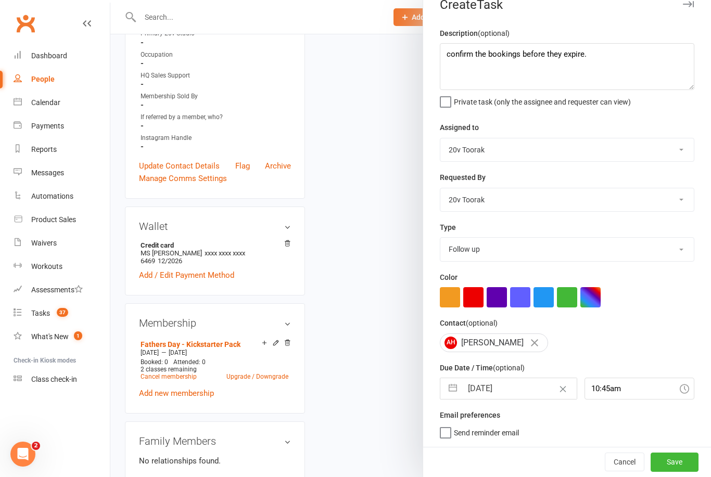
click at [676, 458] on button "Save" at bounding box center [674, 462] width 48 height 19
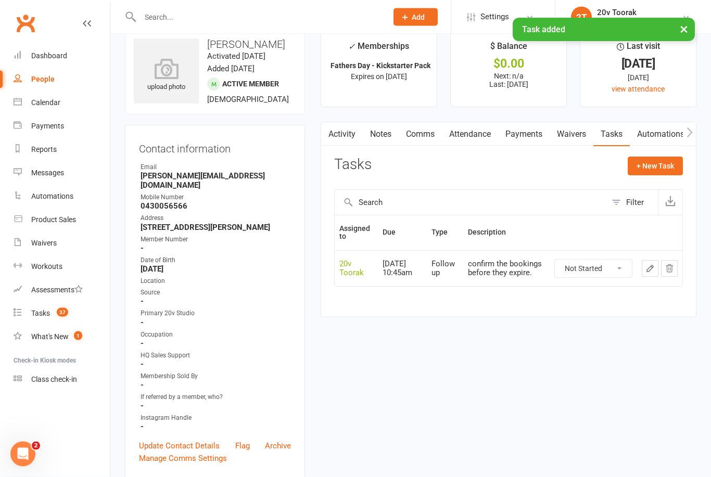
scroll to position [0, 0]
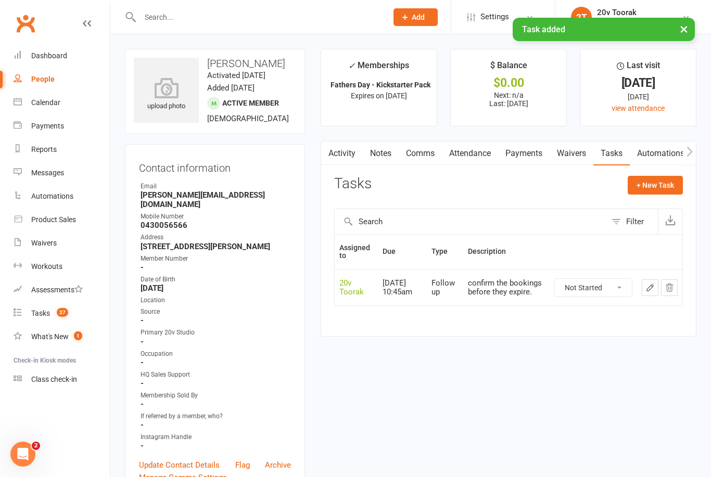
click at [44, 304] on link "Tasks 37" at bounding box center [62, 313] width 96 height 23
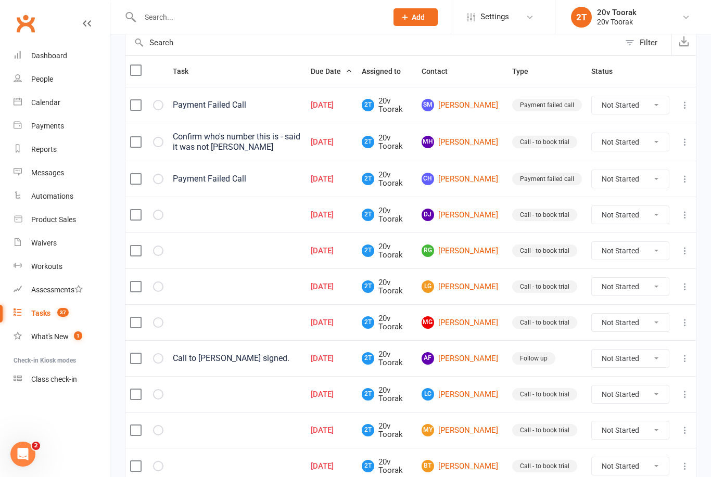
scroll to position [108, 0]
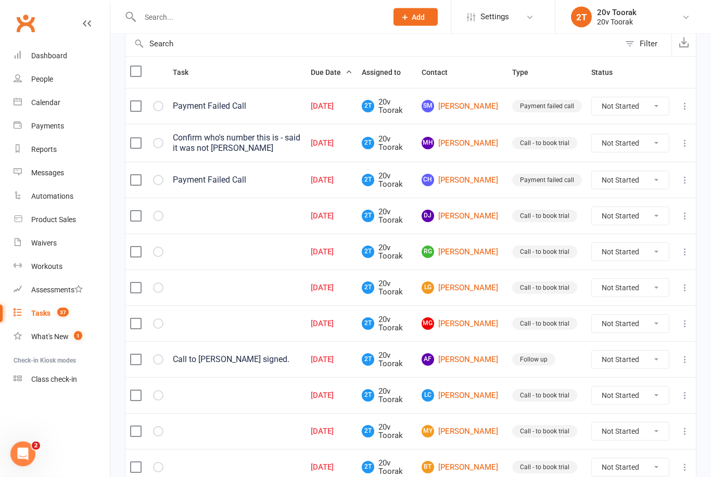
click at [480, 142] on link "MH [PERSON_NAME]" at bounding box center [461, 143] width 81 height 12
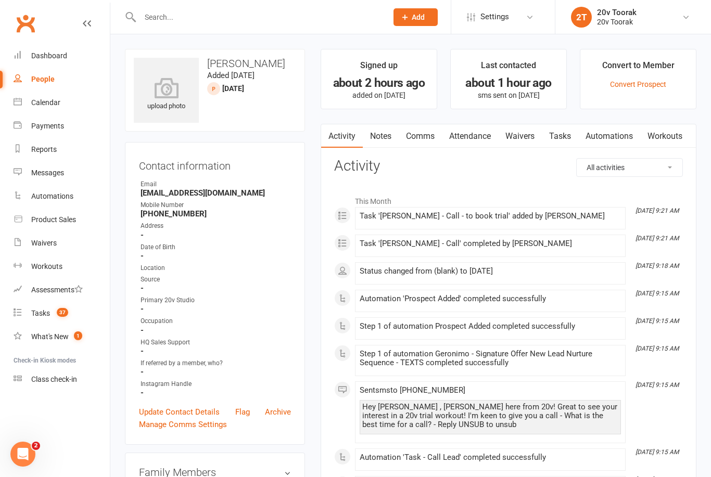
click at [389, 142] on link "Notes" at bounding box center [381, 136] width 36 height 24
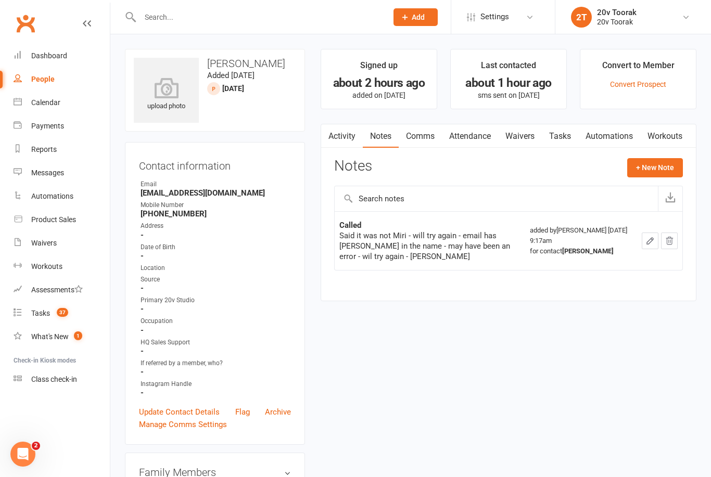
click at [565, 138] on link "Tasks" at bounding box center [560, 136] width 36 height 24
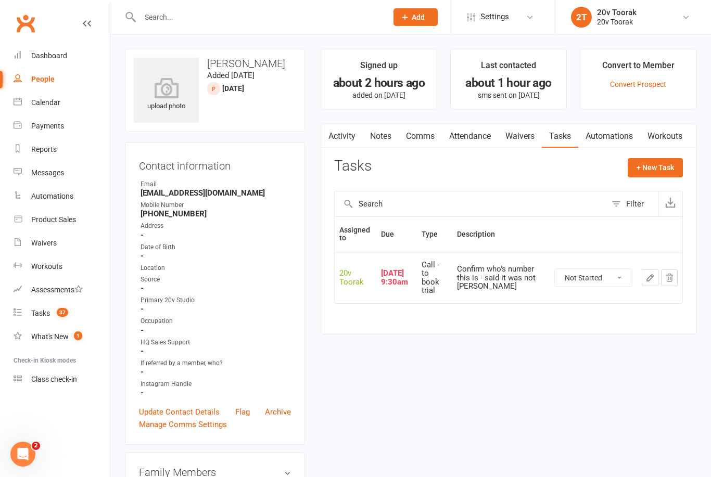
click at [376, 135] on link "Notes" at bounding box center [381, 136] width 36 height 24
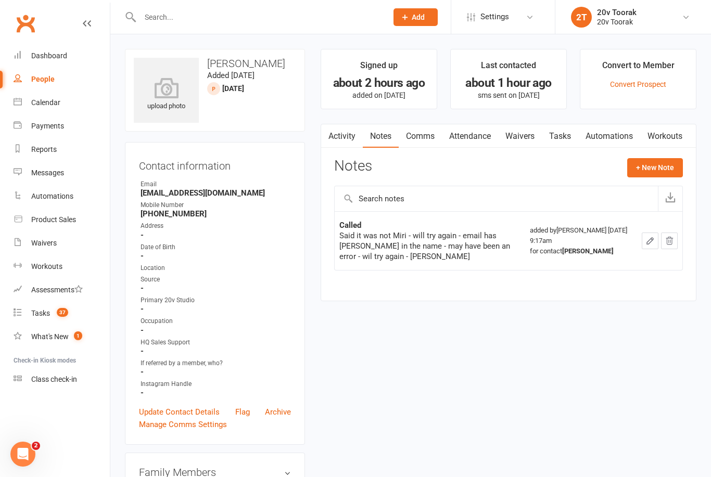
click at [640, 168] on button "+ New Note" at bounding box center [655, 167] width 56 height 19
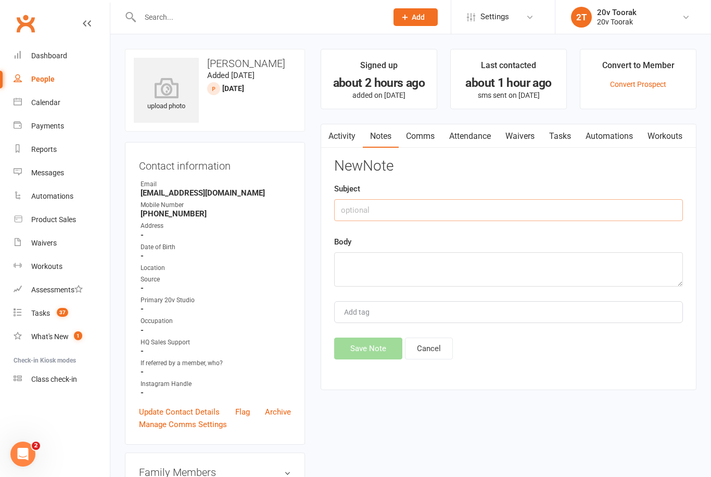
click at [434, 207] on input "text" at bounding box center [508, 210] width 349 height 22
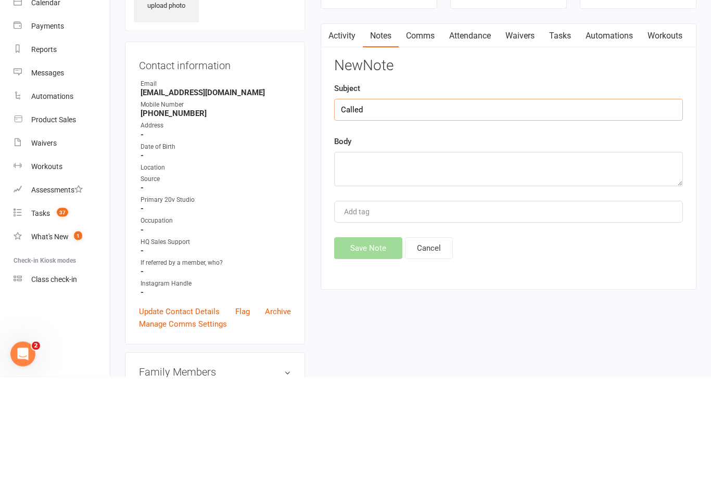
type input "Called"
click at [418, 252] on textarea at bounding box center [508, 269] width 349 height 34
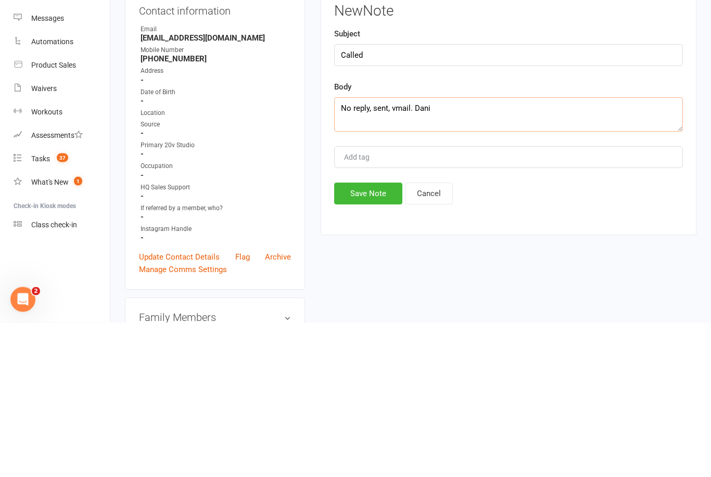
type textarea "No reply, sent, vmail. Dani"
click at [374, 338] on button "Save Note" at bounding box center [368, 349] width 68 height 22
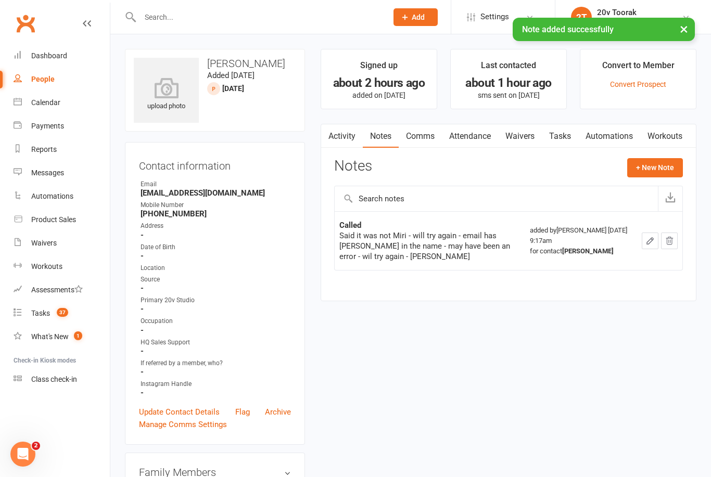
click at [565, 138] on link "Tasks" at bounding box center [560, 136] width 36 height 24
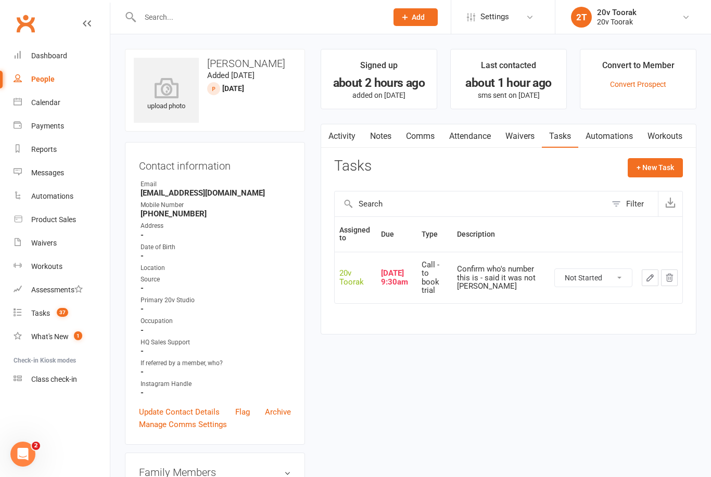
click at [612, 269] on select "Not Started In Progress Waiting Complete" at bounding box center [593, 278] width 77 height 18
select select "unstarted"
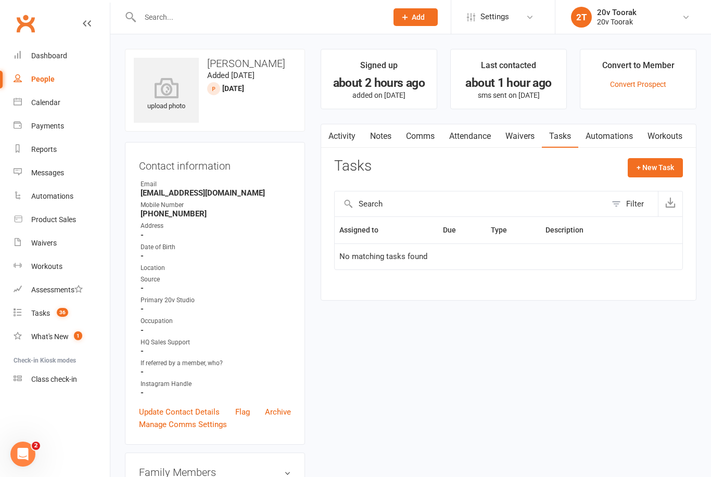
click at [660, 170] on button "+ New Task" at bounding box center [654, 167] width 55 height 19
select select "45736"
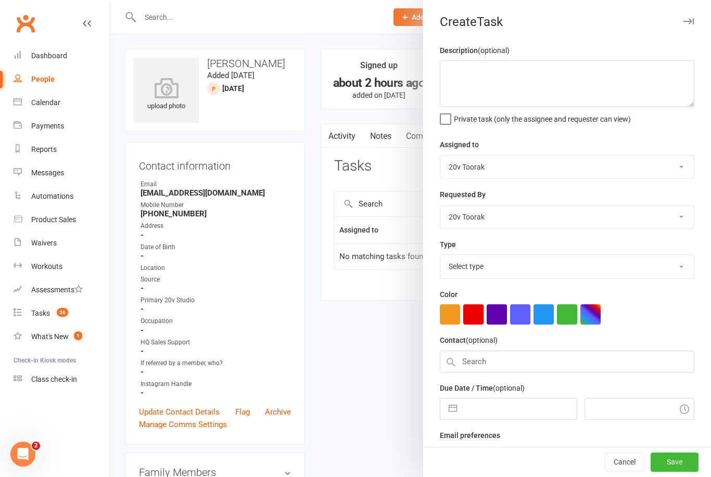
click at [682, 273] on select "Select type" at bounding box center [566, 266] width 253 height 23
select select "32301"
click at [528, 407] on input "text" at bounding box center [519, 405] width 114 height 21
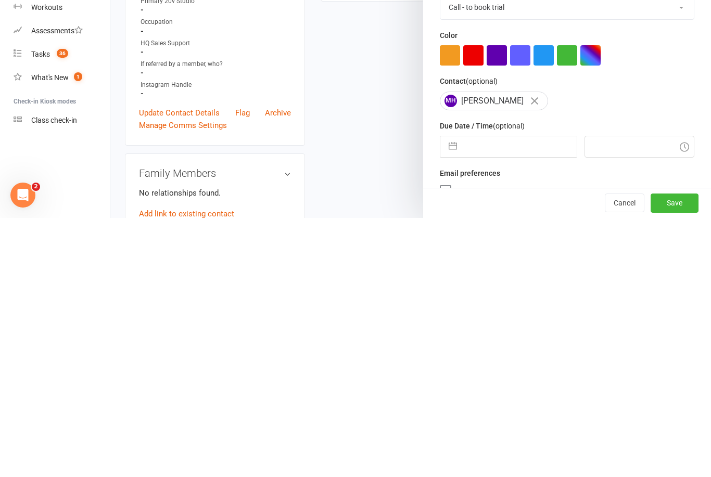
select select "7"
select select "2025"
select select "8"
select select "2025"
select select "9"
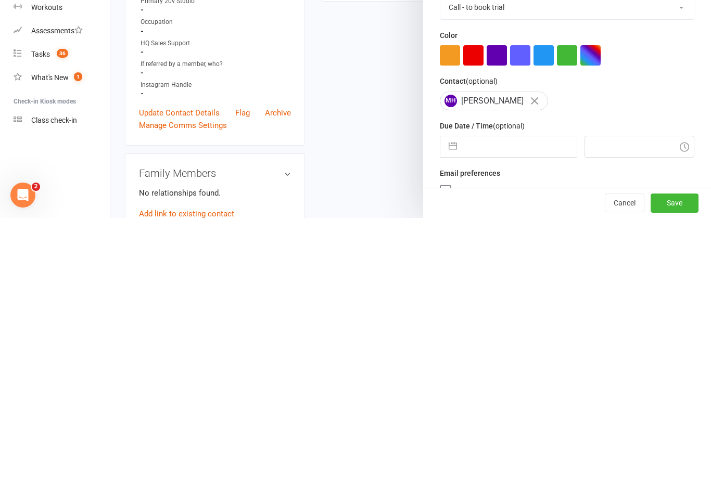
select select "2025"
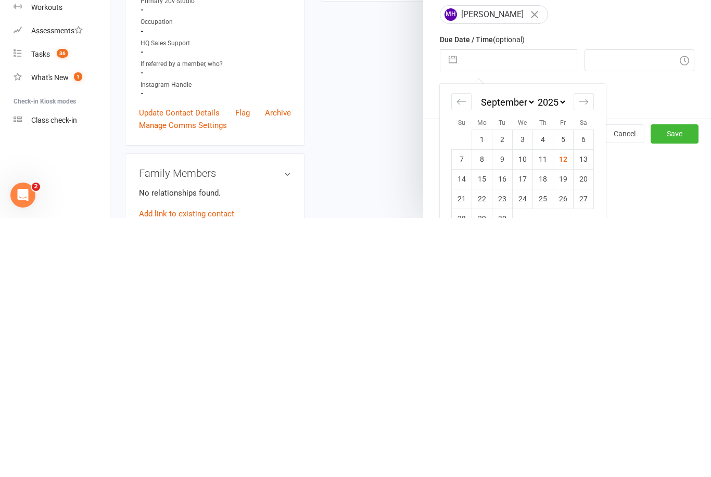
click at [583, 408] on td "13" at bounding box center [583, 418] width 20 height 20
type input "[DATE]"
type input "11:00am"
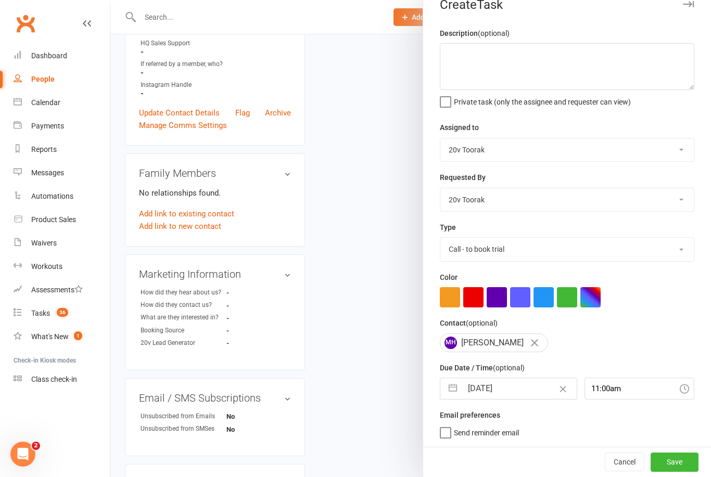
click at [689, 463] on button "Save" at bounding box center [674, 462] width 48 height 19
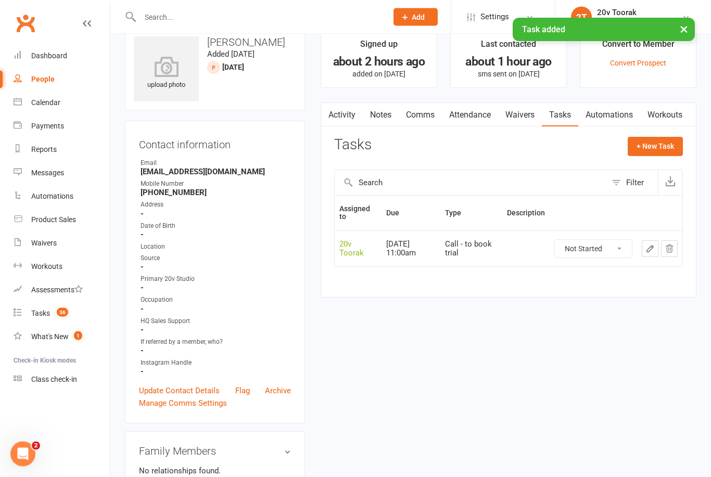
scroll to position [0, 0]
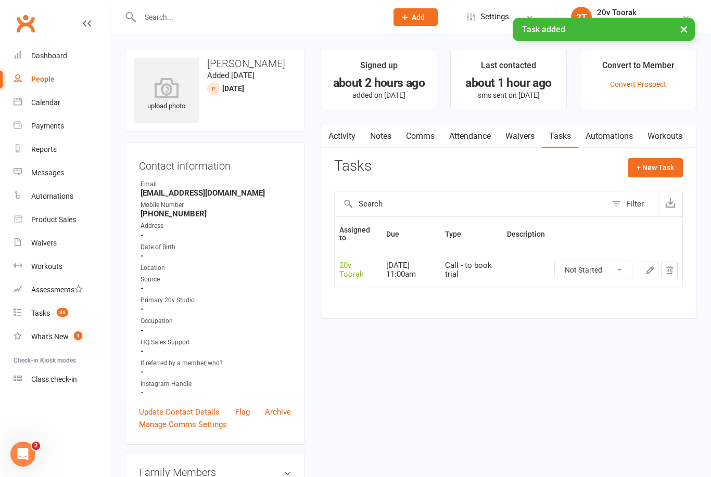
click at [382, 133] on link "Notes" at bounding box center [381, 136] width 36 height 24
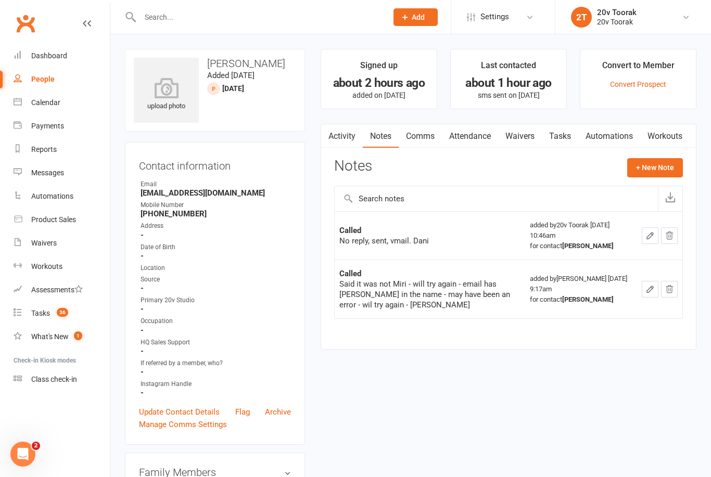
click at [42, 314] on div "Tasks" at bounding box center [40, 313] width 19 height 8
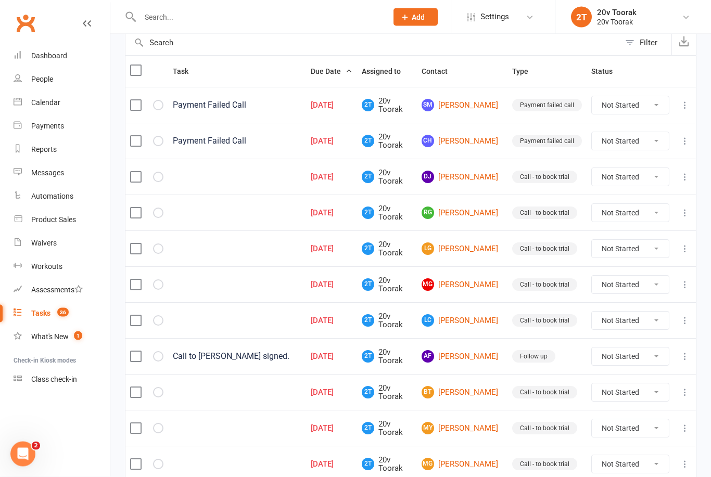
scroll to position [116, 0]
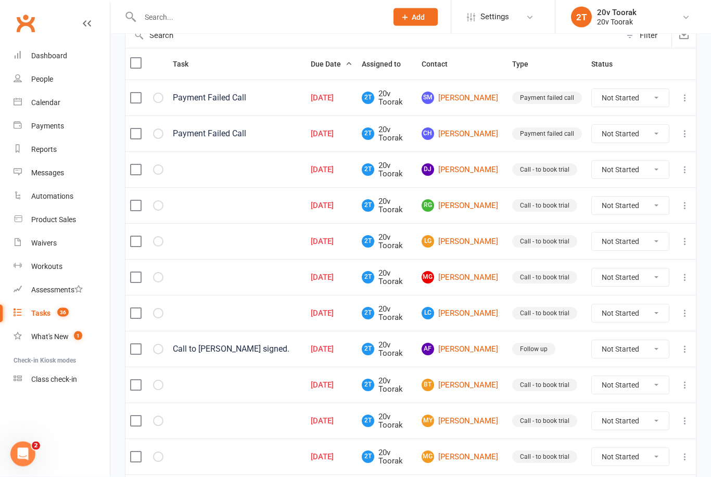
click at [465, 172] on link "DJ [PERSON_NAME]" at bounding box center [461, 170] width 81 height 12
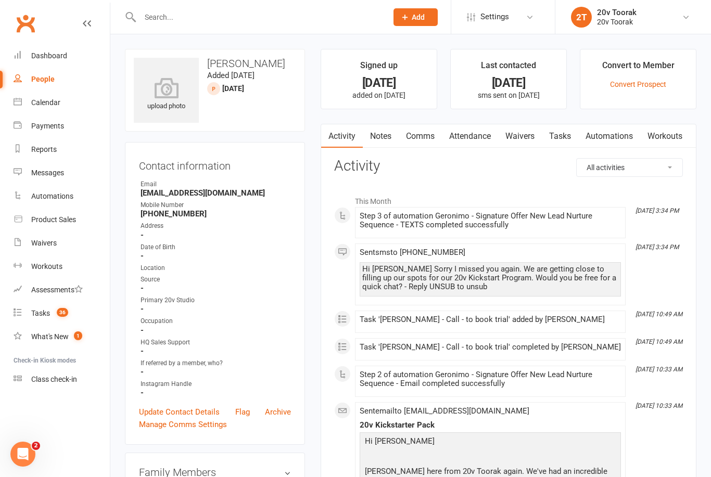
click at [381, 131] on link "Notes" at bounding box center [381, 136] width 36 height 24
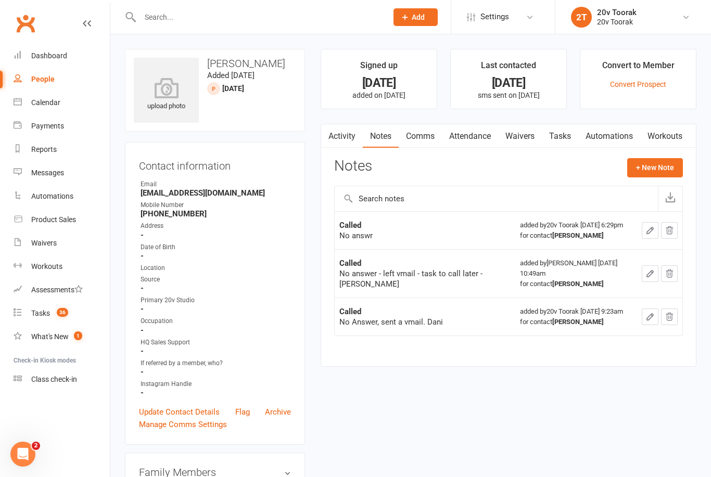
click at [663, 168] on button "+ New Note" at bounding box center [655, 167] width 56 height 19
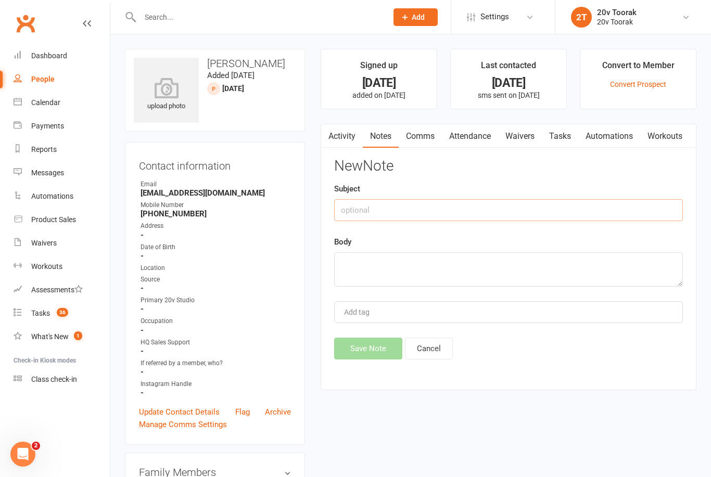
click at [429, 211] on input "text" at bounding box center [508, 210] width 349 height 22
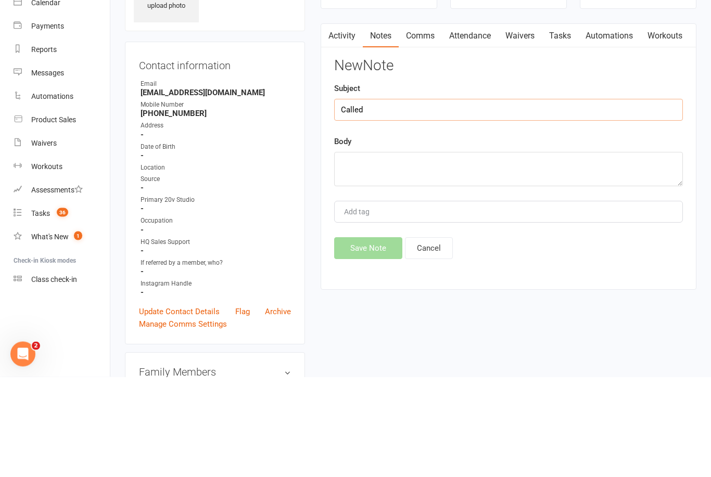
type input "Called"
click at [458, 252] on textarea at bounding box center [508, 269] width 349 height 34
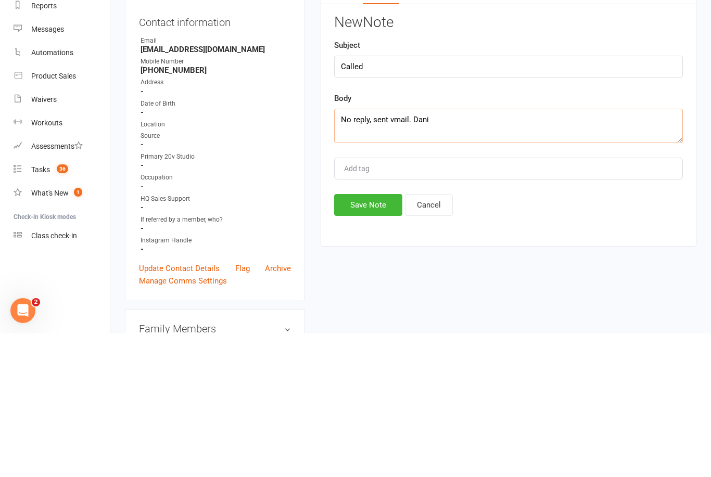
type textarea "No reply, sent vmail. Dani"
click at [375, 338] on button "Save Note" at bounding box center [368, 349] width 68 height 22
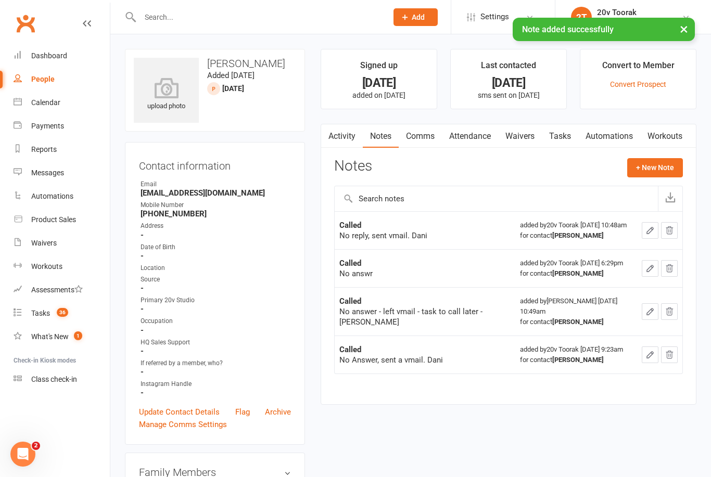
click at [560, 134] on link "Tasks" at bounding box center [560, 136] width 36 height 24
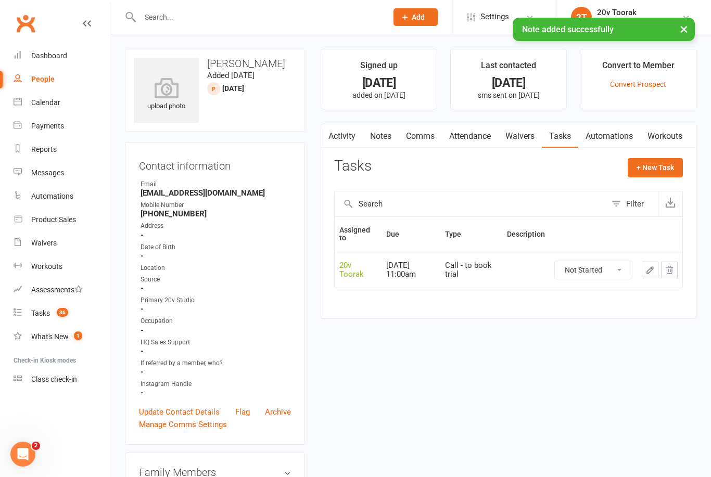
click at [611, 271] on select "Not Started In Progress Waiting Complete" at bounding box center [593, 270] width 77 height 18
select select "unstarted"
click at [657, 166] on button "+ New Task" at bounding box center [654, 167] width 55 height 19
select select "45736"
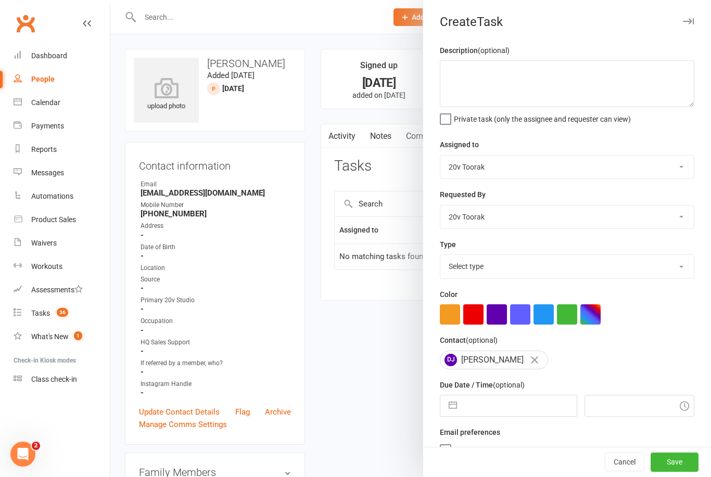
click at [661, 278] on select "Select type Call Call - to book trial Confirm session attendance Confirm trial …" at bounding box center [566, 266] width 253 height 23
select select "32301"
click at [525, 409] on input "text" at bounding box center [519, 405] width 114 height 21
select select "7"
select select "2025"
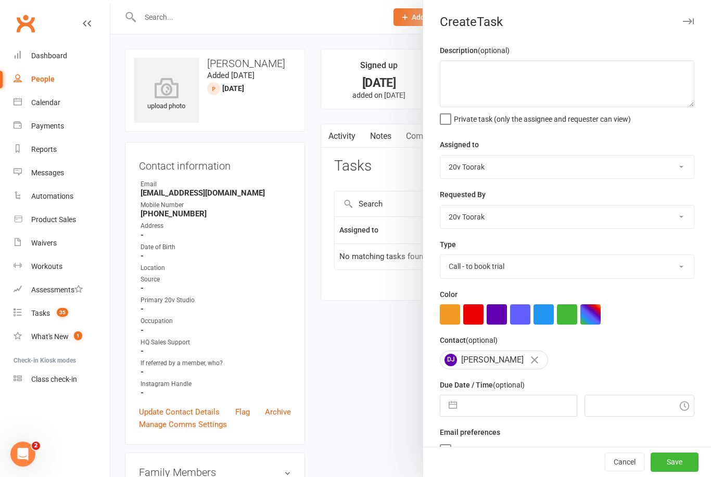
select select "8"
select select "2025"
select select "9"
select select "2025"
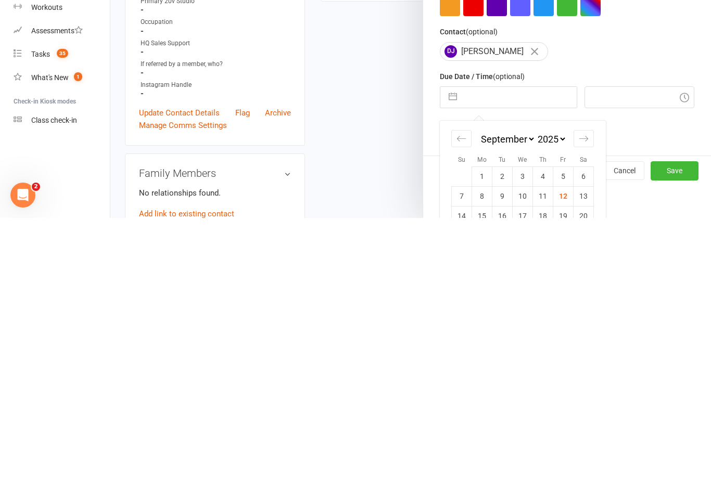
scroll to position [87, 0]
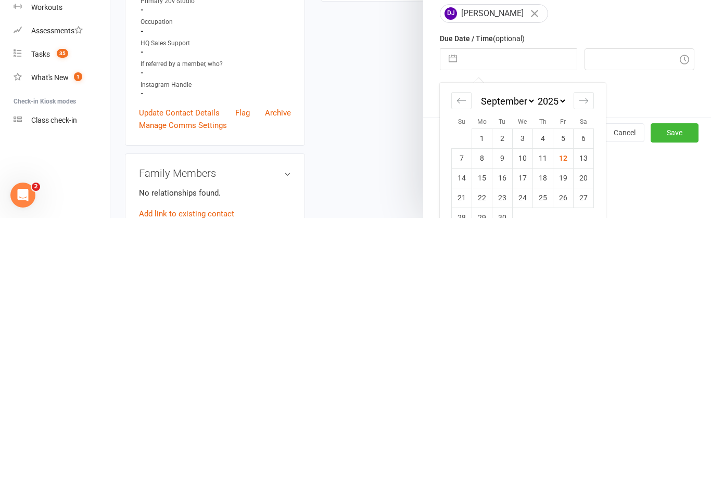
click at [482, 427] on td "15" at bounding box center [482, 437] width 20 height 20
type input "[DATE]"
type input "11:00am"
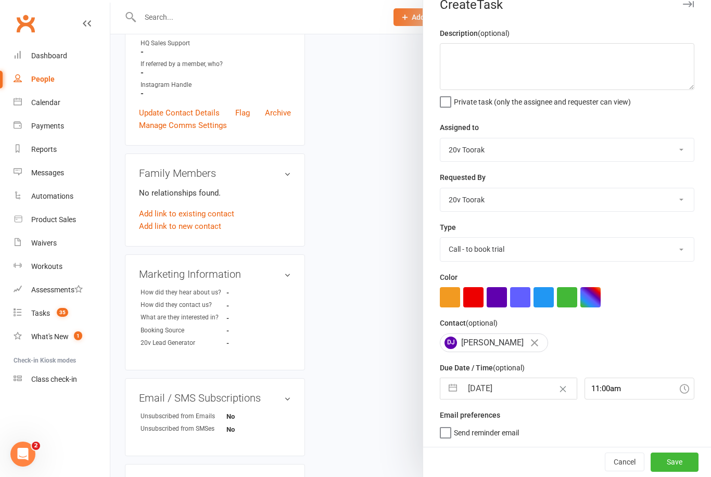
scroll to position [19, 0]
click at [504, 390] on input "[DATE]" at bounding box center [519, 388] width 114 height 21
select select "7"
select select "2025"
select select "8"
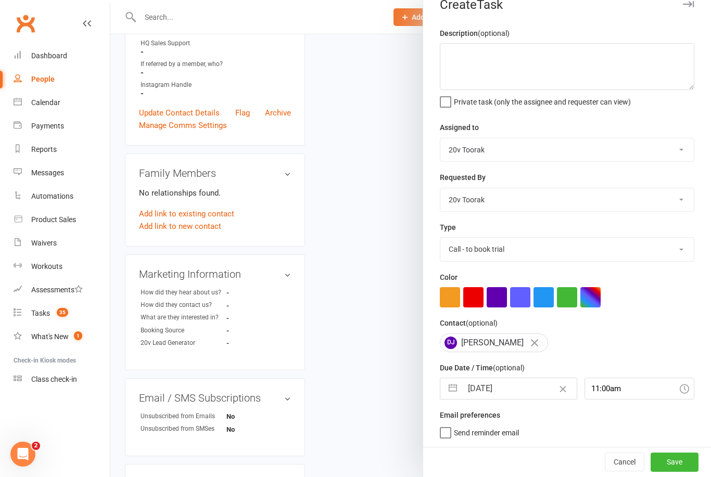
select select "2025"
select select "9"
select select "2025"
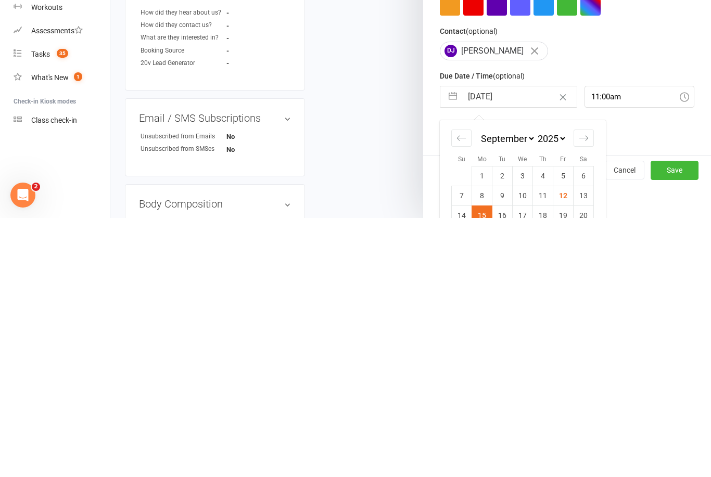
scroll to position [72, 0]
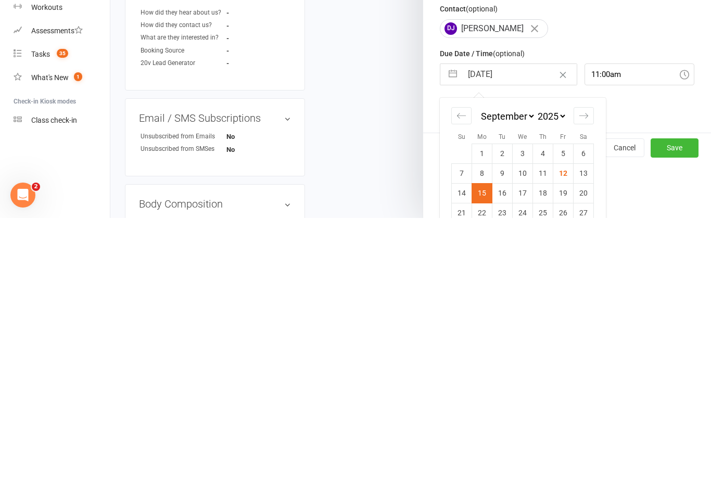
click at [583, 422] on td "13" at bounding box center [583, 432] width 20 height 20
type input "[DATE]"
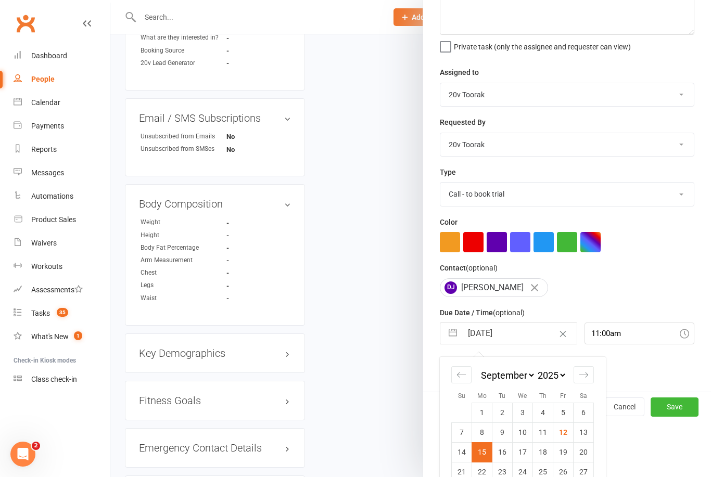
scroll to position [19, 0]
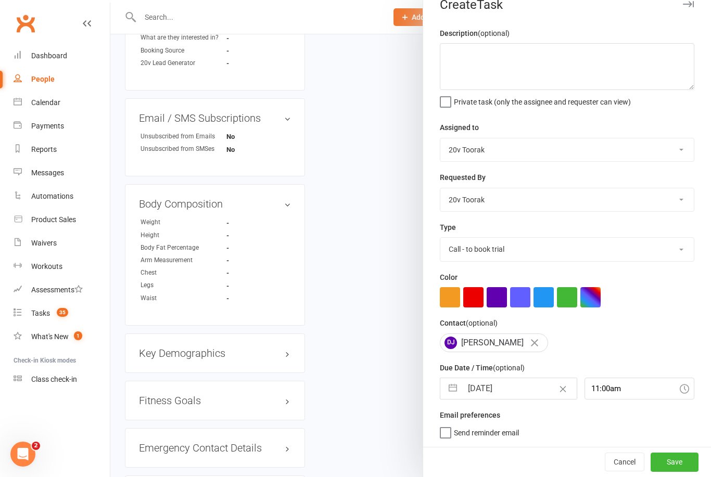
click at [682, 461] on button "Save" at bounding box center [674, 462] width 48 height 19
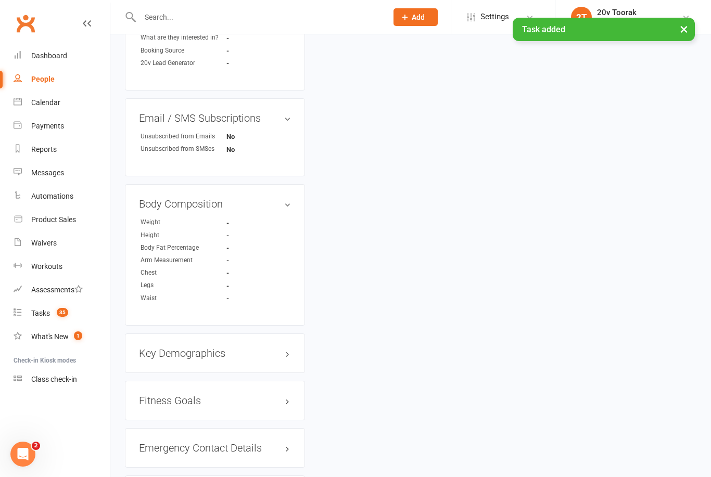
click at [46, 305] on link "Tasks 35" at bounding box center [62, 313] width 96 height 23
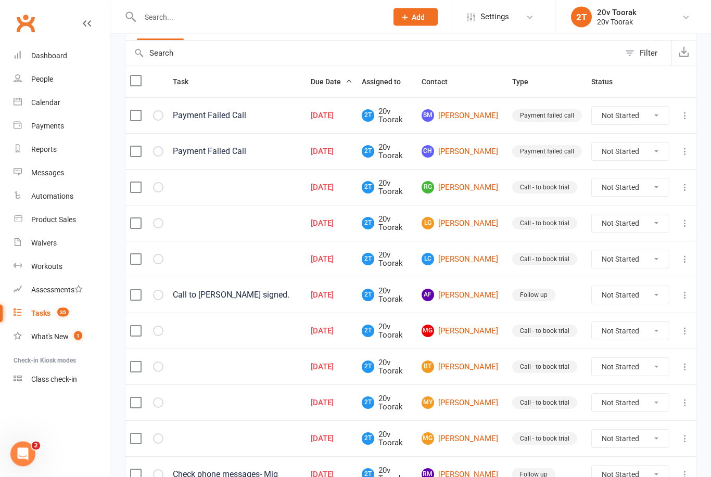
scroll to position [98, 0]
click at [475, 190] on link "RG [PERSON_NAME]" at bounding box center [461, 187] width 81 height 12
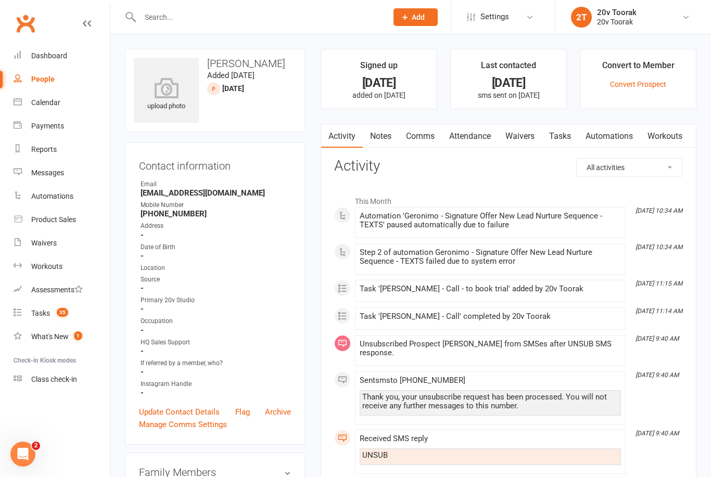
click at [385, 137] on link "Notes" at bounding box center [381, 136] width 36 height 24
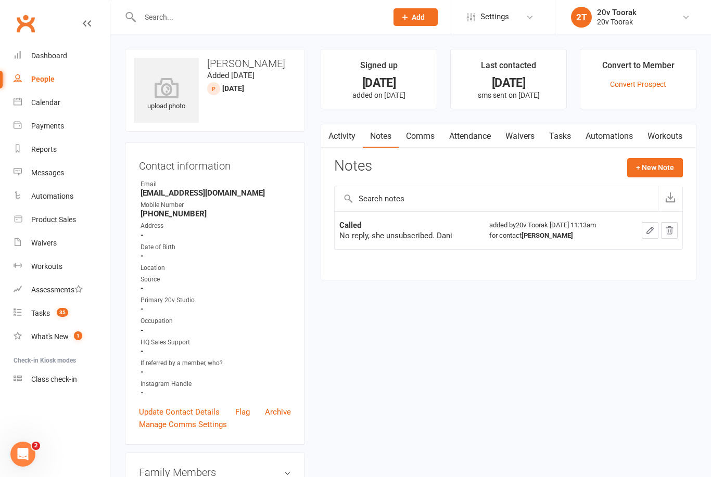
click at [426, 138] on link "Comms" at bounding box center [420, 136] width 43 height 24
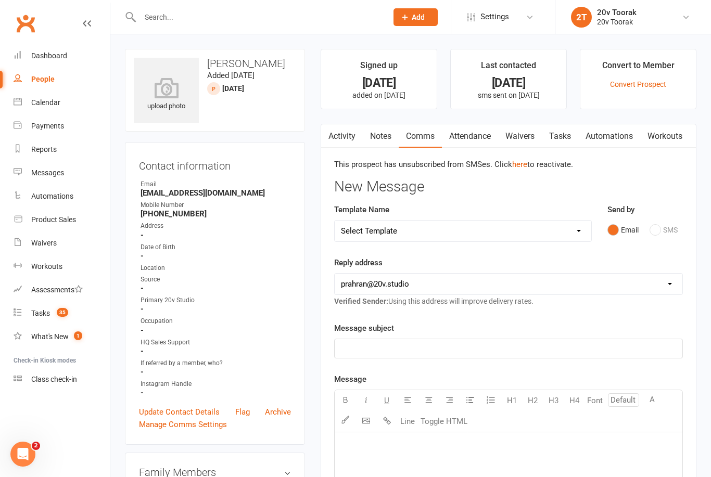
click at [375, 131] on link "Notes" at bounding box center [381, 136] width 36 height 24
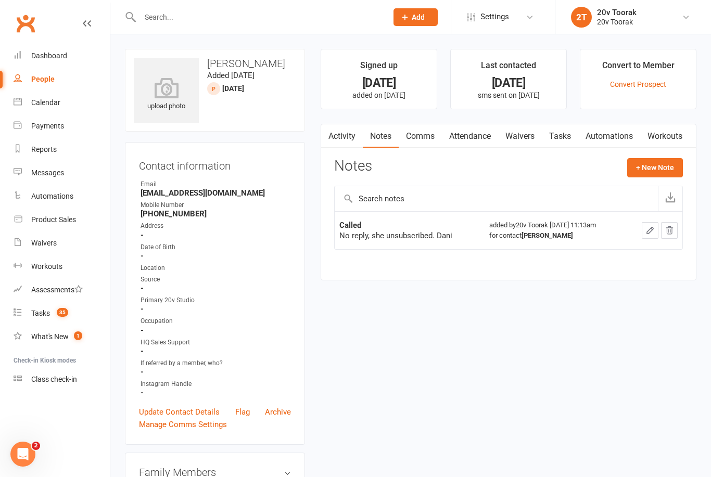
click at [645, 161] on button "+ New Note" at bounding box center [655, 167] width 56 height 19
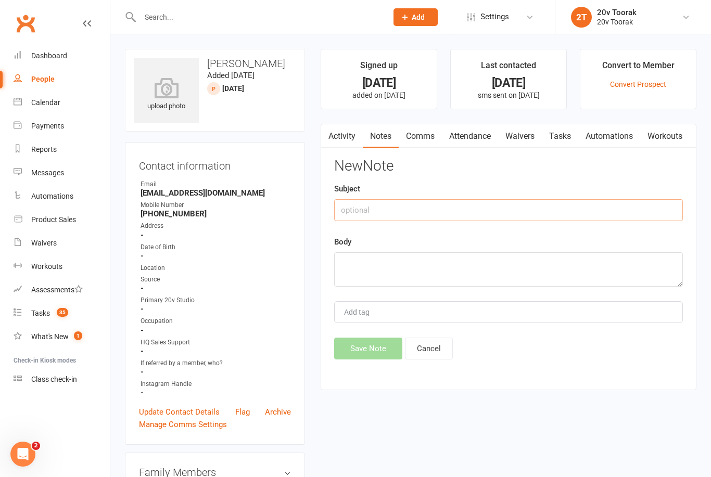
click at [434, 212] on input "text" at bounding box center [508, 210] width 349 height 22
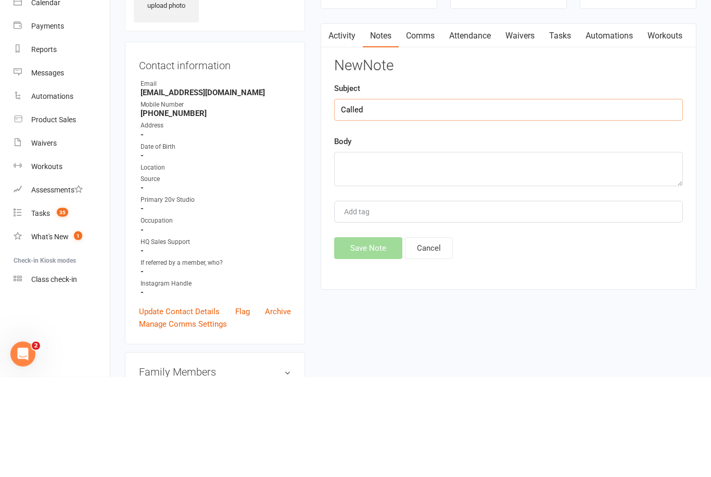
type input "Called"
click at [443, 252] on textarea at bounding box center [508, 269] width 349 height 34
type textarea "No interested,"
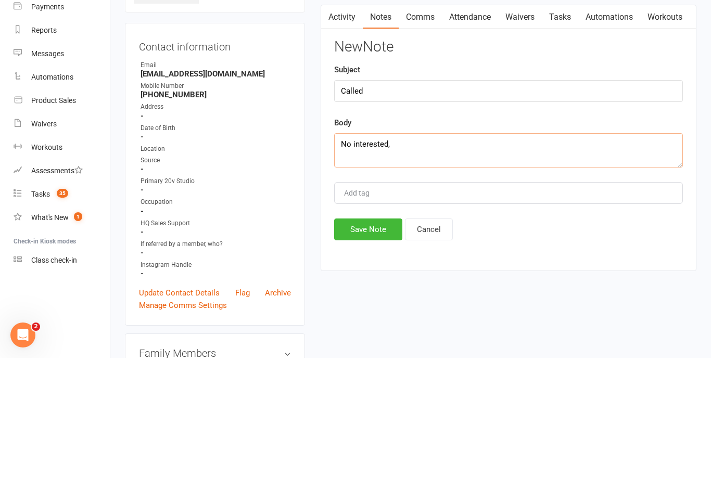
click at [435, 252] on textarea "No interested," at bounding box center [508, 269] width 349 height 34
